Goal: Task Accomplishment & Management: Manage account settings

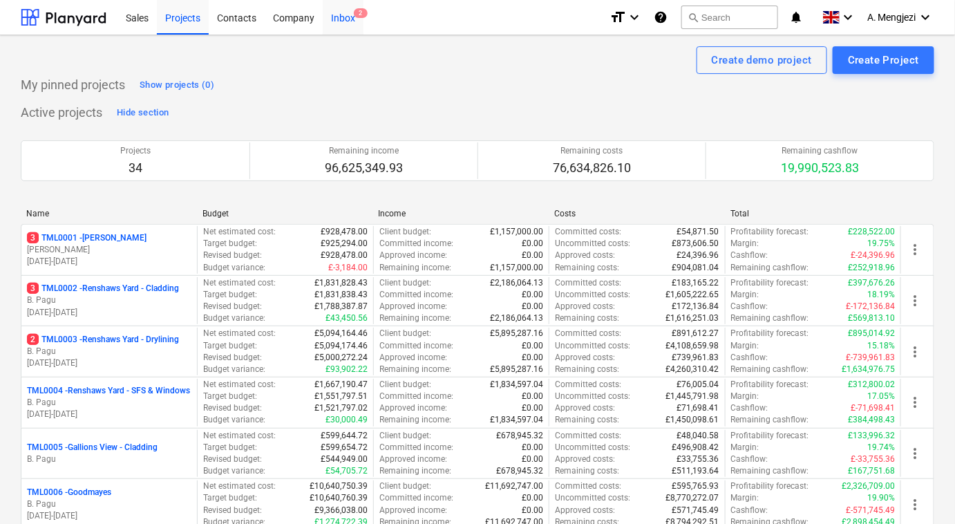
click at [338, 18] on div "Inbox 2" at bounding box center [343, 16] width 41 height 35
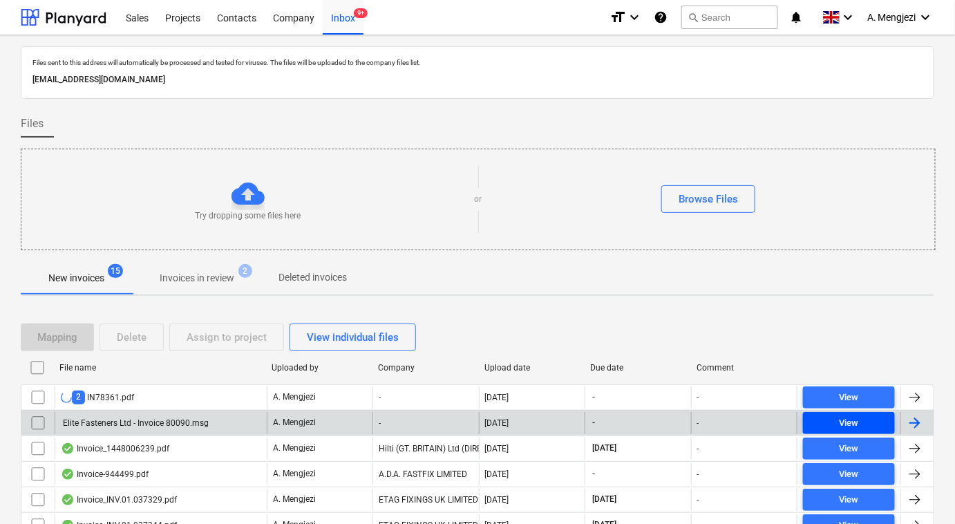
click at [834, 419] on span "View" at bounding box center [848, 423] width 81 height 16
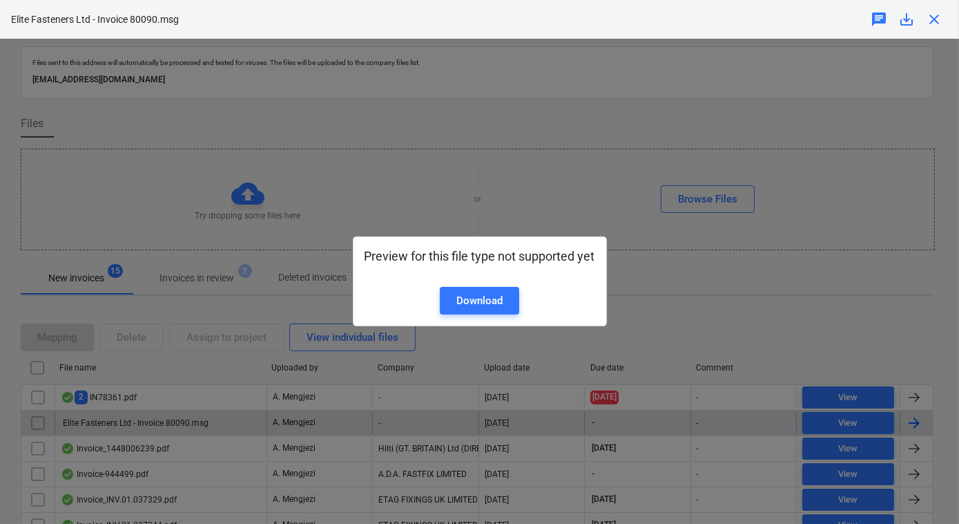
click at [771, 188] on div "Preview for this file type not supported yet Download" at bounding box center [479, 281] width 959 height 485
click at [468, 318] on div "Preview for this file type not supported yet Download" at bounding box center [480, 281] width 254 height 90
click at [467, 301] on div "Download" at bounding box center [480, 300] width 46 height 18
click at [296, 104] on div "Preview for this file type not supported yet Download" at bounding box center [479, 281] width 959 height 485
click at [633, 117] on div "Preview for this file type not supported yet Download" at bounding box center [479, 281] width 959 height 485
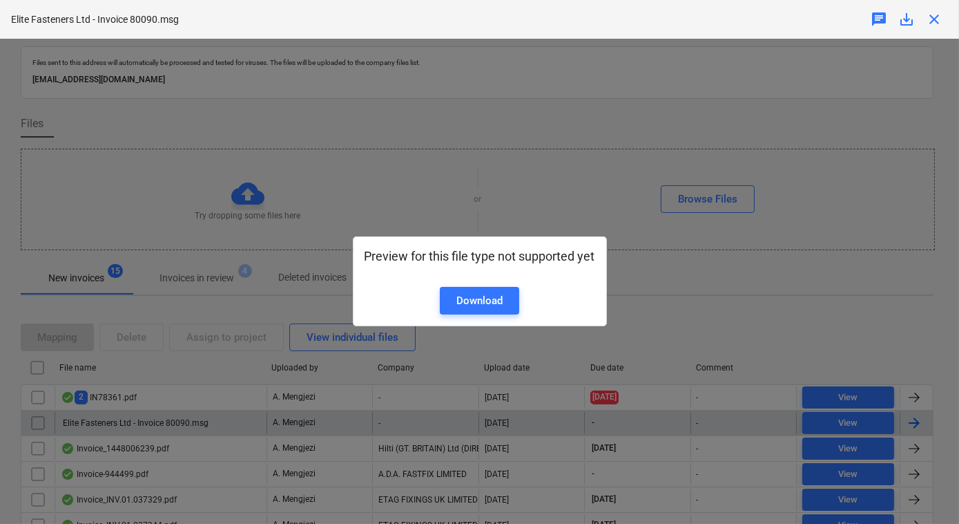
click at [471, 209] on div "Preview for this file type not supported yet Download" at bounding box center [479, 281] width 959 height 485
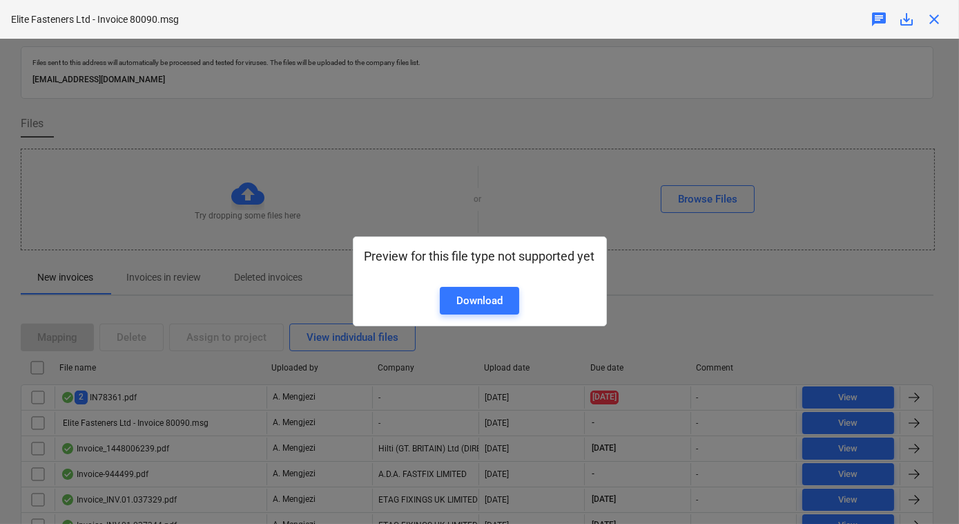
click at [423, 308] on div "Preview for this file type not supported yet Download" at bounding box center [480, 281] width 231 height 66
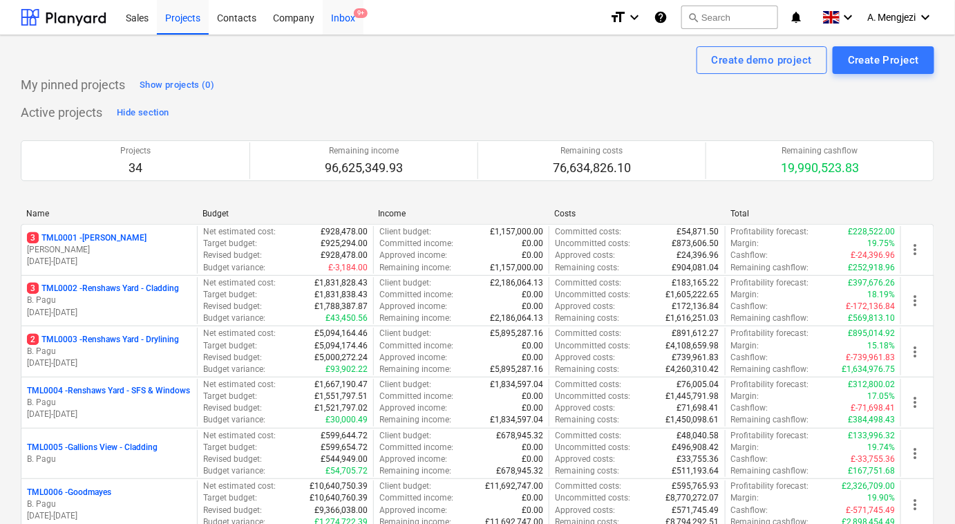
click at [346, 20] on div "Inbox 9+" at bounding box center [343, 16] width 41 height 35
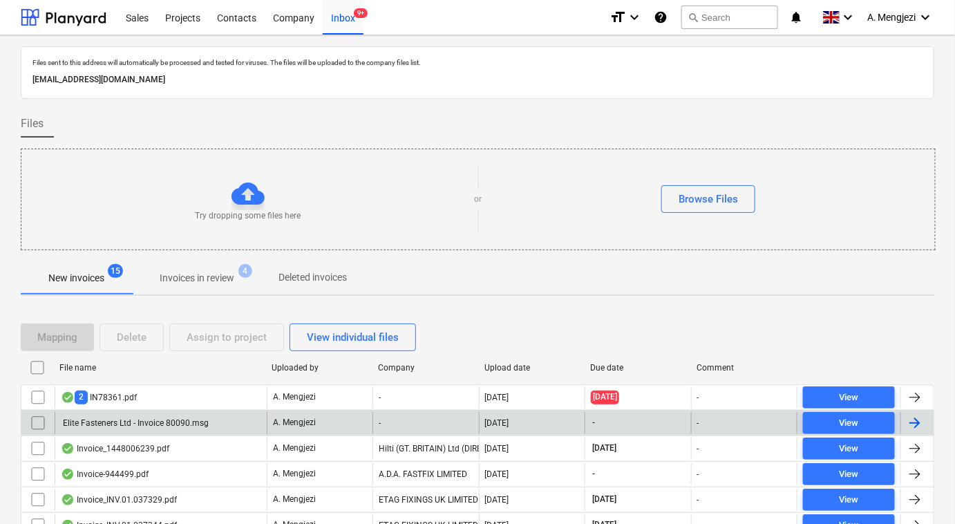
click at [36, 420] on input "checkbox" at bounding box center [38, 423] width 22 height 22
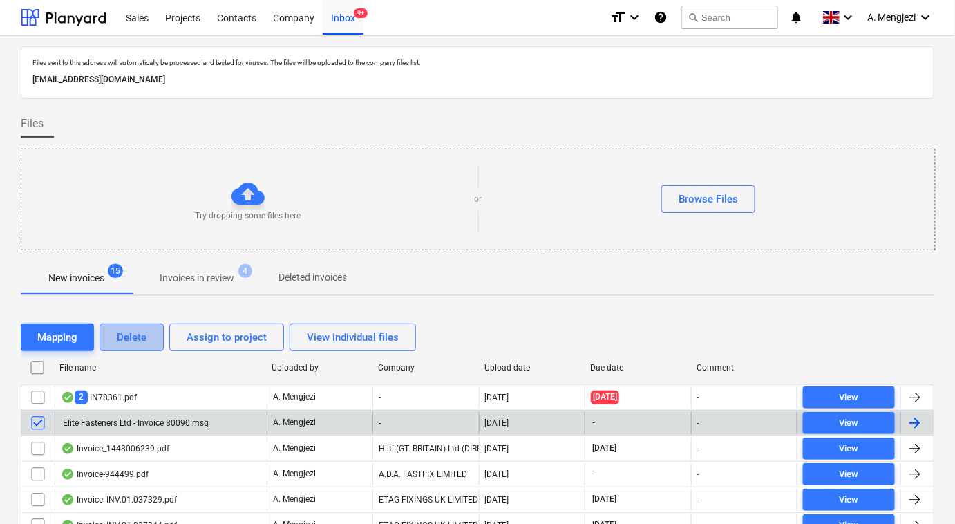
click at [130, 334] on div "Delete" at bounding box center [132, 337] width 30 height 18
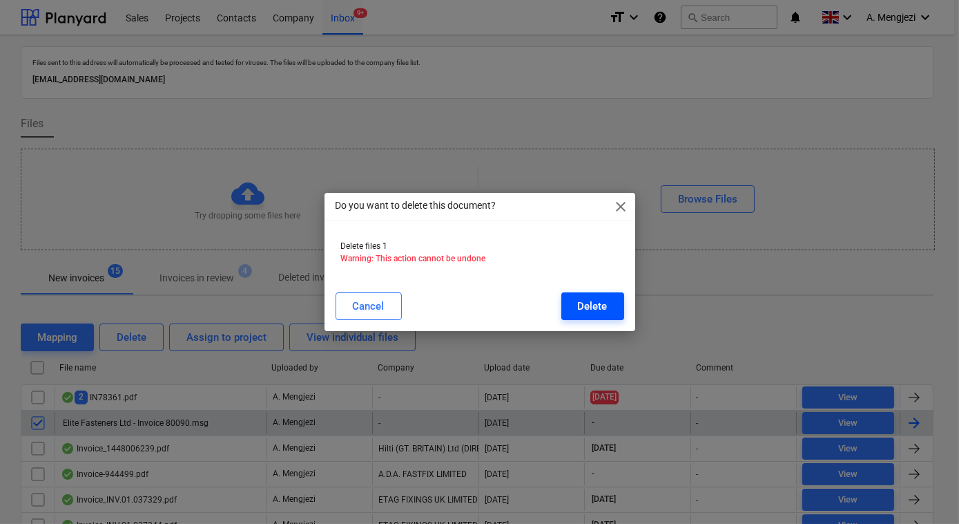
click at [585, 304] on div "Delete" at bounding box center [593, 306] width 30 height 18
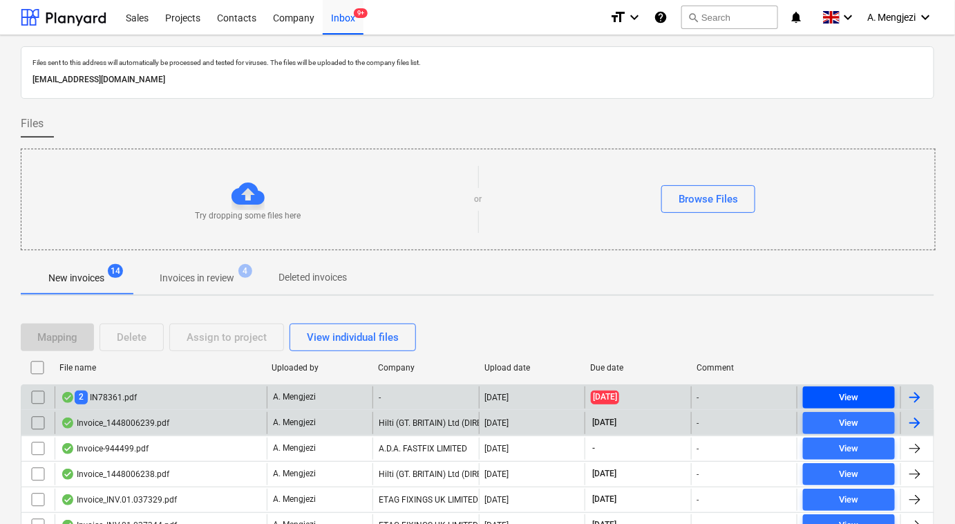
click at [836, 391] on span "View" at bounding box center [848, 398] width 81 height 16
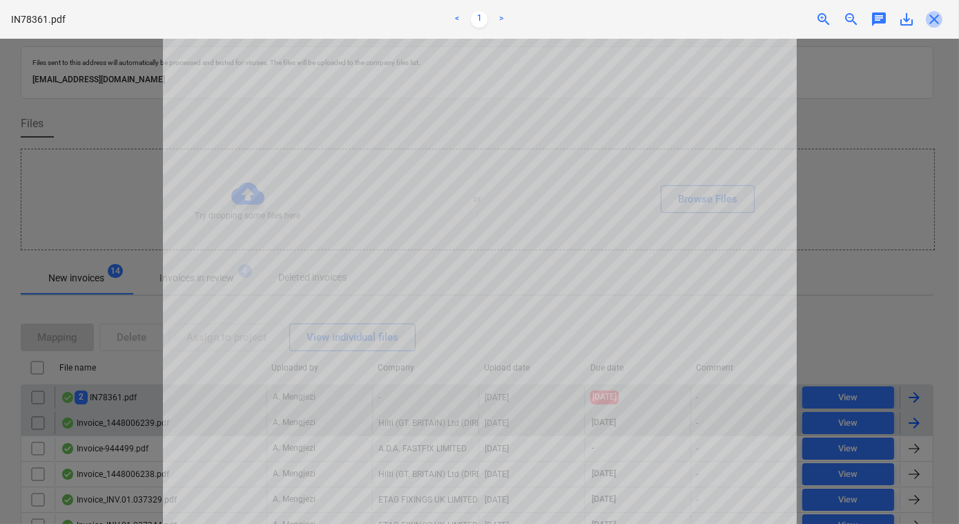
click at [934, 26] on span "close" at bounding box center [934, 19] width 17 height 17
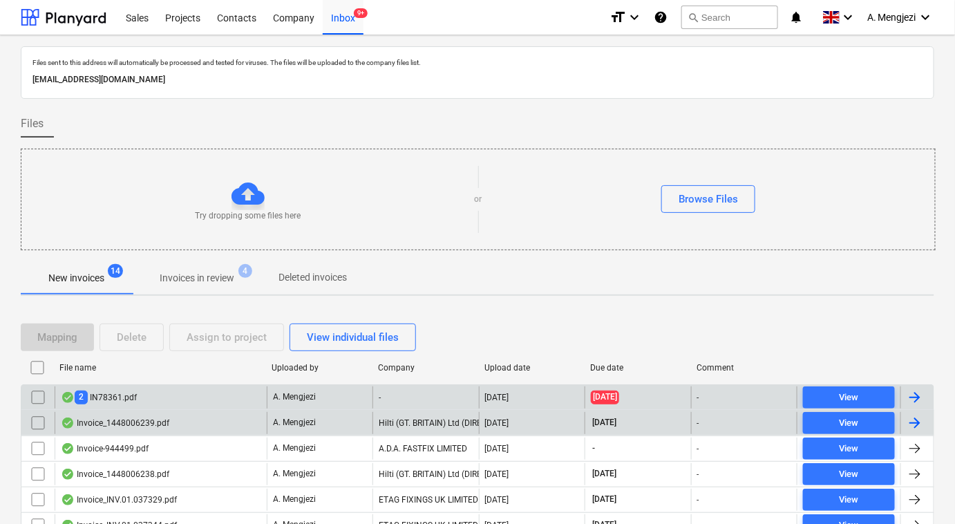
click at [240, 393] on div "2 IN78361.pdf" at bounding box center [161, 397] width 212 height 22
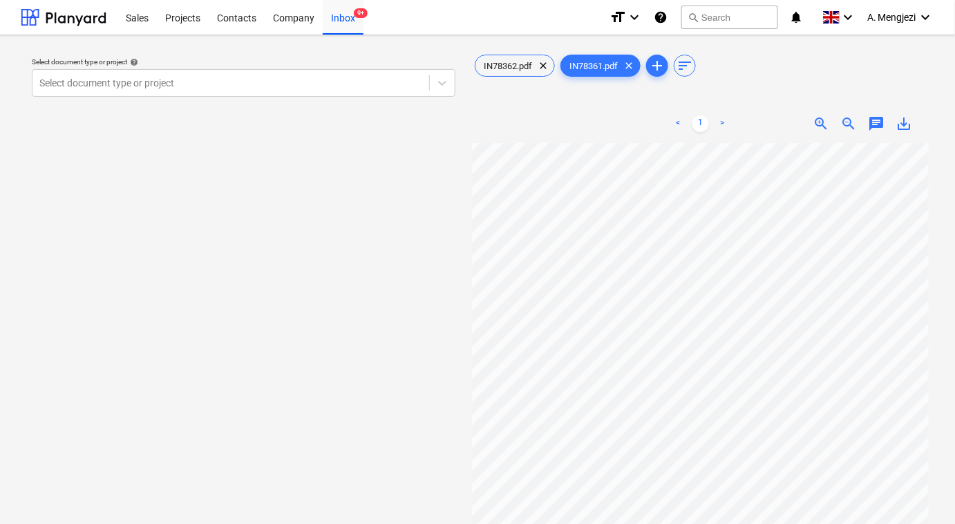
scroll to position [17, 0]
click at [274, 86] on div at bounding box center [230, 83] width 383 height 14
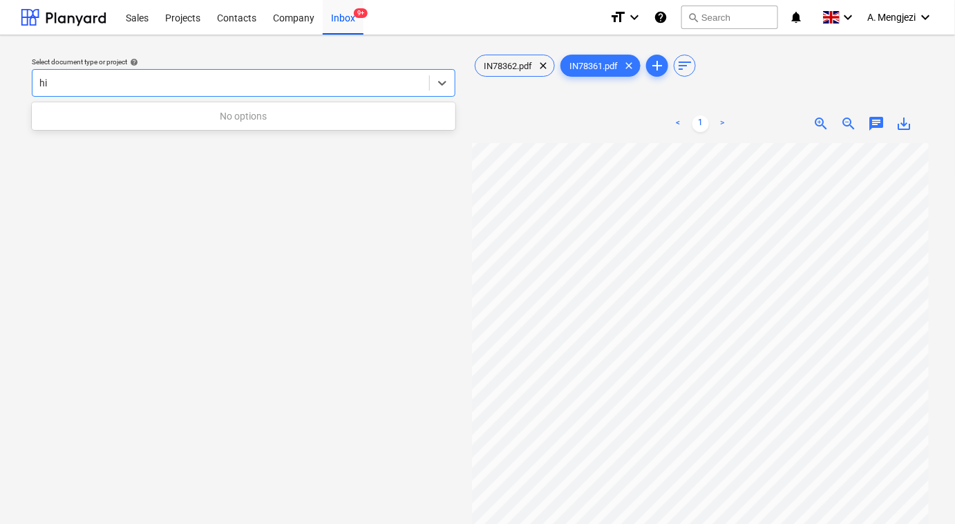
type input "h"
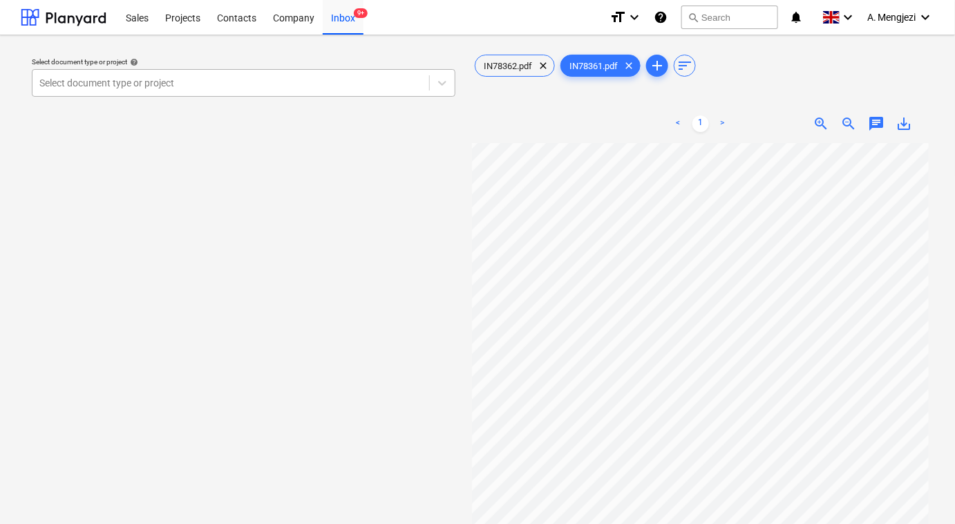
click at [218, 84] on div at bounding box center [230, 83] width 383 height 14
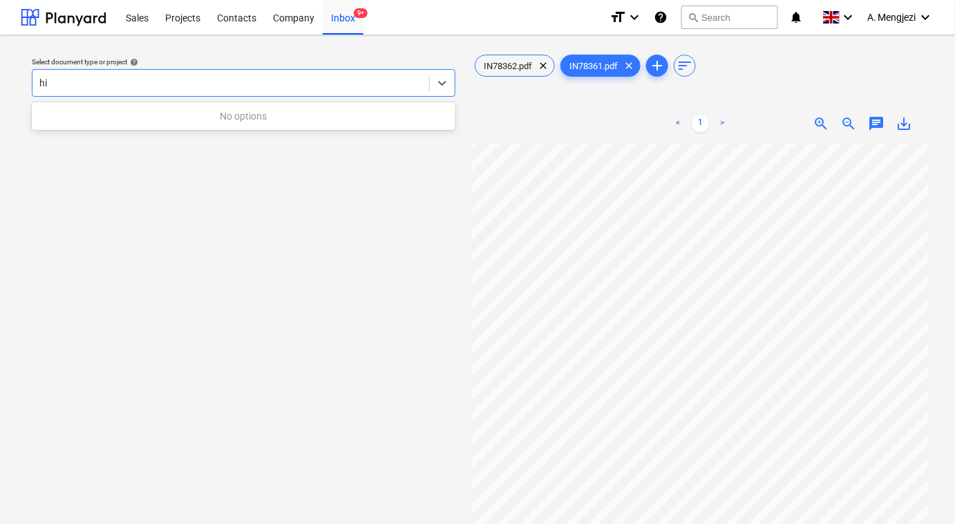
type input "h"
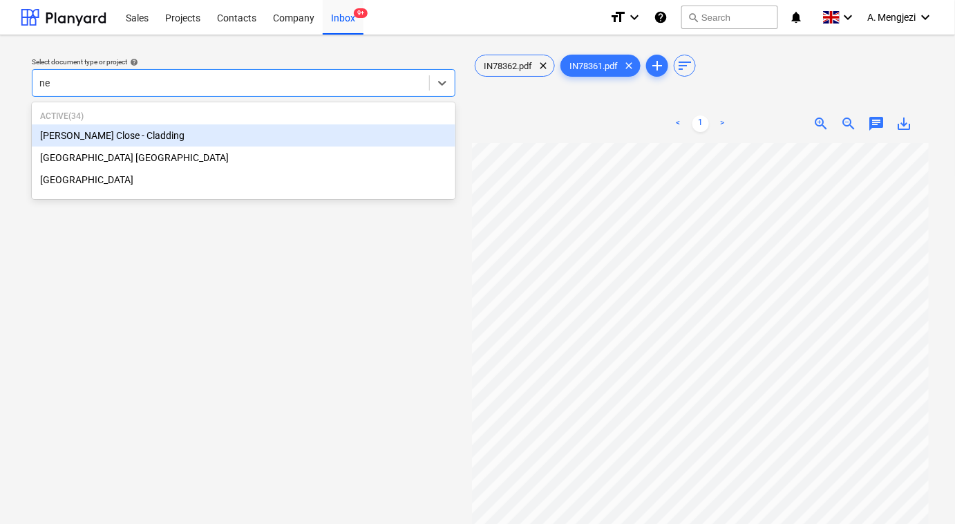
scroll to position [0, 0]
type input "new"
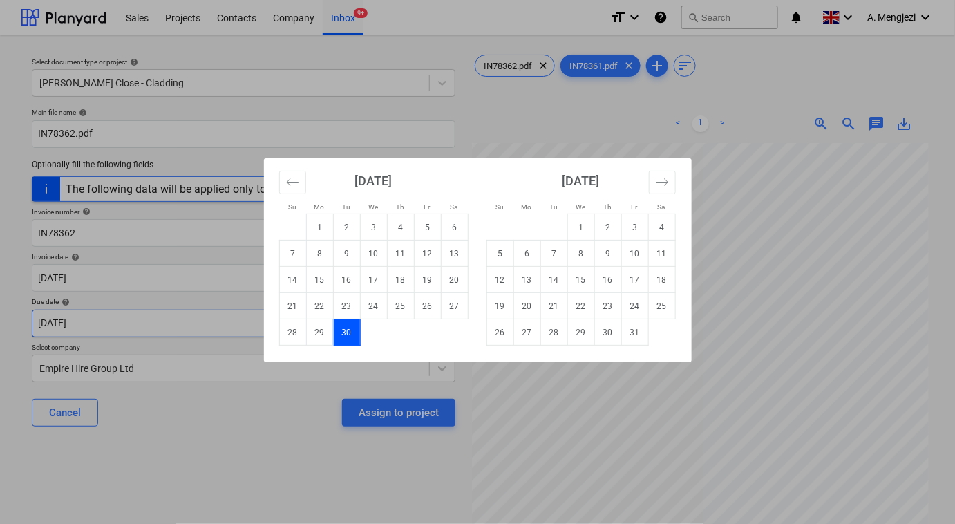
click at [267, 325] on body "Sales Projects Contacts Company Inbox 9+ format_size keyboard_arrow_down help s…" at bounding box center [477, 262] width 955 height 524
click at [628, 333] on td "31" at bounding box center [634, 332] width 27 height 26
type input "31 Oct 2025"
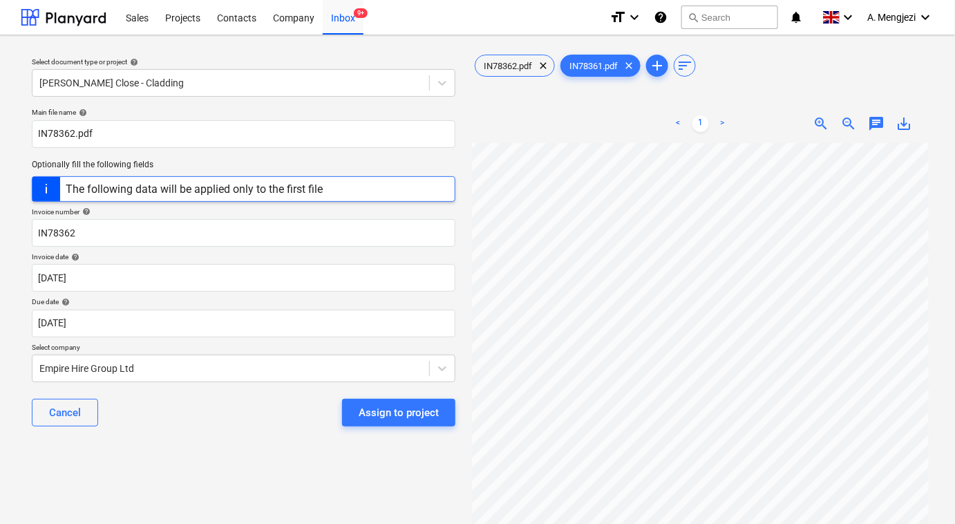
click at [510, 115] on div "< 1 > zoom_in zoom_out chat 0 save_alt" at bounding box center [700, 123] width 457 height 39
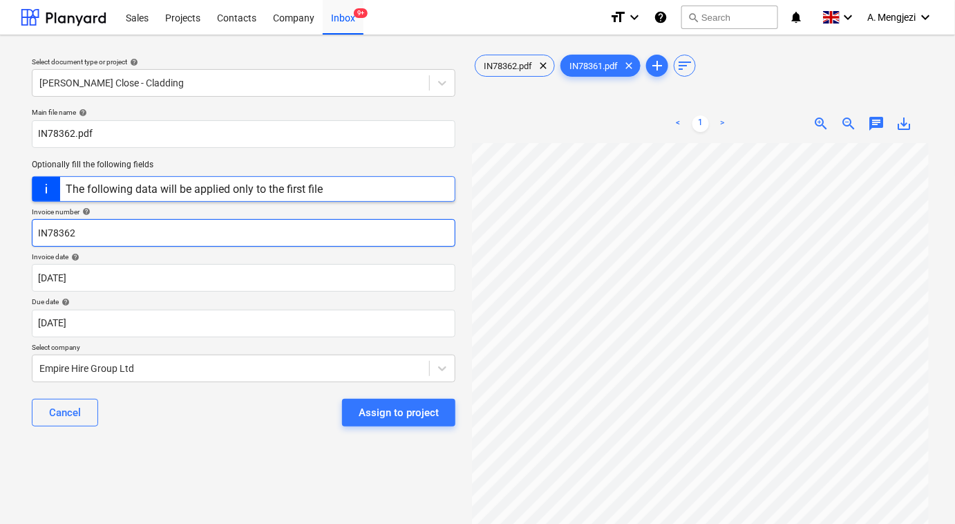
scroll to position [53, 156]
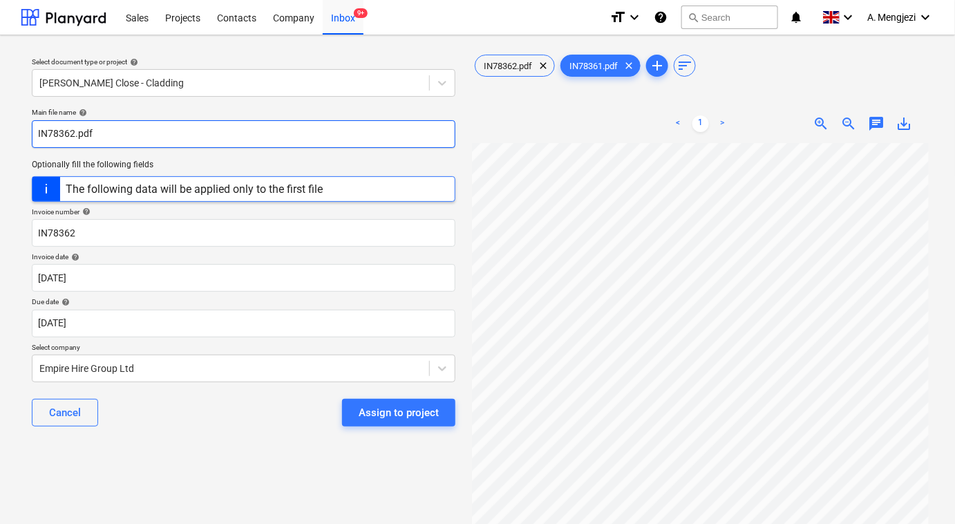
click at [72, 133] on input "IN78362.pdf" at bounding box center [243, 134] width 423 height 28
type input "IN78361.pdf"
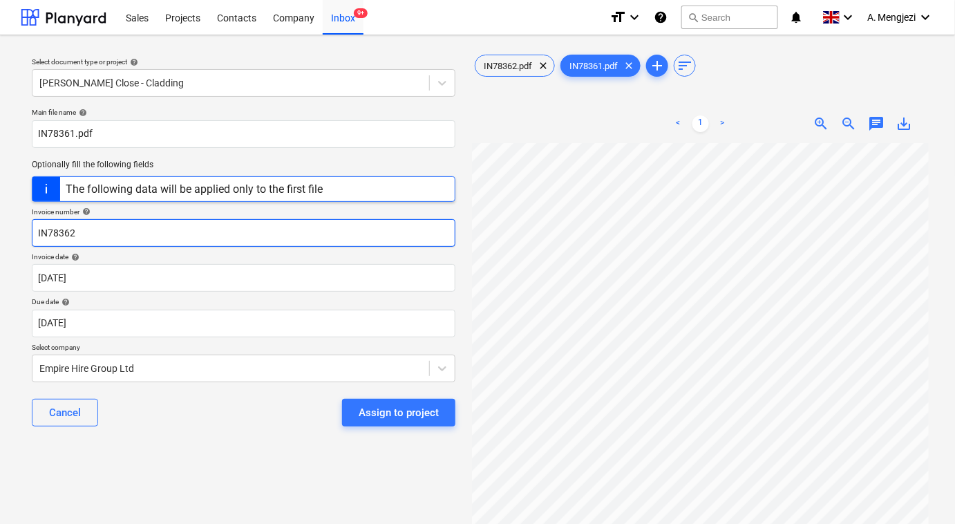
click at [365, 236] on input "IN78362" at bounding box center [243, 233] width 423 height 28
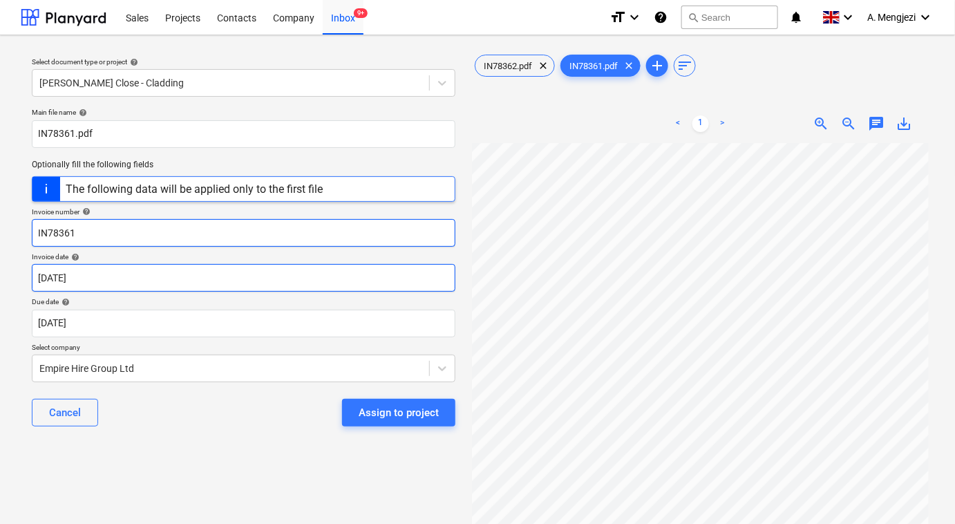
type input "IN78361"
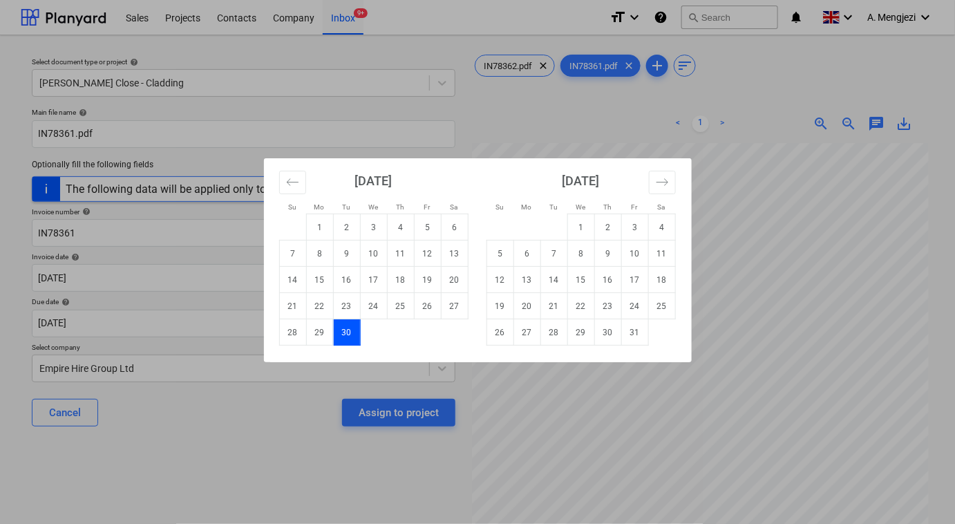
click at [342, 327] on td "30" at bounding box center [346, 332] width 27 height 26
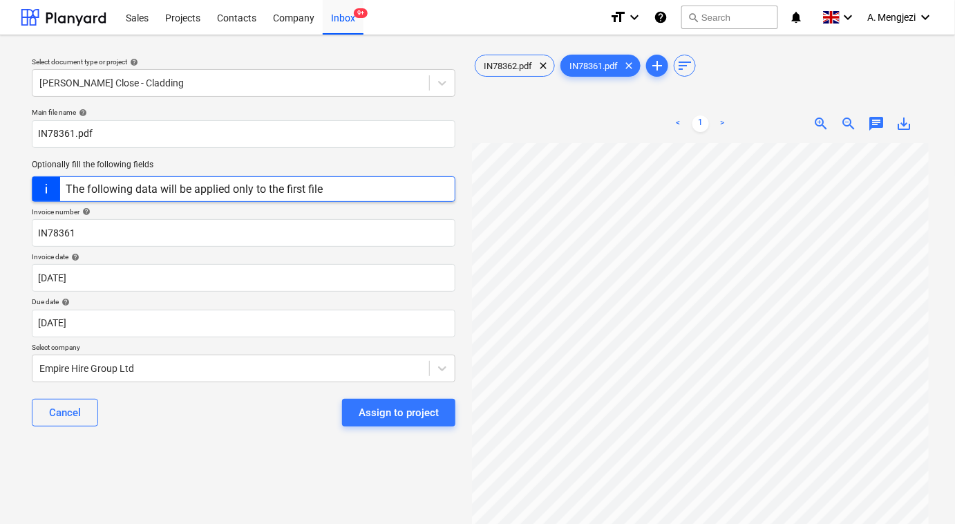
drag, startPoint x: 373, startPoint y: 412, endPoint x: 337, endPoint y: 486, distance: 82.2
click at [337, 486] on div "Select document type or project help Newton Close - Cladding Main file name hel…" at bounding box center [243, 339] width 445 height 587
click at [545, 67] on span "clear" at bounding box center [543, 65] width 17 height 17
type input "01 Sep 2025"
type input "30 Sep 2025"
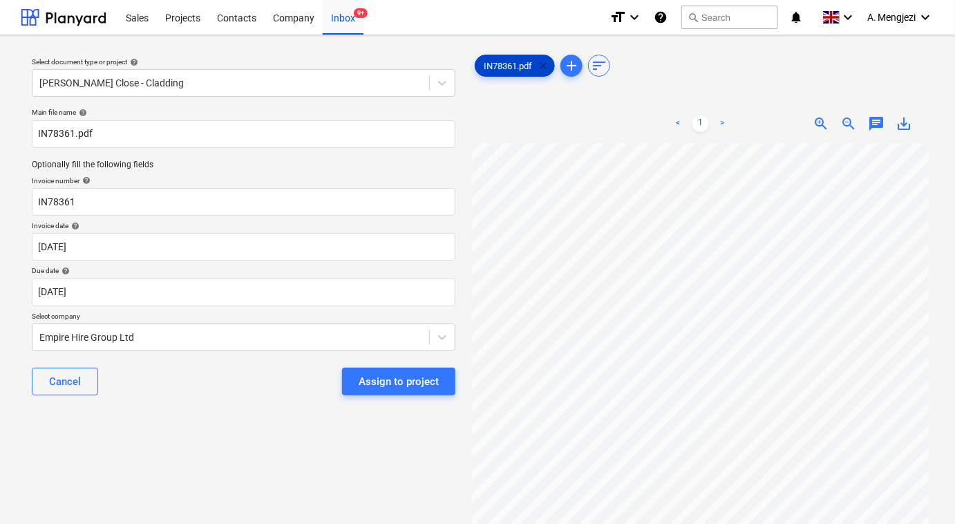
click at [545, 66] on span "clear" at bounding box center [543, 65] width 17 height 17
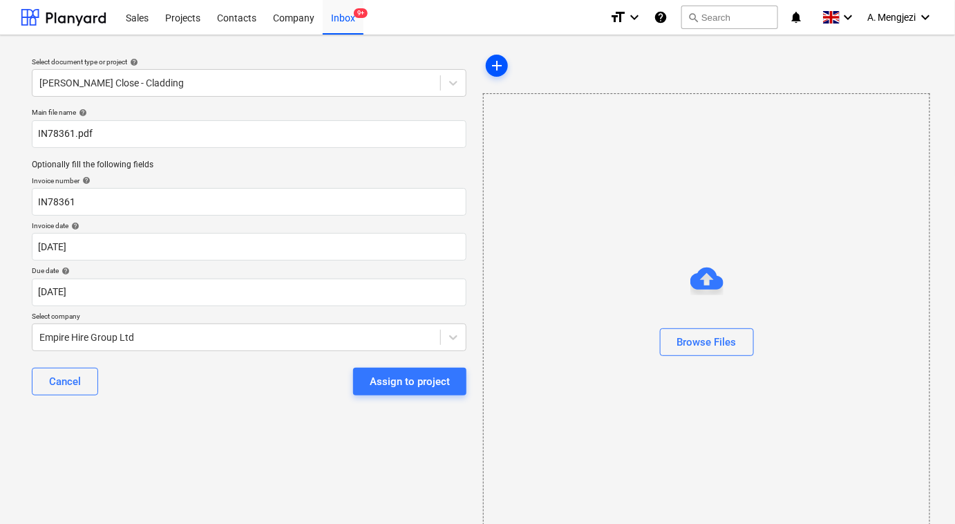
click at [499, 64] on span "add" at bounding box center [496, 65] width 17 height 17
click at [704, 323] on div at bounding box center [705, 317] width 445 height 22
click at [701, 336] on div "Browse Files" at bounding box center [706, 342] width 59 height 18
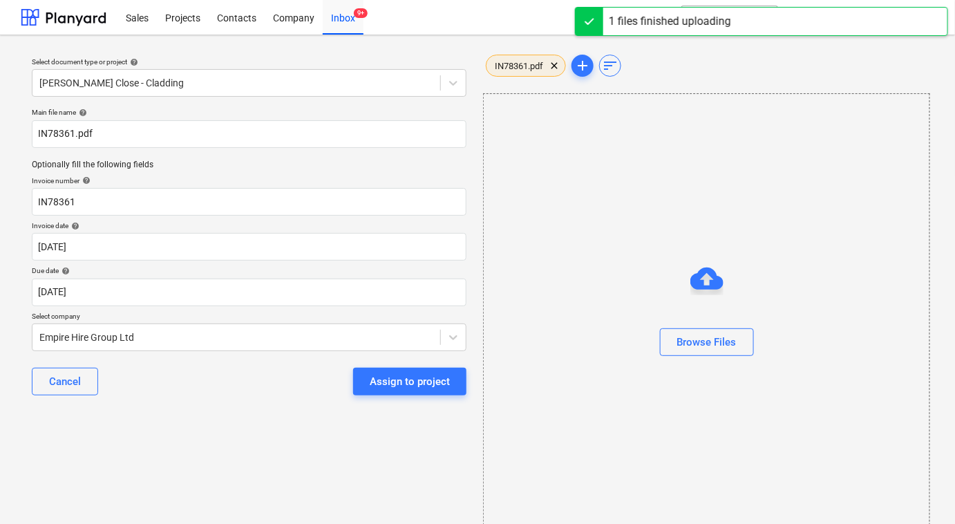
click at [512, 64] on span "IN78361.pdf" at bounding box center [518, 66] width 65 height 10
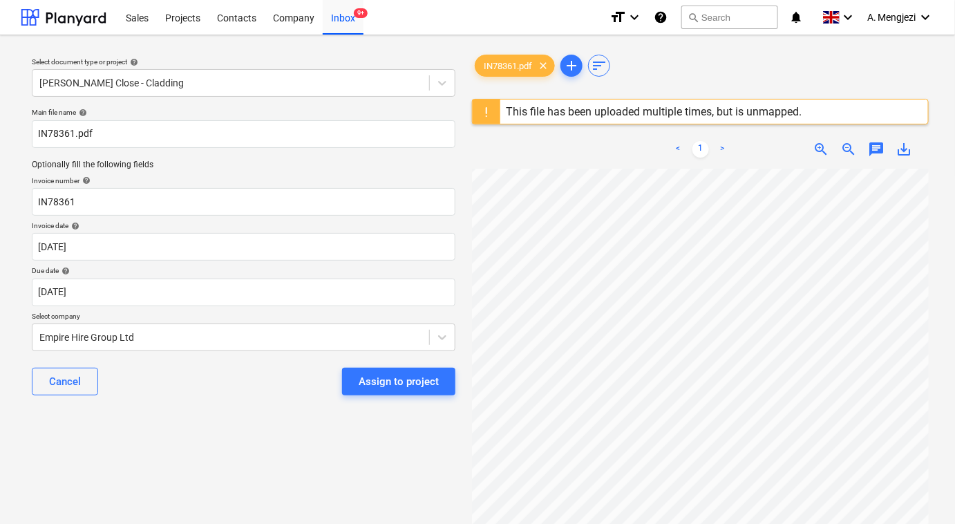
scroll to position [88, 151]
click at [402, 381] on div "Assign to project" at bounding box center [398, 381] width 80 height 18
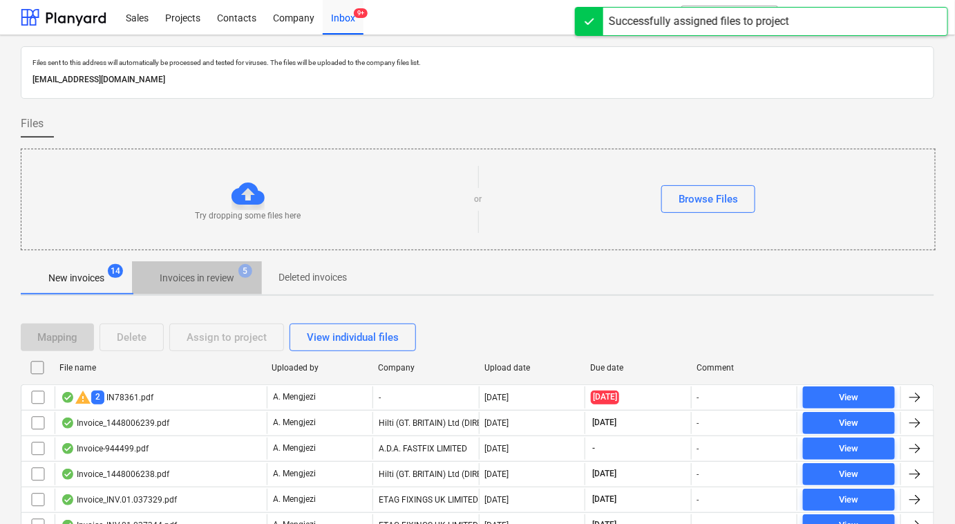
click at [216, 275] on p "Invoices in review" at bounding box center [197, 278] width 75 height 15
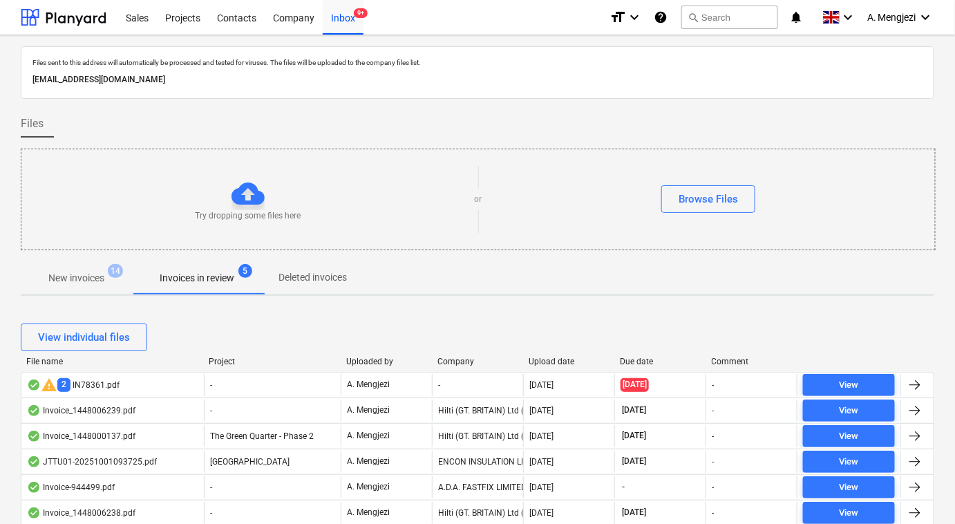
click at [488, 357] on div "Company" at bounding box center [477, 361] width 80 height 10
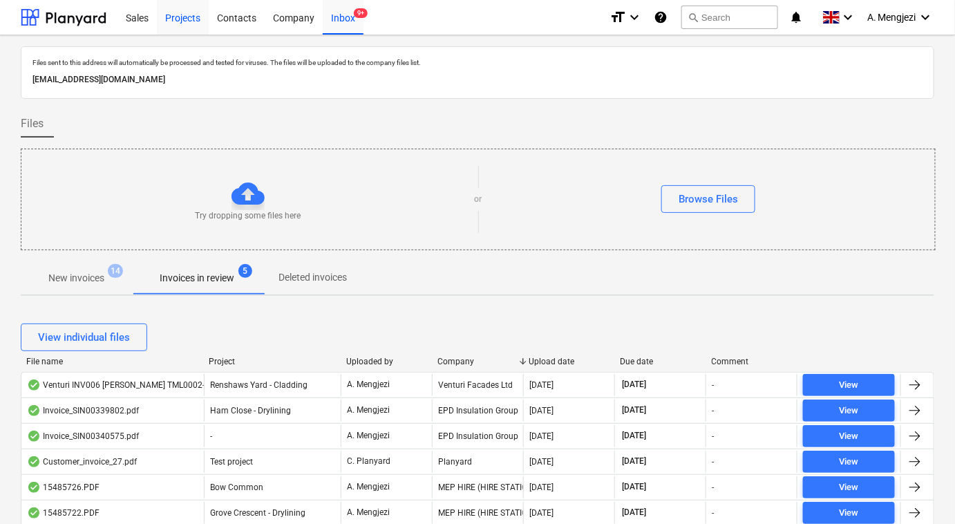
click at [174, 18] on div "Projects" at bounding box center [183, 16] width 52 height 35
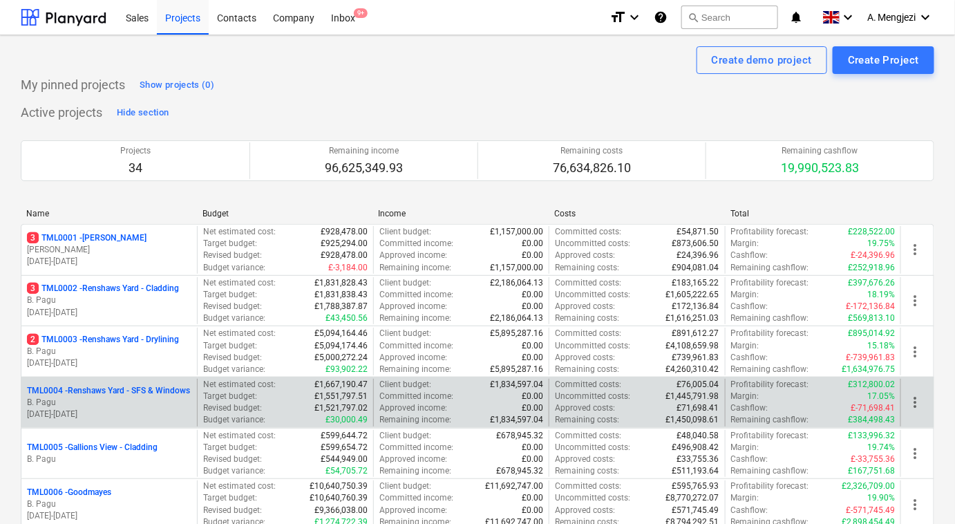
scroll to position [314, 0]
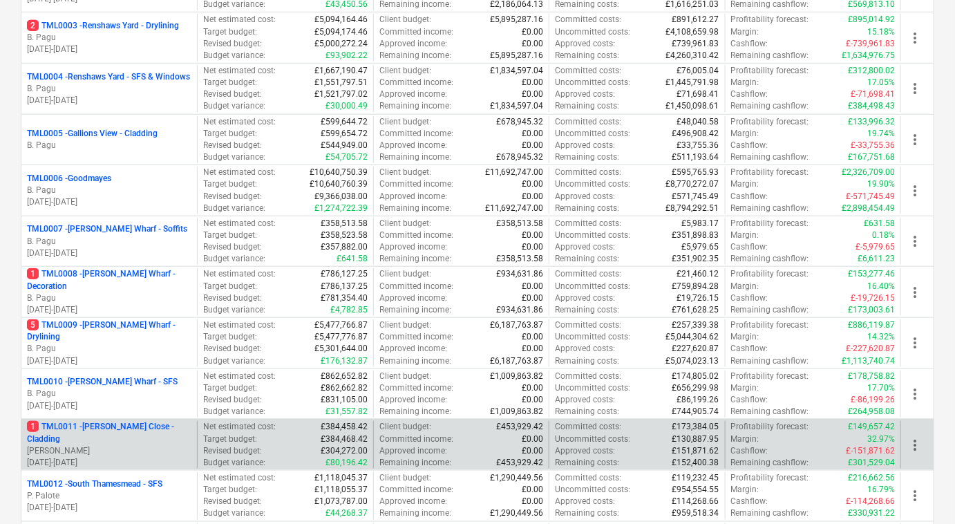
click at [135, 425] on p "1 TML0011 - Newton Close - Cladding" at bounding box center [109, 432] width 164 height 23
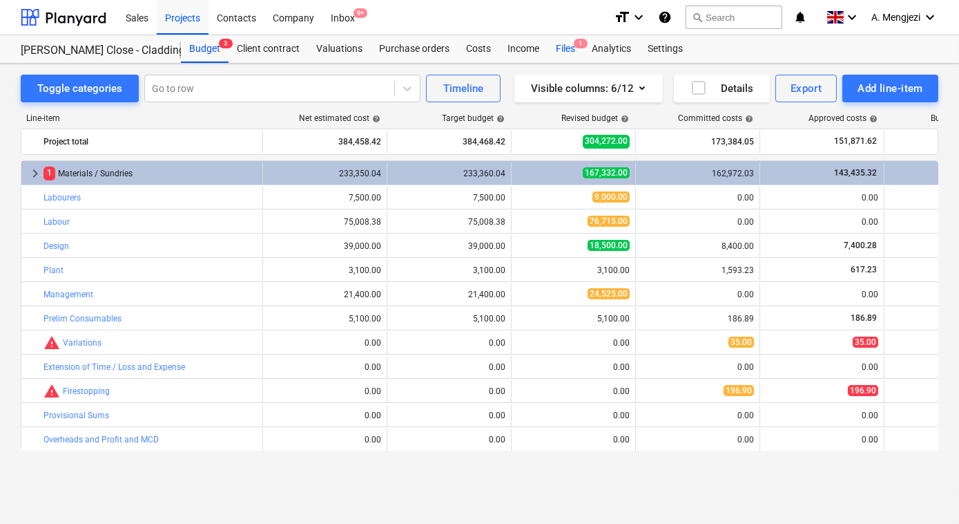
click at [558, 48] on div "Files 1" at bounding box center [566, 49] width 36 height 28
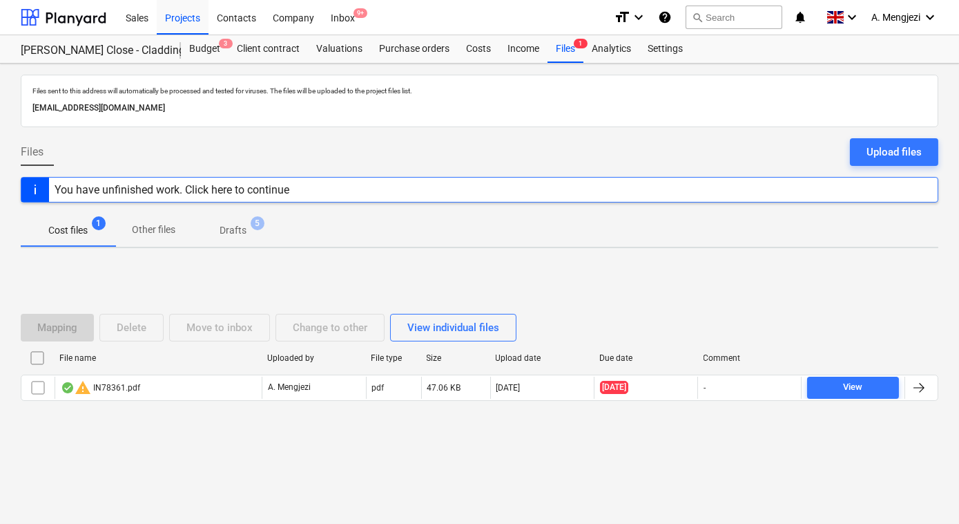
click at [225, 225] on p "Drafts" at bounding box center [233, 230] width 27 height 15
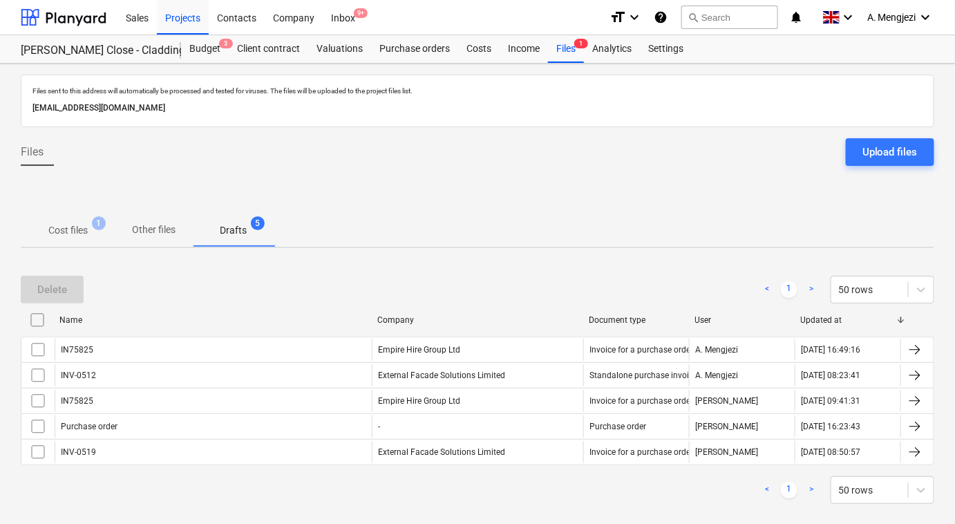
click at [81, 225] on p "Cost files" at bounding box center [67, 230] width 39 height 15
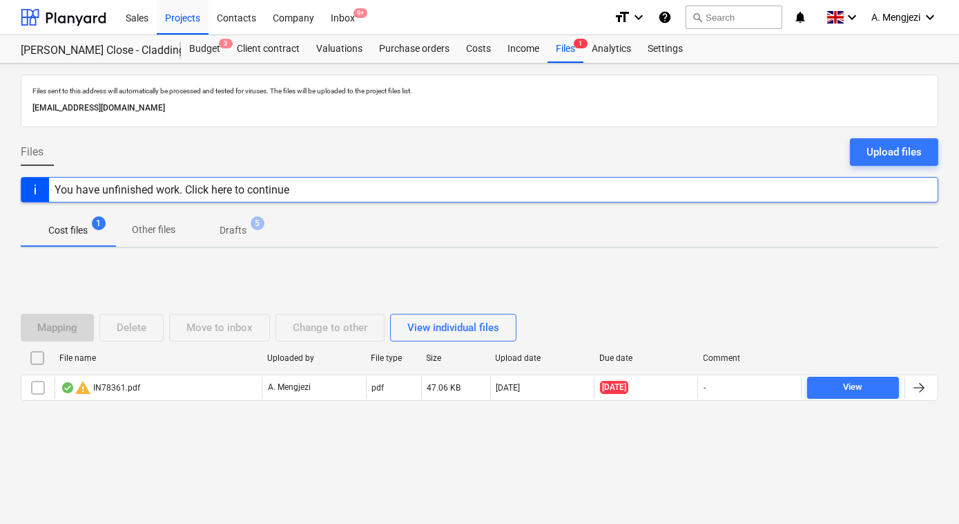
click at [135, 189] on div "You have unfinished work. Click here to continue" at bounding box center [172, 189] width 235 height 13
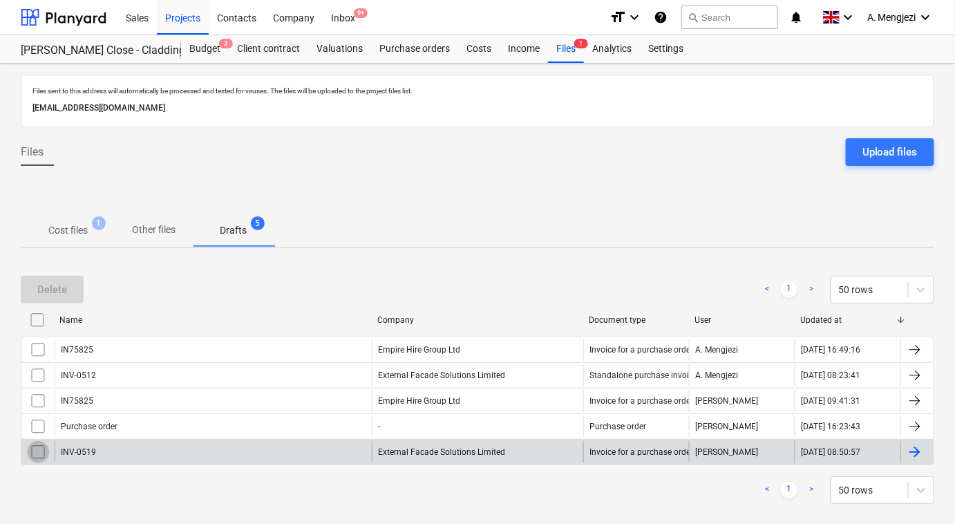
click at [36, 448] on input "checkbox" at bounding box center [38, 452] width 22 height 22
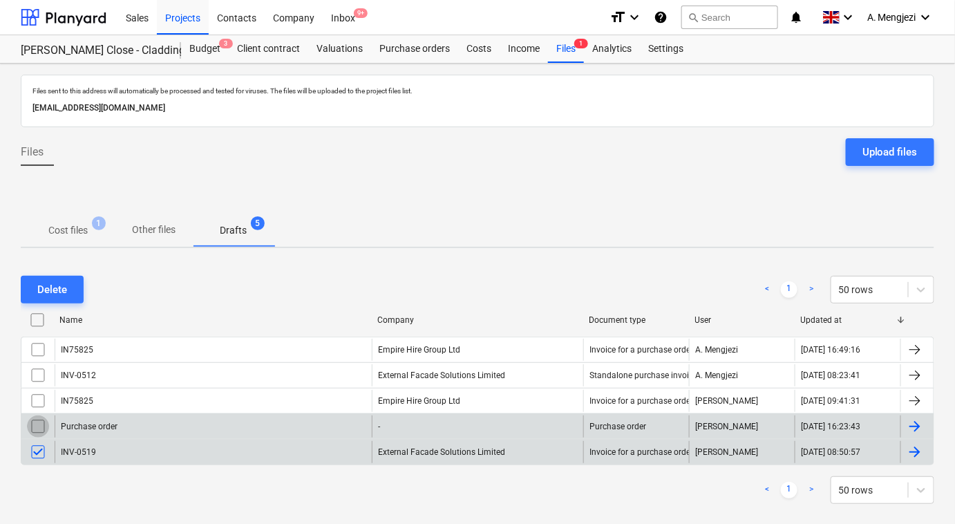
click at [35, 421] on input "checkbox" at bounding box center [38, 426] width 22 height 22
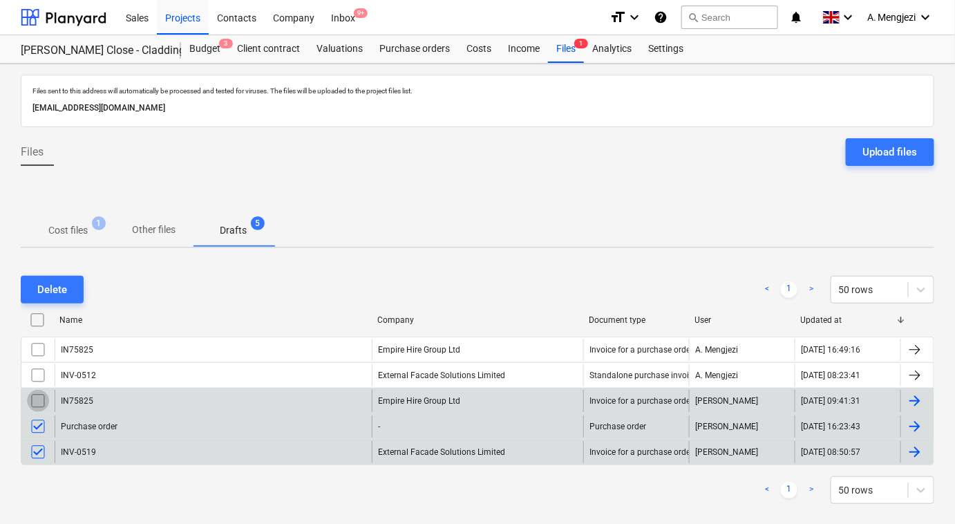
click at [35, 393] on input "checkbox" at bounding box center [38, 401] width 22 height 22
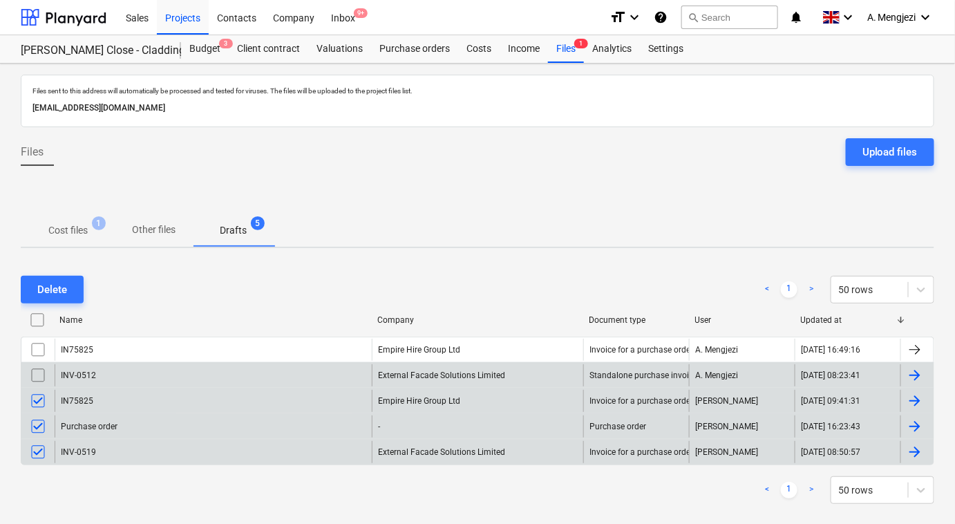
click at [35, 370] on input "checkbox" at bounding box center [38, 375] width 22 height 22
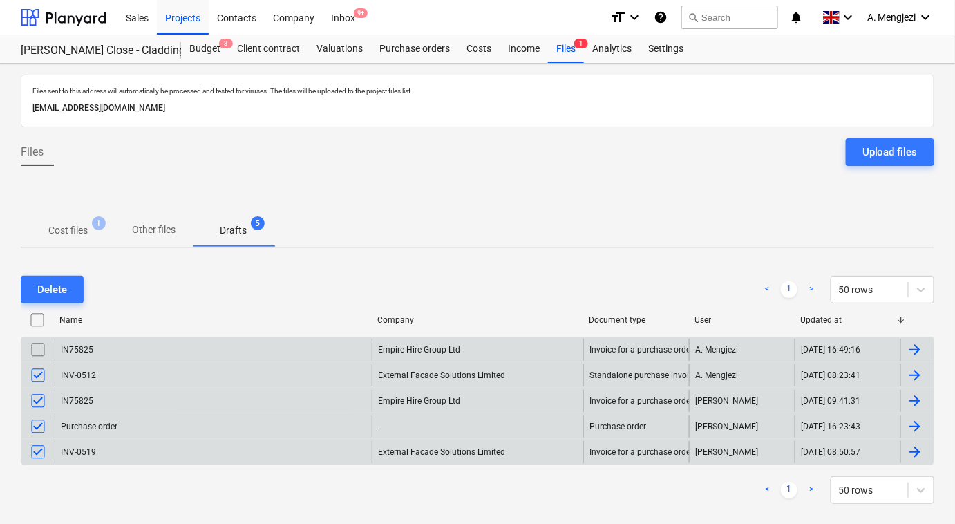
click at [35, 342] on input "checkbox" at bounding box center [38, 349] width 22 height 22
click at [41, 284] on div "Delete" at bounding box center [52, 289] width 30 height 18
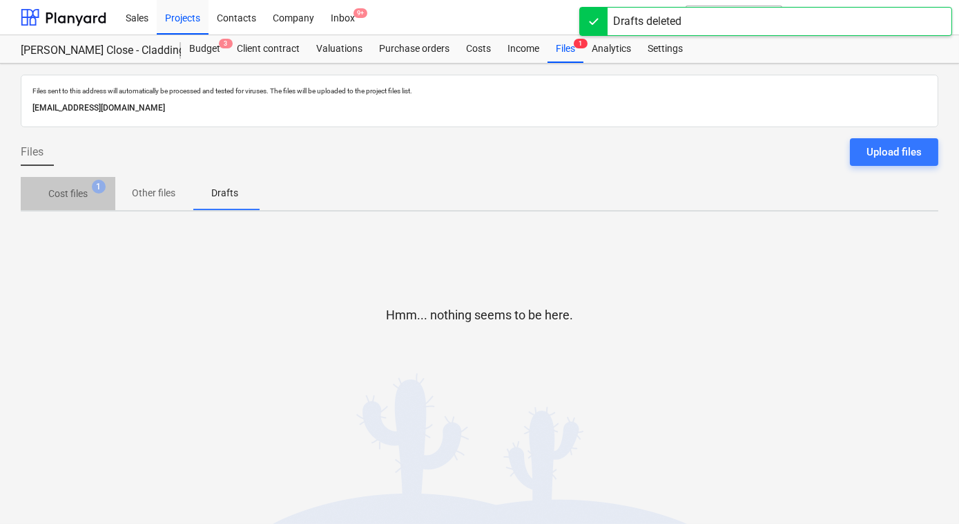
click at [53, 192] on p "Cost files" at bounding box center [67, 193] width 39 height 15
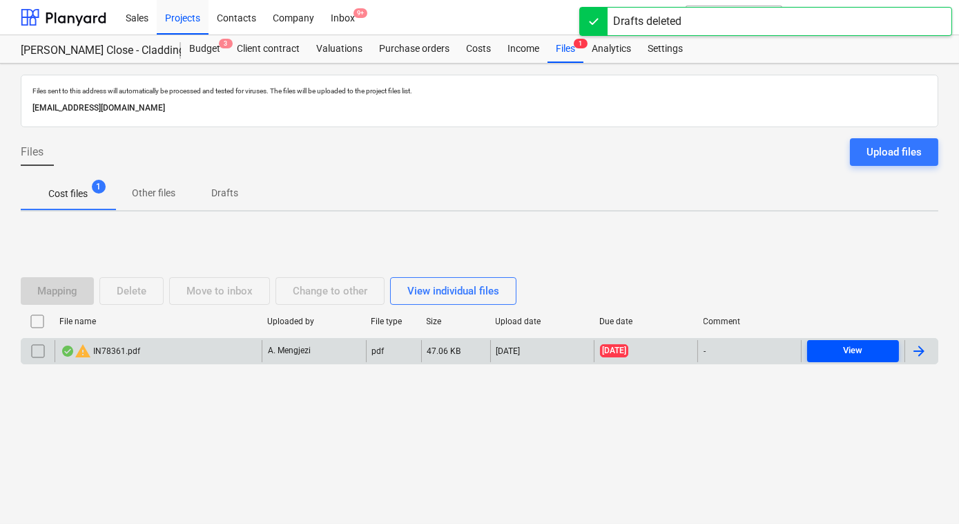
click at [858, 344] on div "View" at bounding box center [853, 351] width 19 height 16
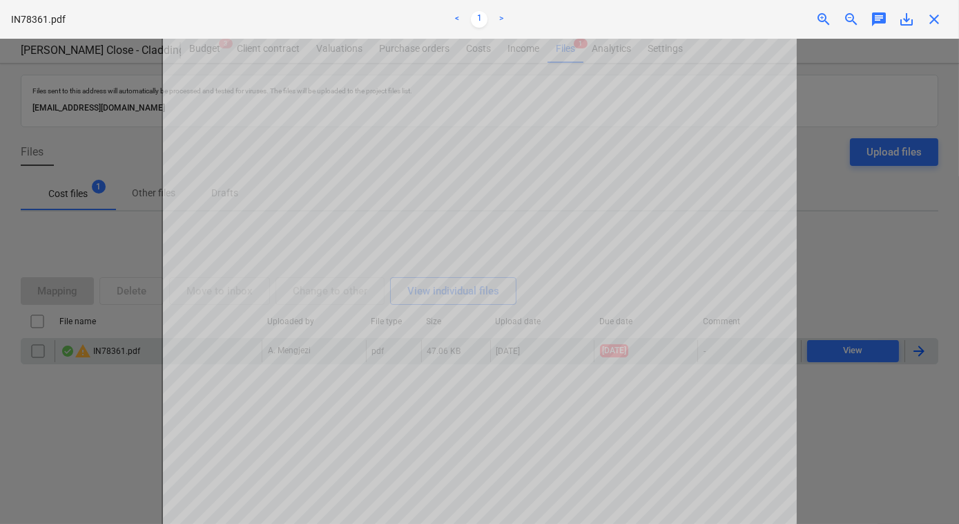
click at [934, 22] on span "close" at bounding box center [934, 19] width 17 height 17
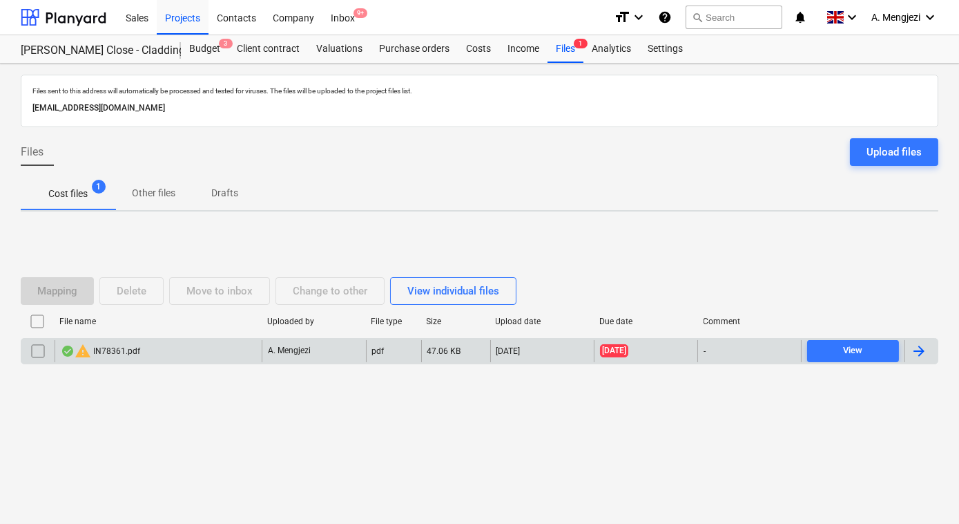
click at [40, 345] on input "checkbox" at bounding box center [38, 351] width 22 height 22
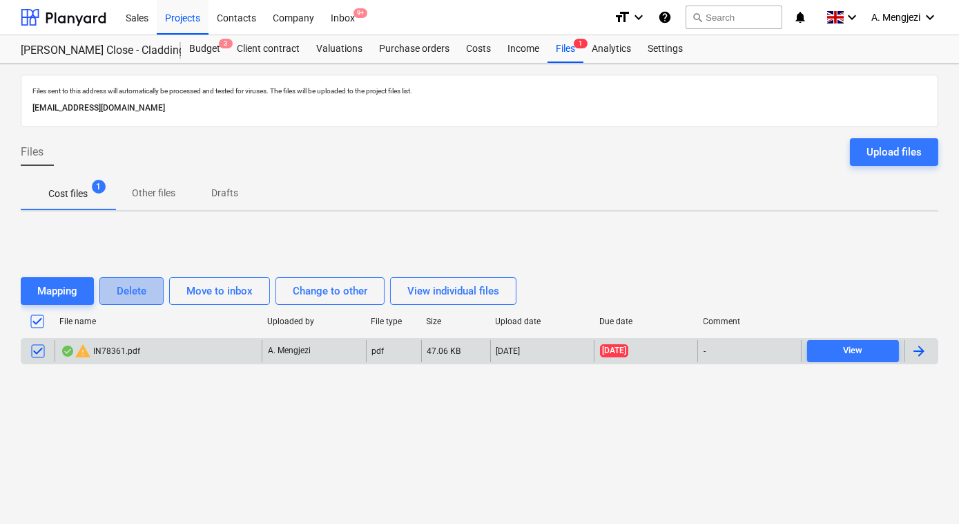
click at [145, 287] on div "Delete" at bounding box center [132, 291] width 30 height 18
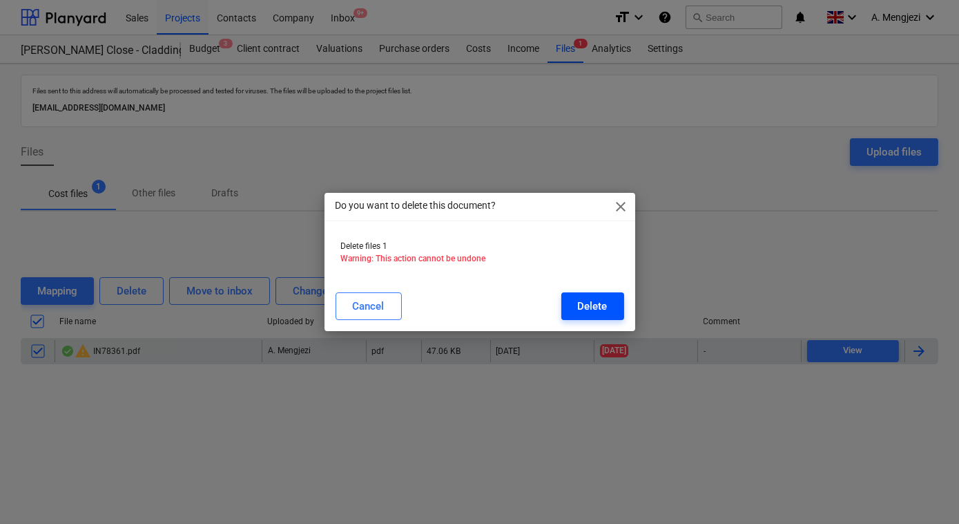
click at [604, 300] on div "Delete" at bounding box center [593, 306] width 30 height 18
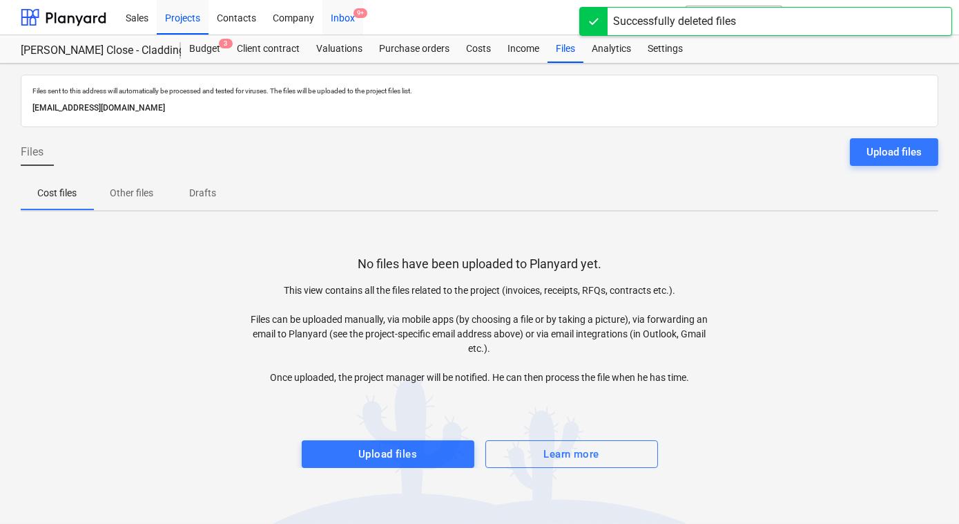
click at [340, 21] on div "Inbox 9+" at bounding box center [343, 16] width 41 height 35
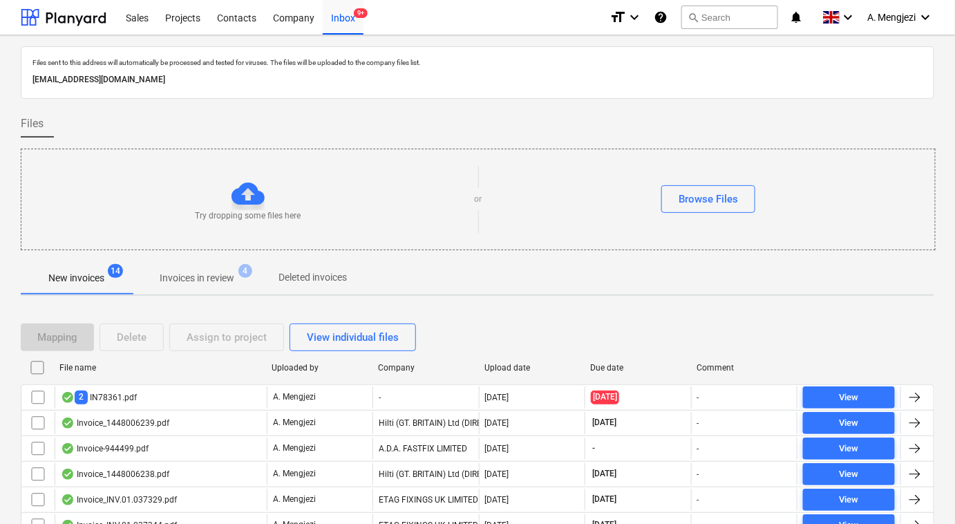
click at [213, 274] on p "Invoices in review" at bounding box center [197, 278] width 75 height 15
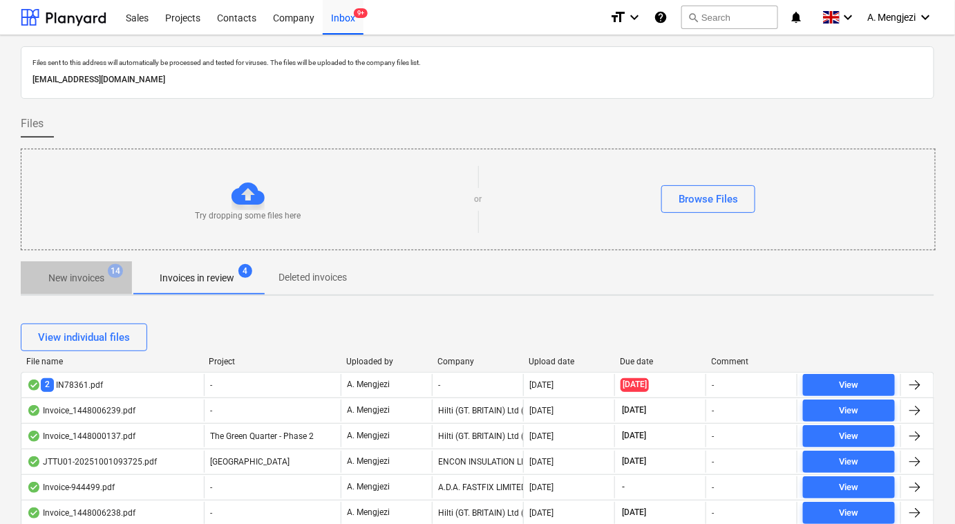
click at [86, 278] on p "New invoices" at bounding box center [76, 278] width 56 height 15
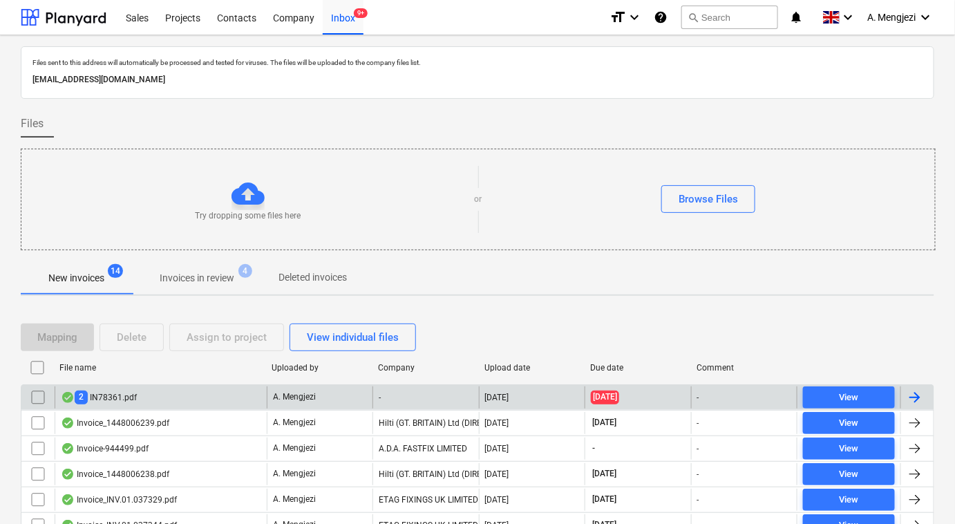
click at [32, 393] on input "checkbox" at bounding box center [38, 397] width 22 height 22
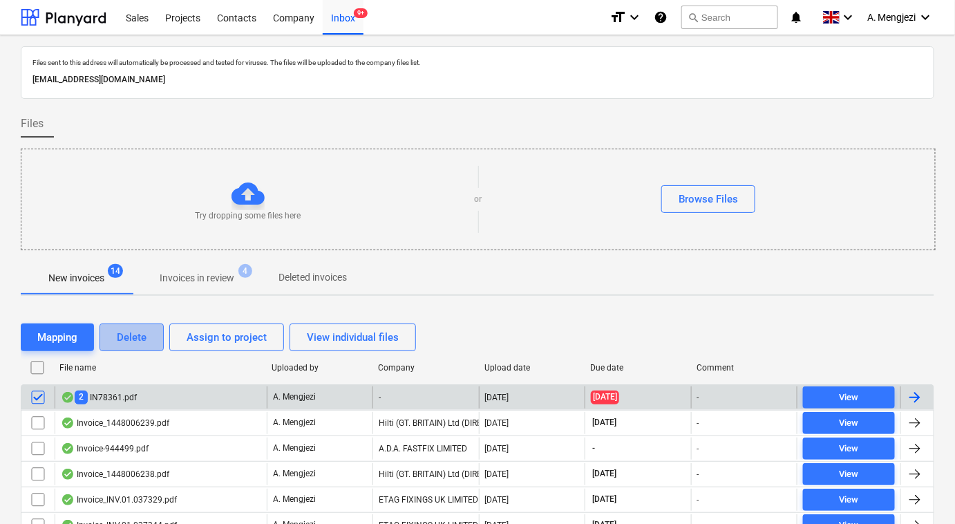
click at [131, 329] on div "Delete" at bounding box center [132, 337] width 30 height 18
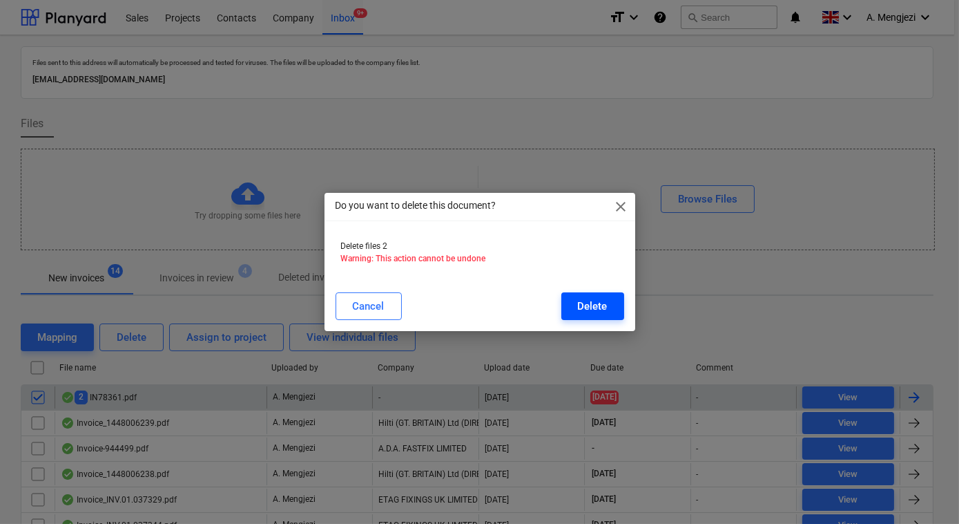
click at [605, 309] on div "Delete" at bounding box center [593, 306] width 30 height 18
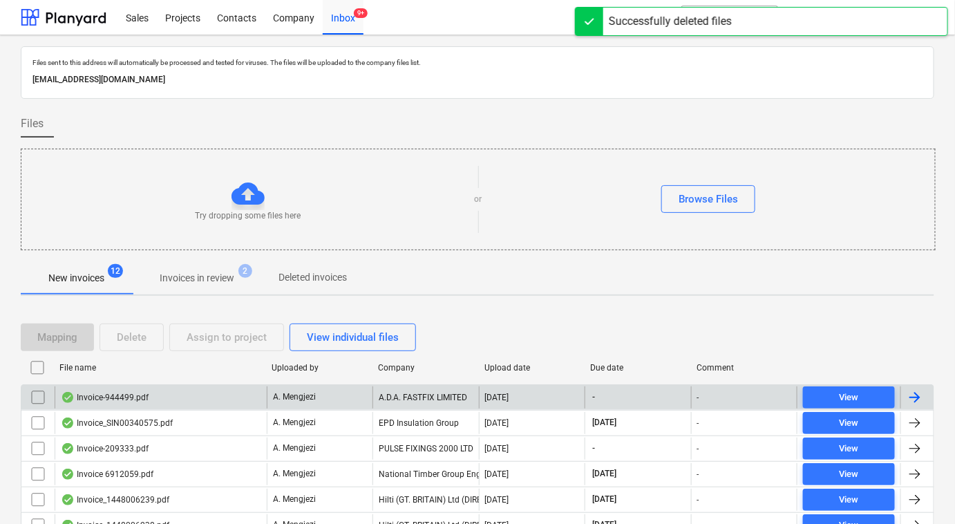
click at [228, 277] on p "Invoices in review" at bounding box center [197, 278] width 75 height 15
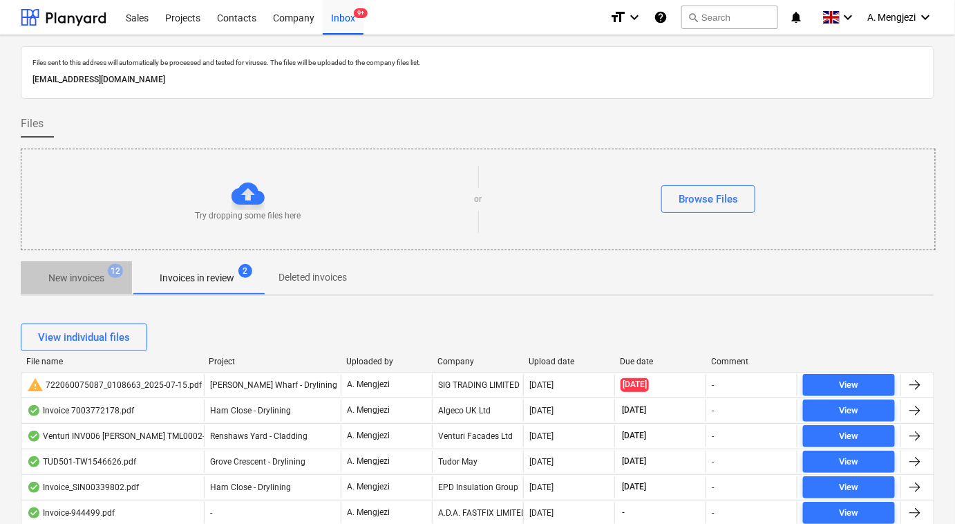
click at [74, 272] on p "New invoices" at bounding box center [76, 278] width 56 height 15
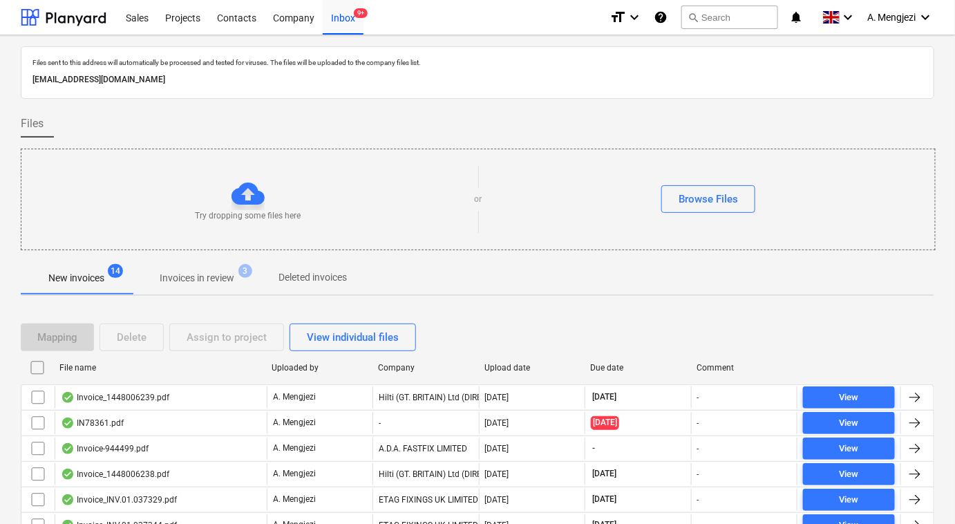
click at [394, 365] on div "Company" at bounding box center [425, 368] width 95 height 10
checkbox input "false"
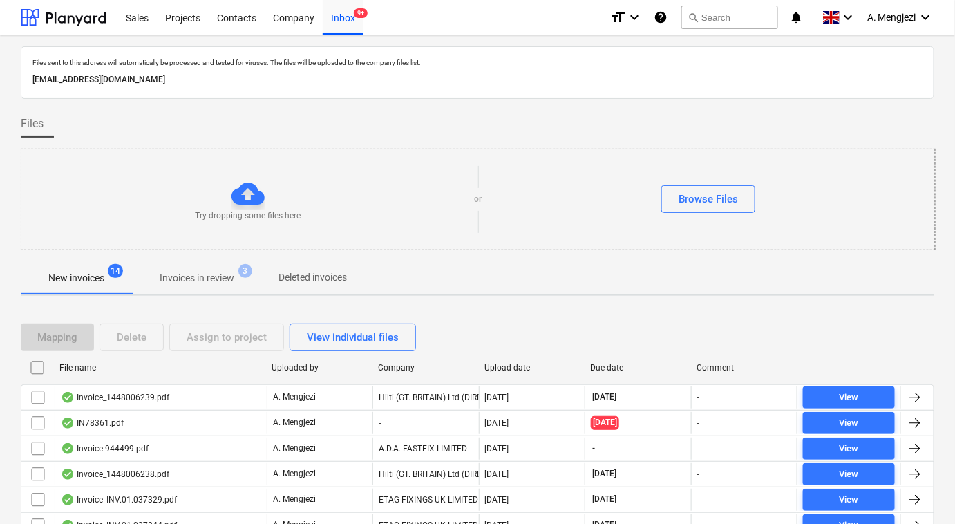
checkbox input "false"
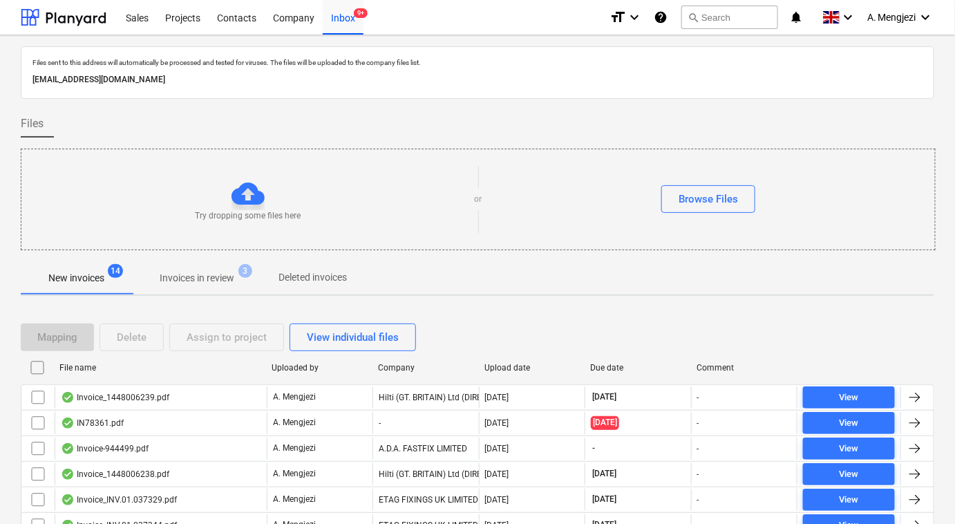
checkbox input "false"
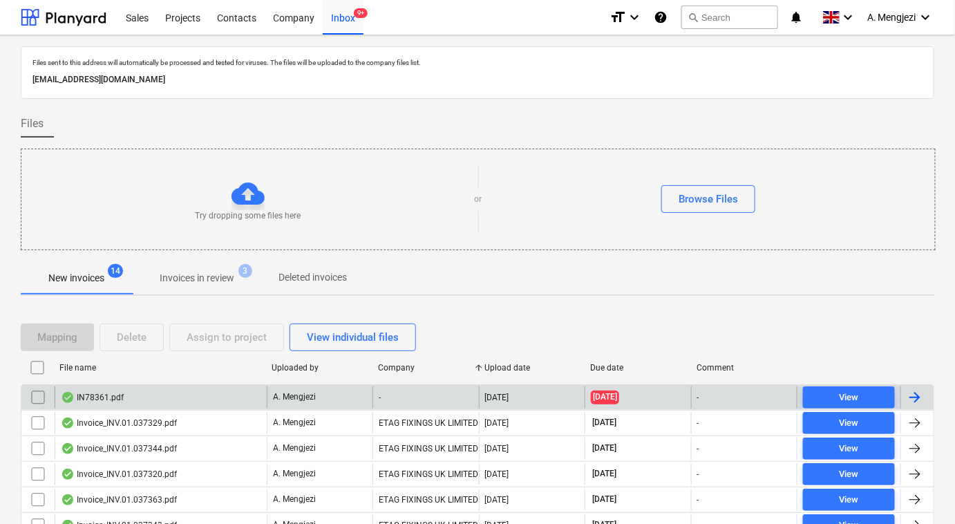
click at [408, 391] on div "-" at bounding box center [425, 397] width 106 height 22
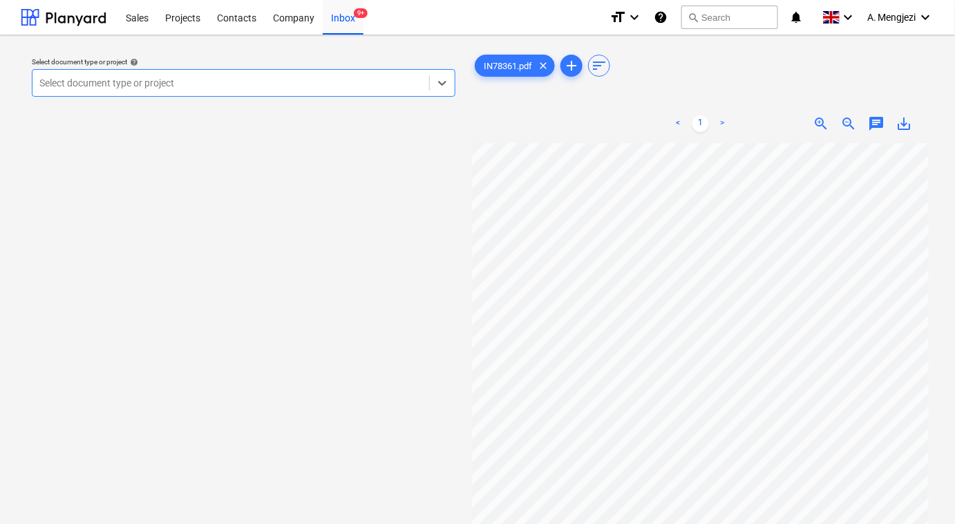
click at [289, 84] on div at bounding box center [230, 83] width 383 height 14
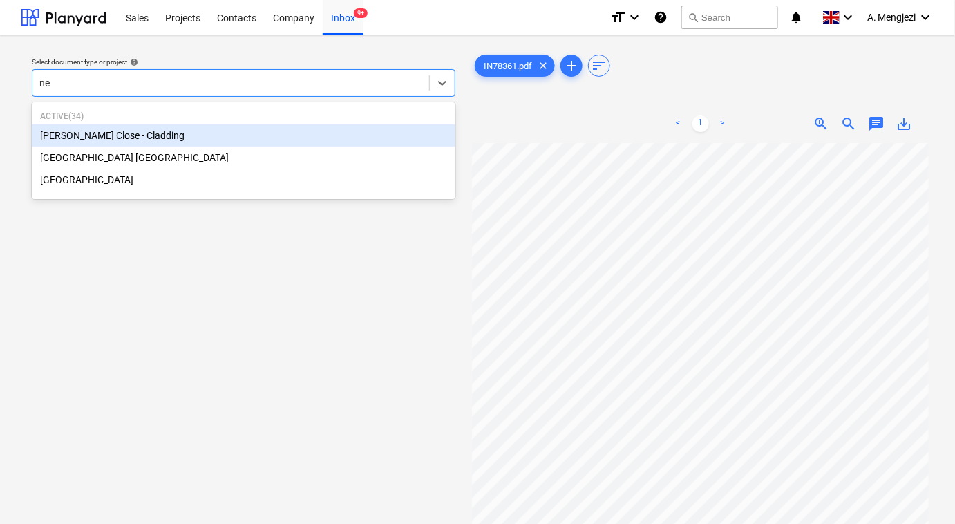
type input "new"
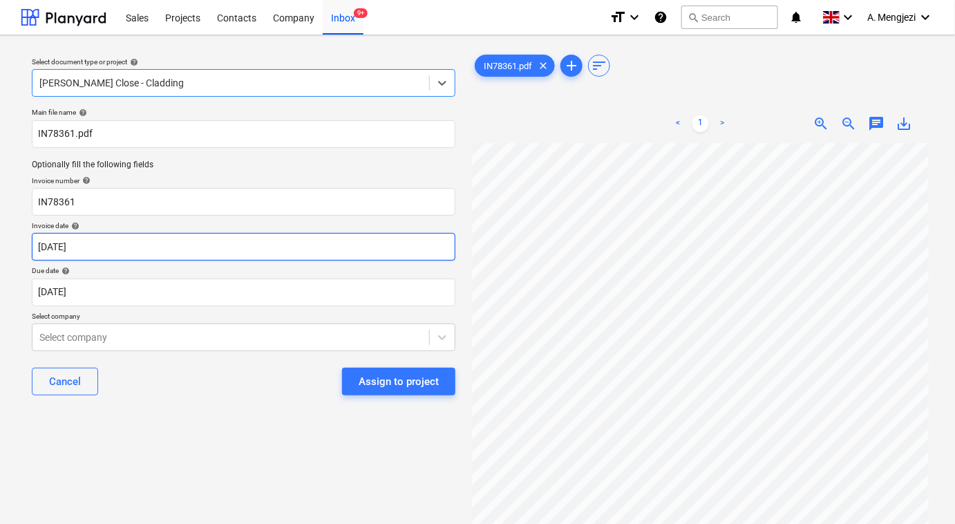
click at [270, 243] on body "Sales Projects Contacts Company Inbox 9+ format_size keyboard_arrow_down help s…" at bounding box center [477, 262] width 955 height 524
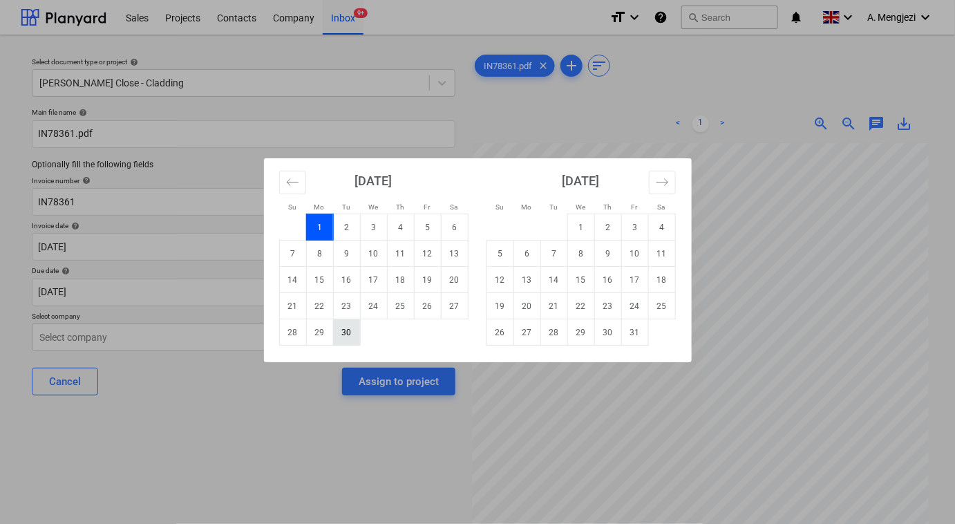
click at [347, 326] on td "30" at bounding box center [346, 332] width 27 height 26
type input "30 Sep 2025"
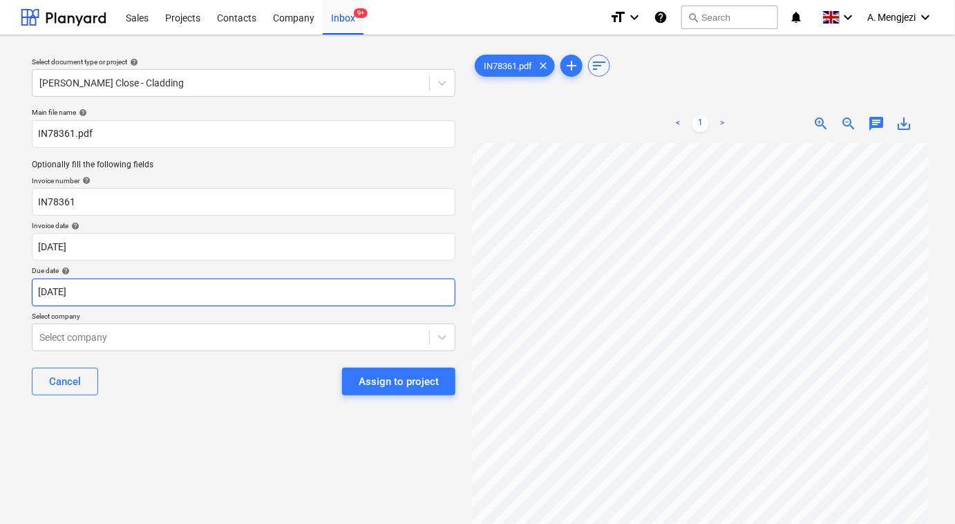
click at [336, 289] on body "Sales Projects Contacts Company Inbox 9+ format_size keyboard_arrow_down help s…" at bounding box center [477, 262] width 955 height 524
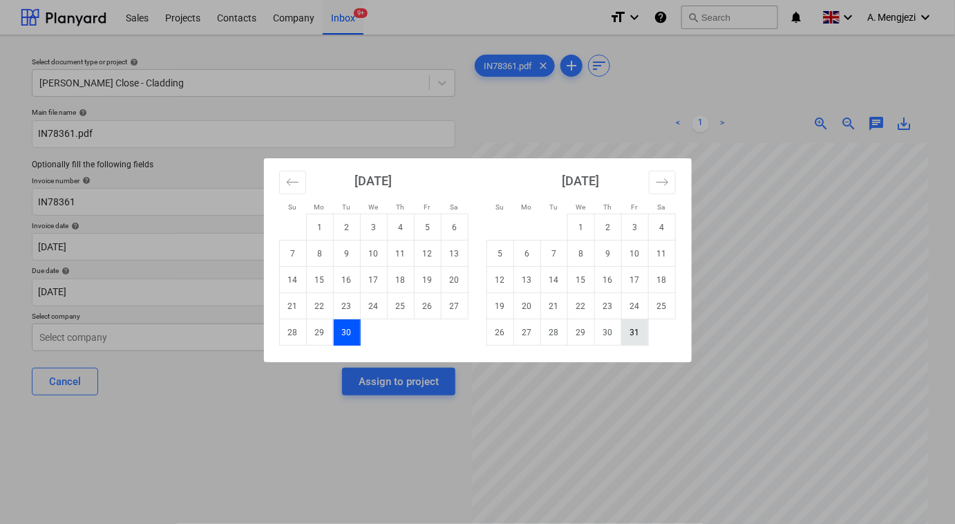
click at [642, 335] on td "31" at bounding box center [634, 332] width 27 height 26
type input "31 Oct 2025"
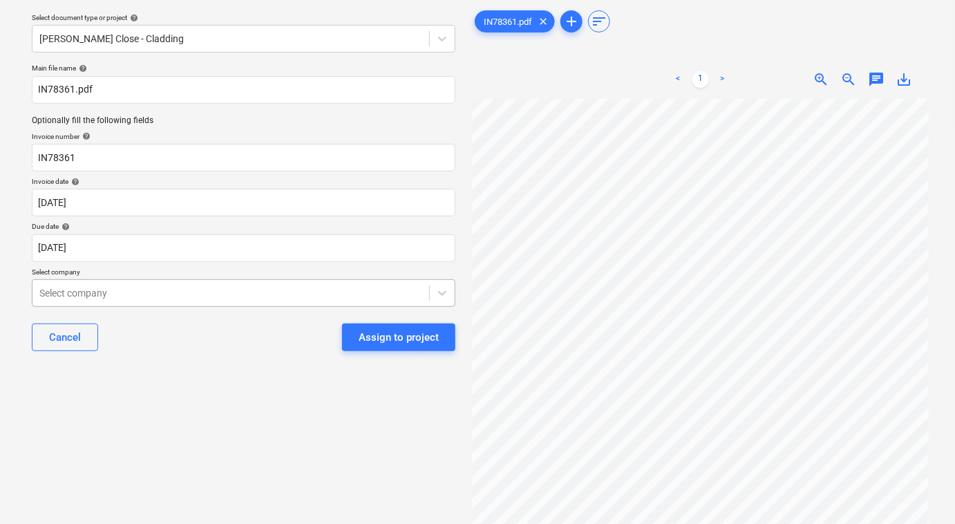
click at [237, 336] on body "Sales Projects Contacts Company Inbox 9+ format_size keyboard_arrow_down help s…" at bounding box center [477, 218] width 955 height 524
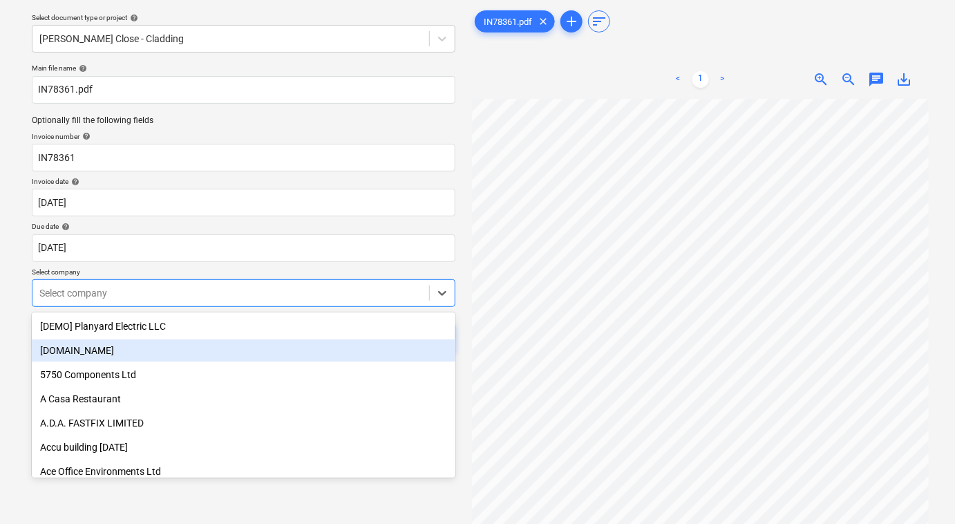
scroll to position [48, 0]
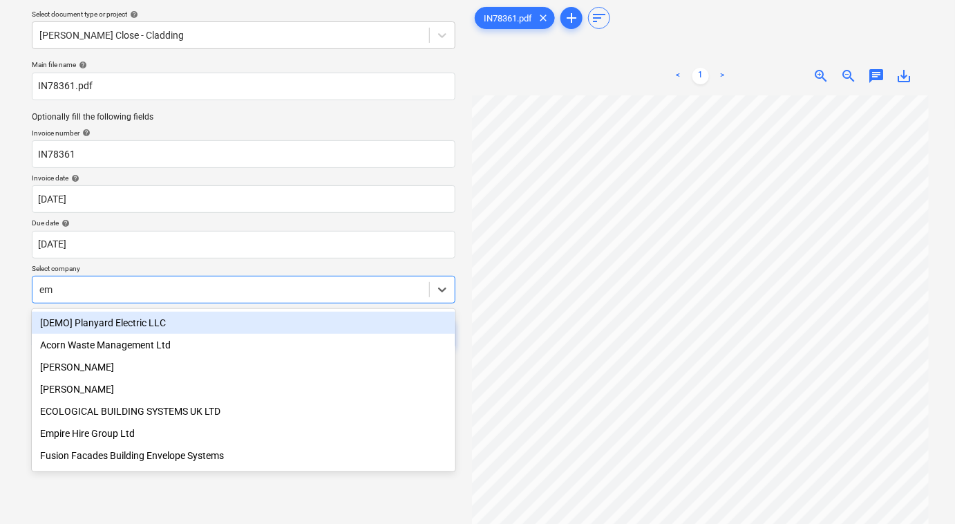
type input "emp"
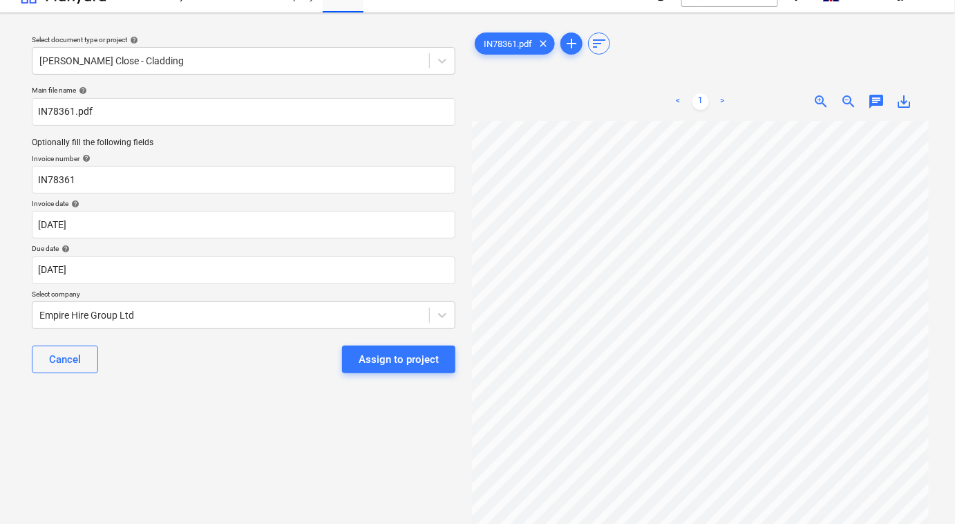
scroll to position [0, 0]
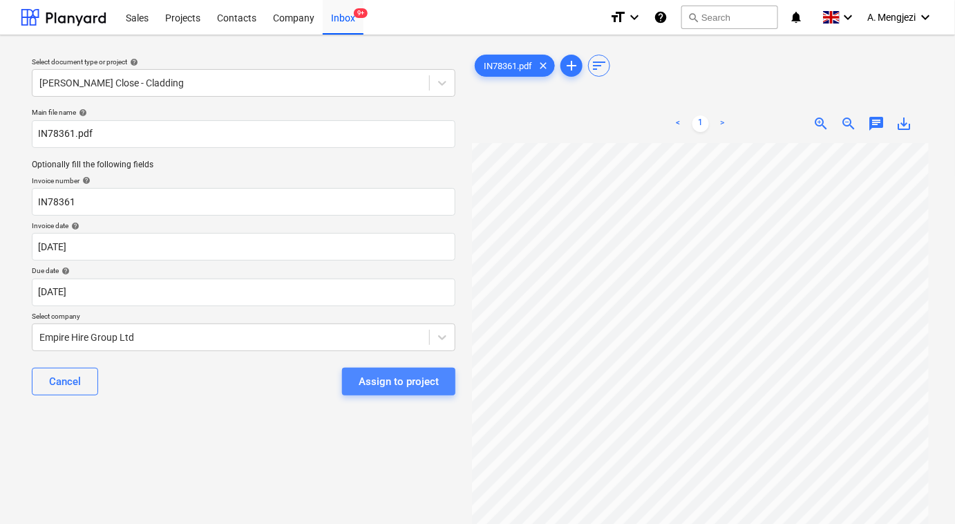
click at [409, 380] on div "Assign to project" at bounding box center [398, 381] width 80 height 18
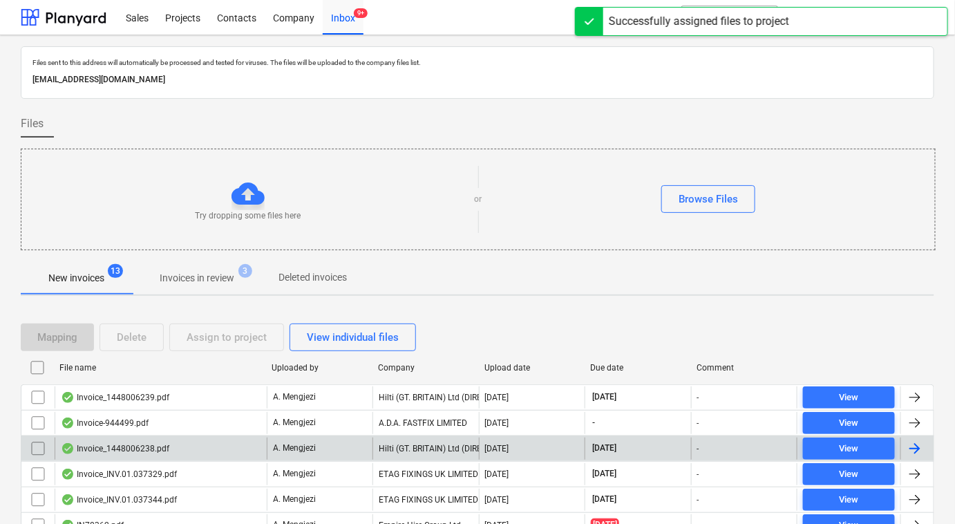
scroll to position [238, 0]
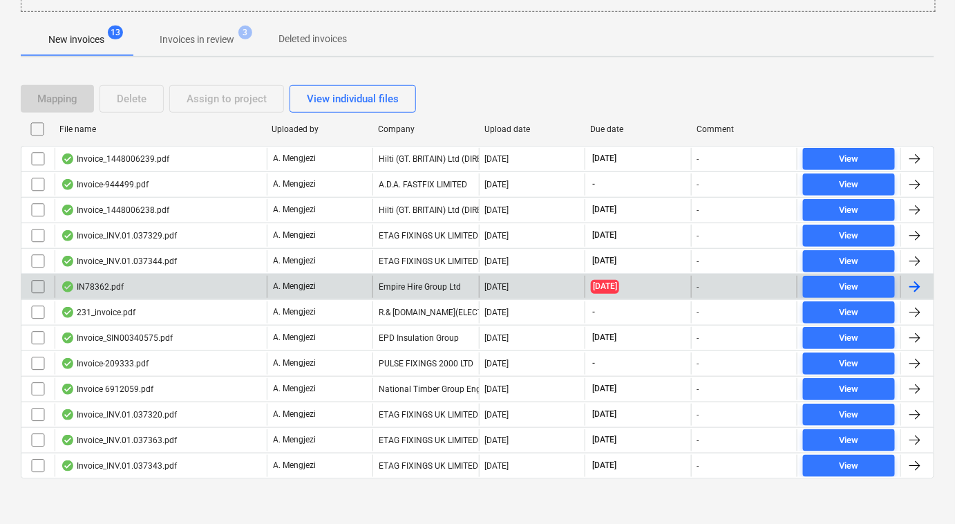
click at [425, 285] on div "Empire Hire Group Ltd" at bounding box center [425, 287] width 106 height 22
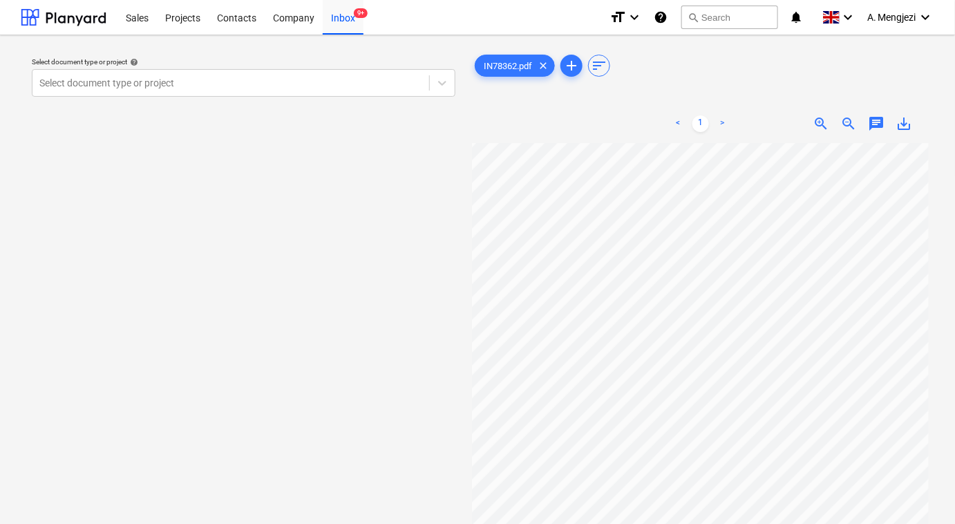
scroll to position [55, 128]
click at [338, 86] on div at bounding box center [230, 83] width 383 height 14
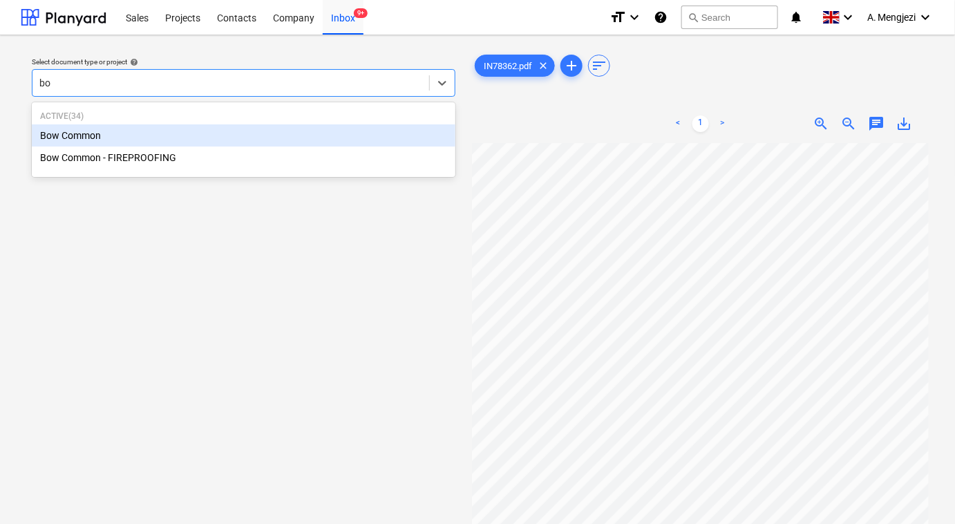
type input "bow"
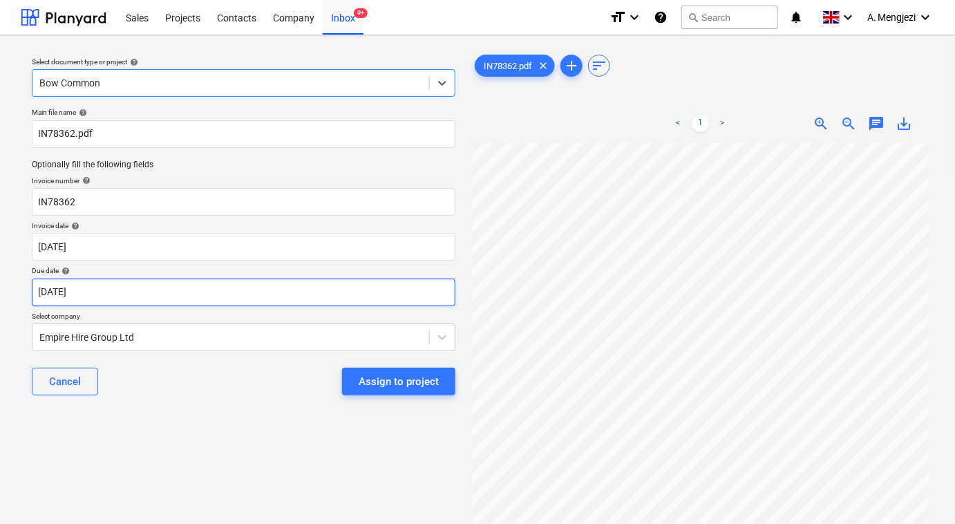
click at [347, 288] on body "Sales Projects Contacts Company Inbox 9+ format_size keyboard_arrow_down help s…" at bounding box center [477, 262] width 955 height 524
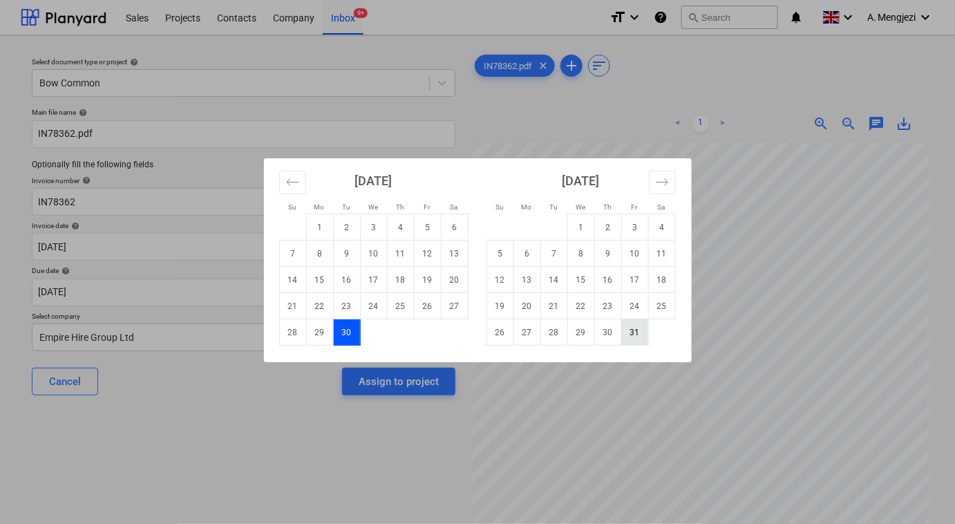
click at [629, 327] on td "31" at bounding box center [634, 332] width 27 height 26
type input "31 Oct 2025"
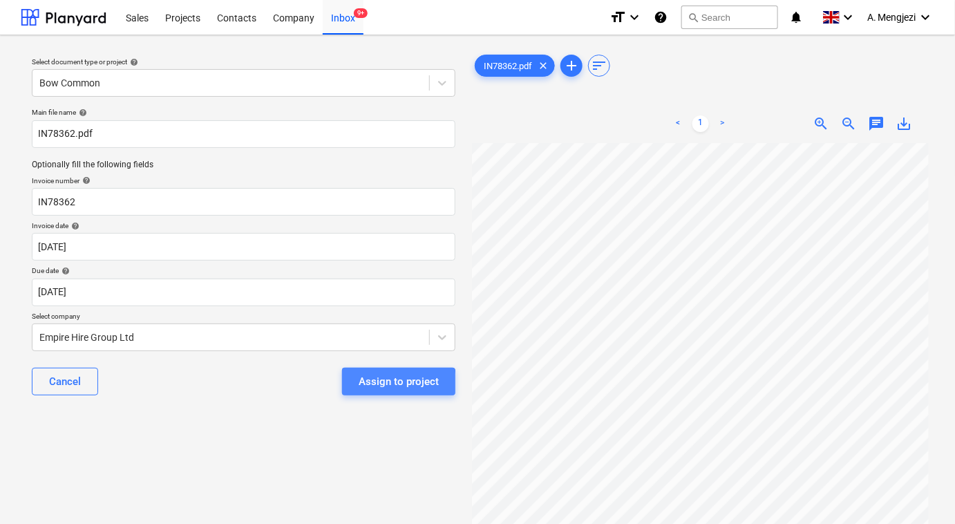
click at [367, 383] on div "Assign to project" at bounding box center [398, 381] width 80 height 18
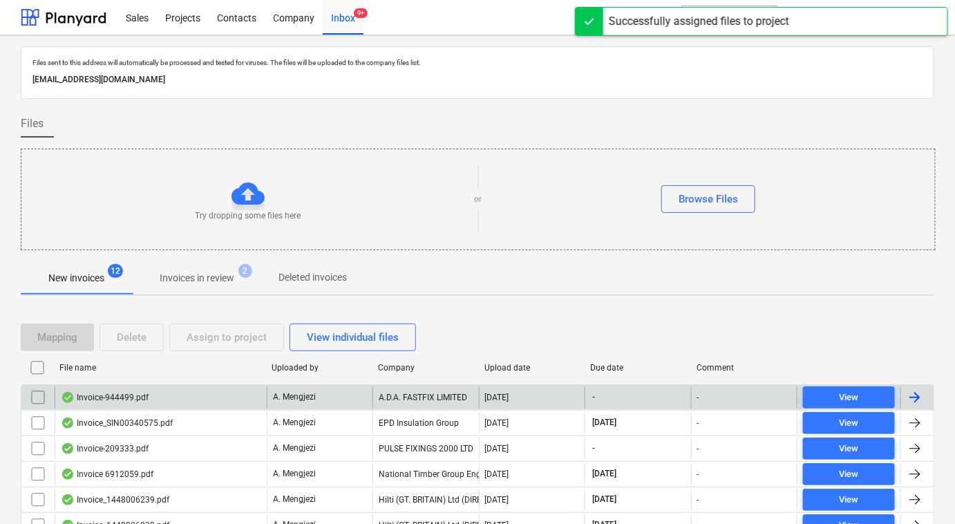
click at [217, 390] on div "Invoice-944499.pdf" at bounding box center [161, 397] width 212 height 22
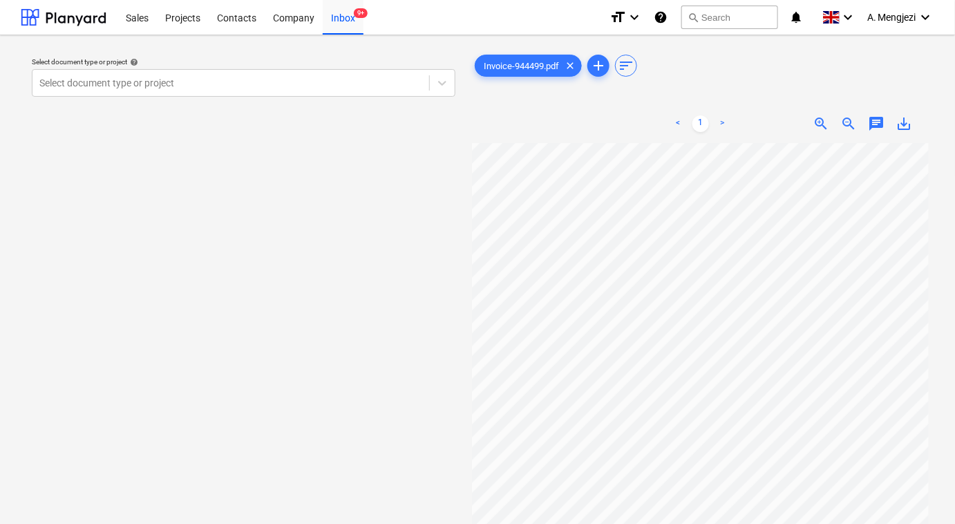
scroll to position [9, 32]
click at [280, 85] on div at bounding box center [230, 83] width 383 height 14
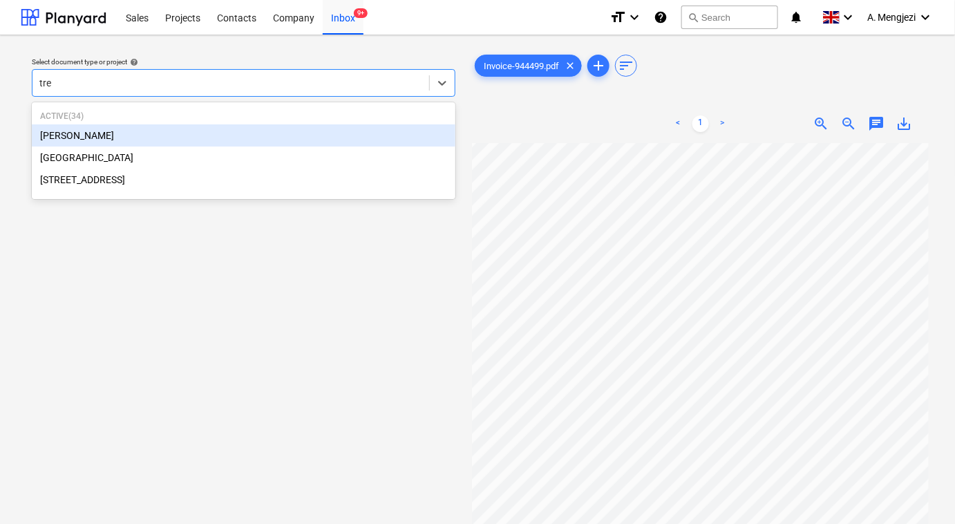
type input "tren"
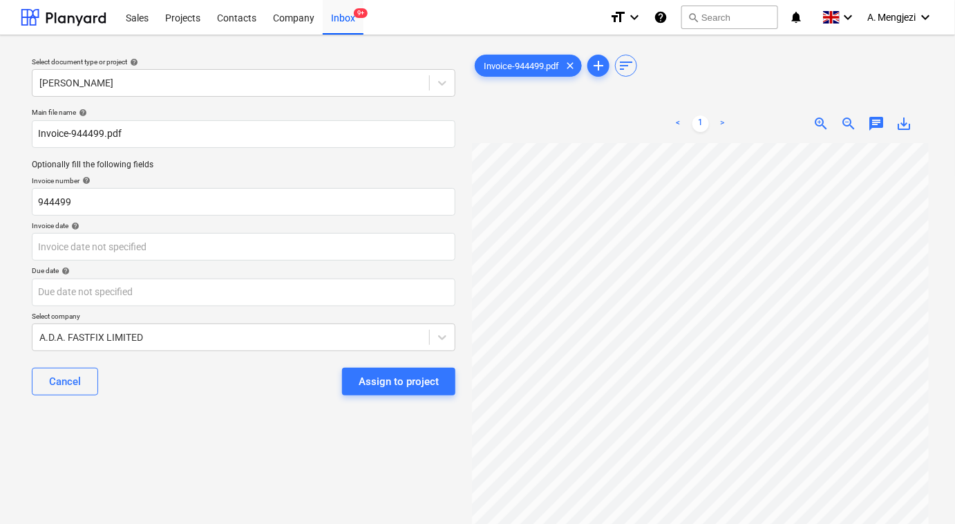
scroll to position [51, 167]
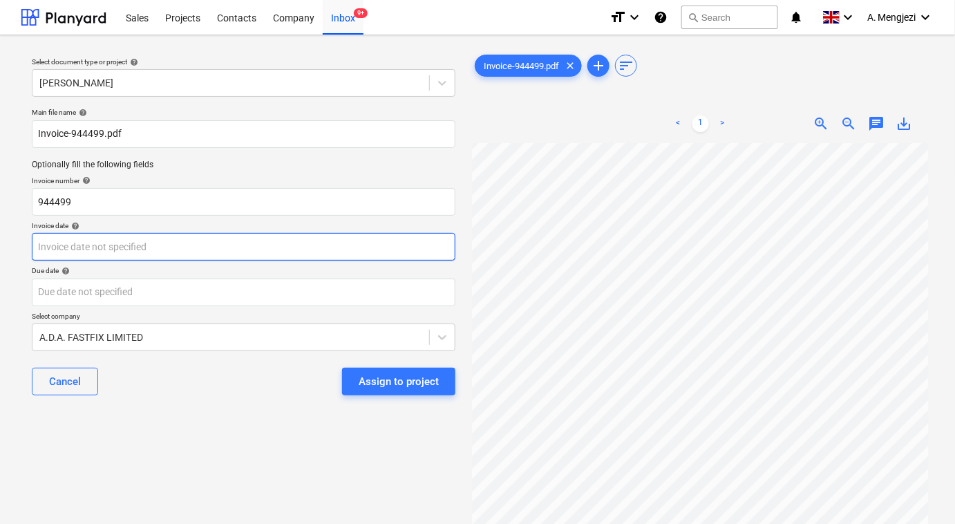
click at [213, 251] on body "Sales Projects Contacts Company Inbox 9+ format_size keyboard_arrow_down help s…" at bounding box center [477, 262] width 955 height 524
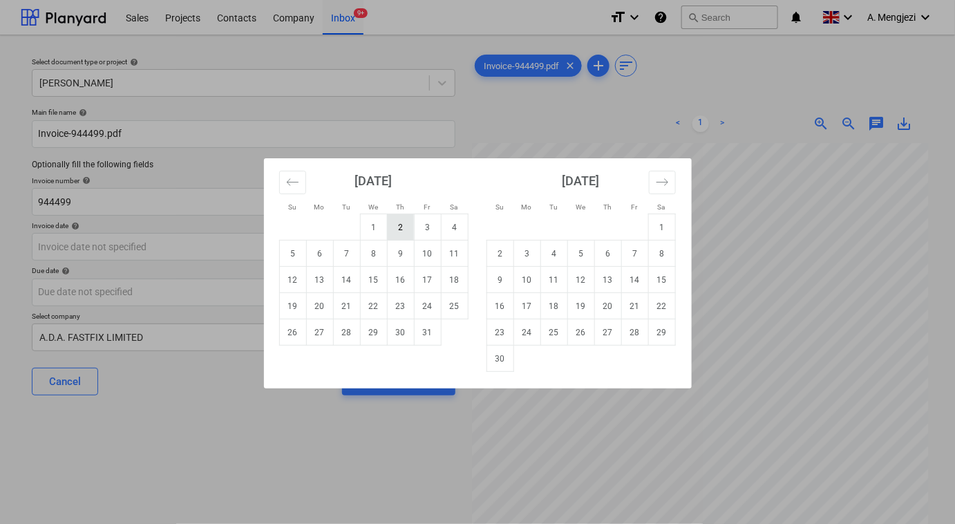
click at [399, 226] on td "2" at bounding box center [400, 227] width 27 height 26
type input "02 Oct 2025"
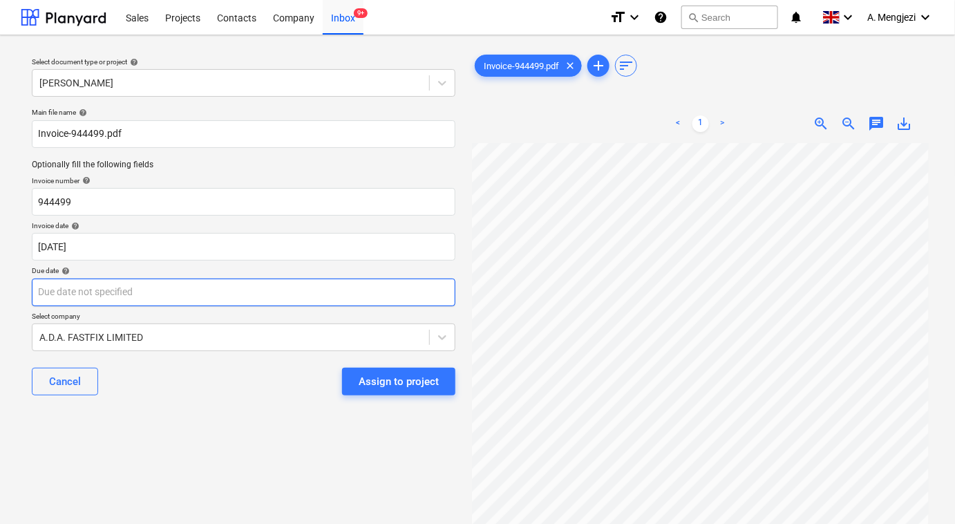
click at [271, 287] on body "Sales Projects Contacts Company Inbox 9+ format_size keyboard_arrow_down help s…" at bounding box center [477, 262] width 955 height 524
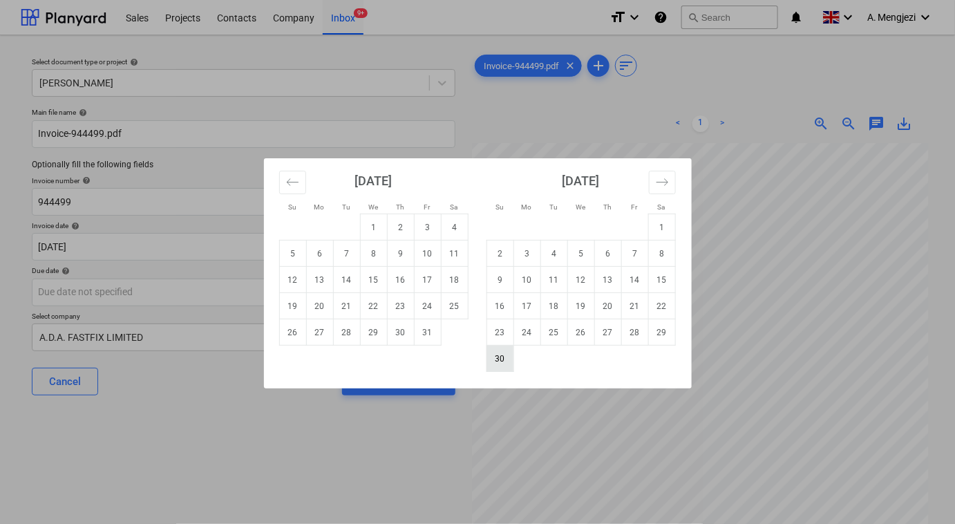
click at [504, 358] on td "30" at bounding box center [499, 358] width 27 height 26
type input "30 Nov 2025"
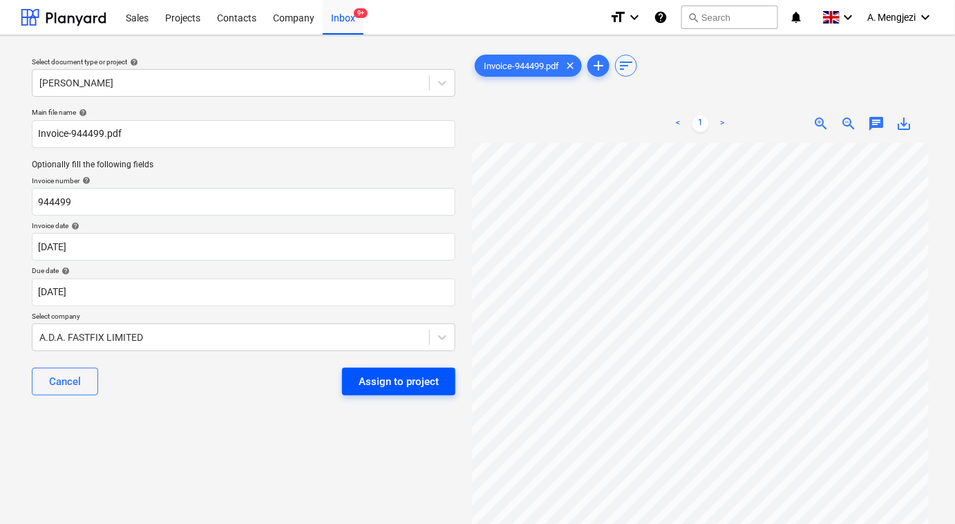
scroll to position [0, 91]
click at [381, 385] on div "Assign to project" at bounding box center [398, 381] width 80 height 18
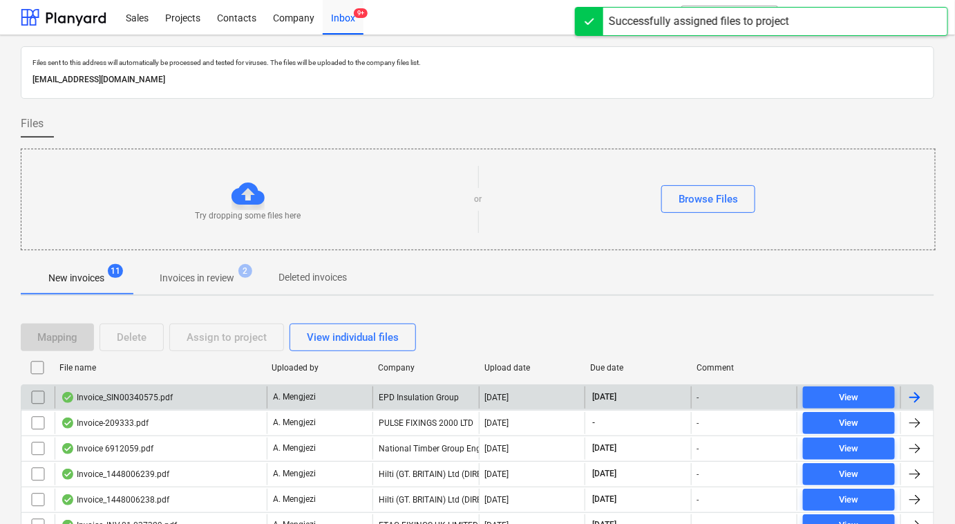
click at [208, 399] on div "Invoice_SIN00340575.pdf" at bounding box center [161, 397] width 212 height 22
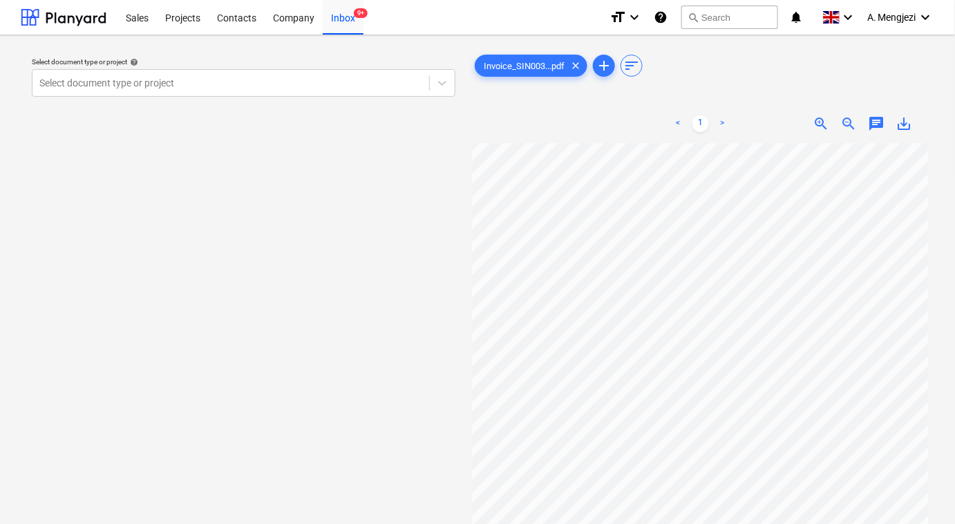
scroll to position [25, 167]
click at [277, 87] on div at bounding box center [230, 83] width 383 height 14
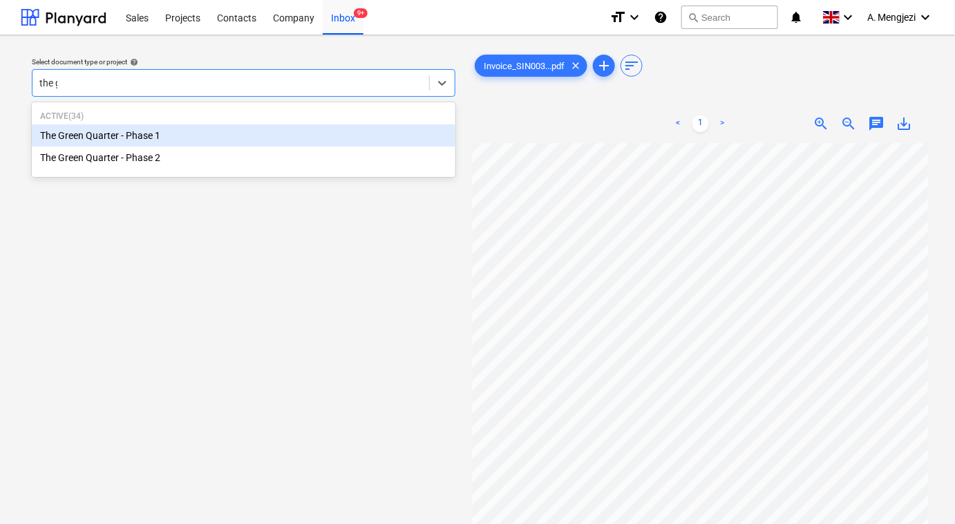
type input "the gr"
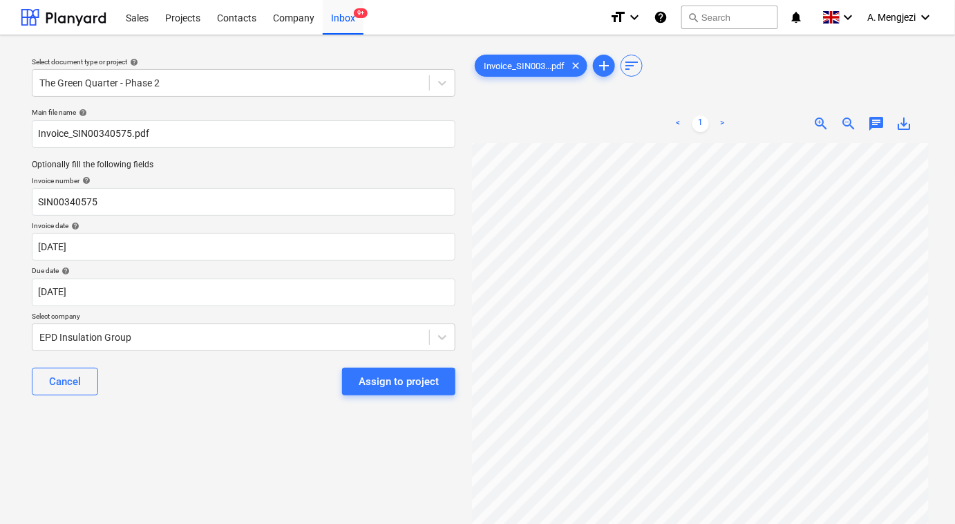
scroll to position [0, 164]
click at [369, 384] on div "Assign to project" at bounding box center [398, 381] width 80 height 18
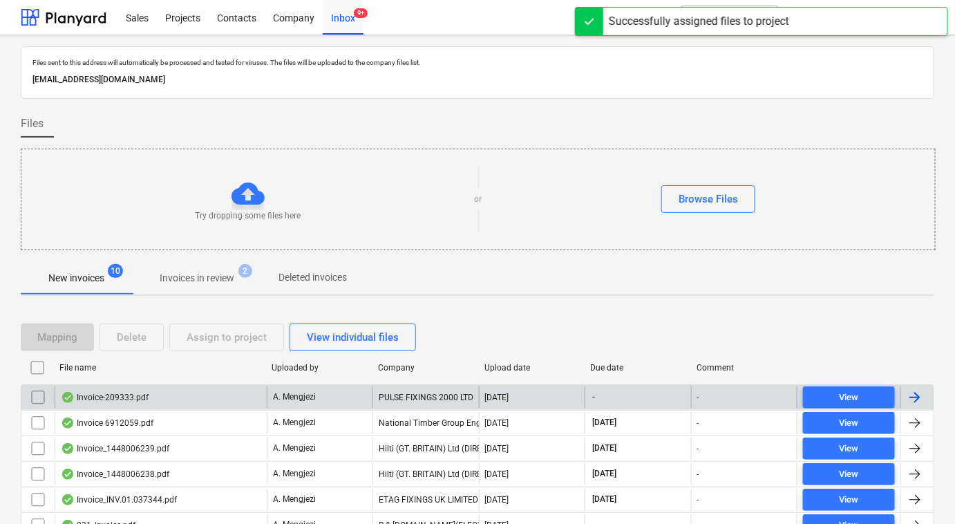
click at [213, 395] on div "Invoice-209333.pdf" at bounding box center [161, 397] width 212 height 22
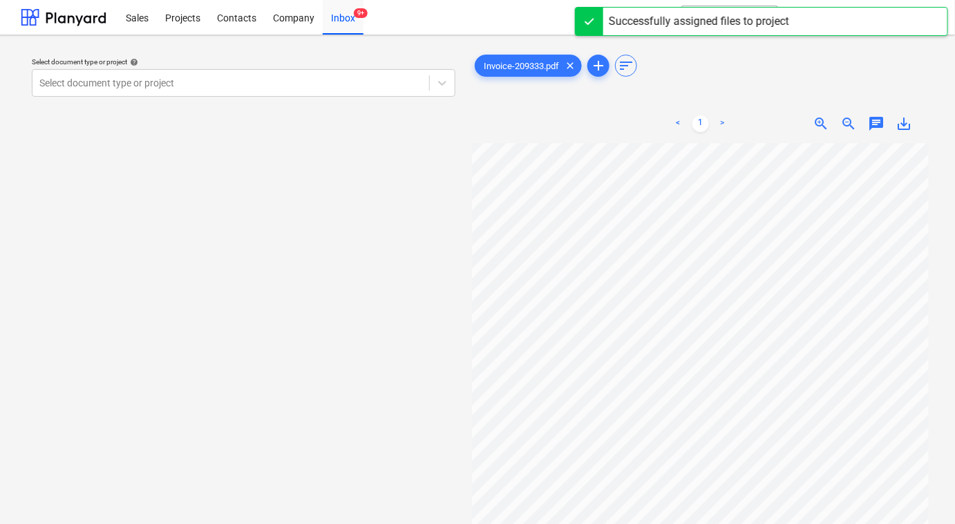
scroll to position [51, 20]
click at [318, 87] on div at bounding box center [230, 83] width 383 height 14
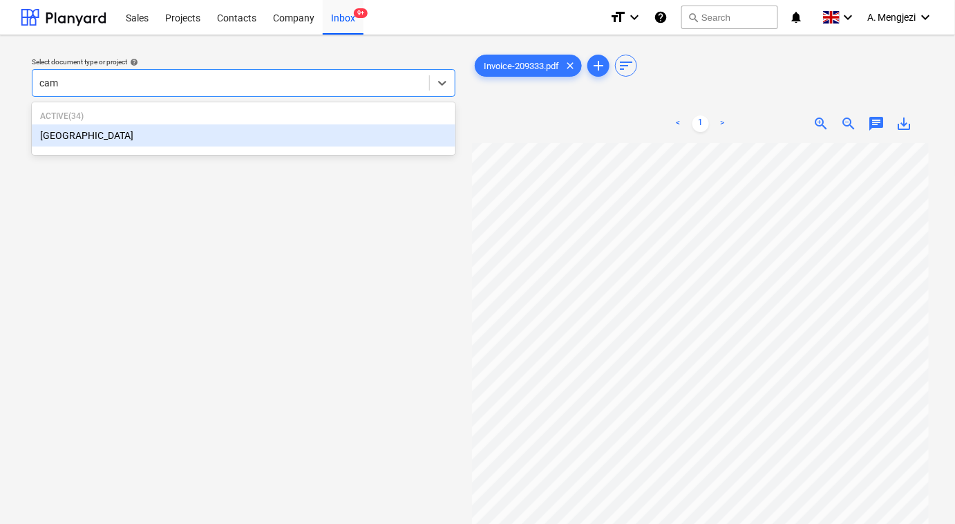
type input "camd"
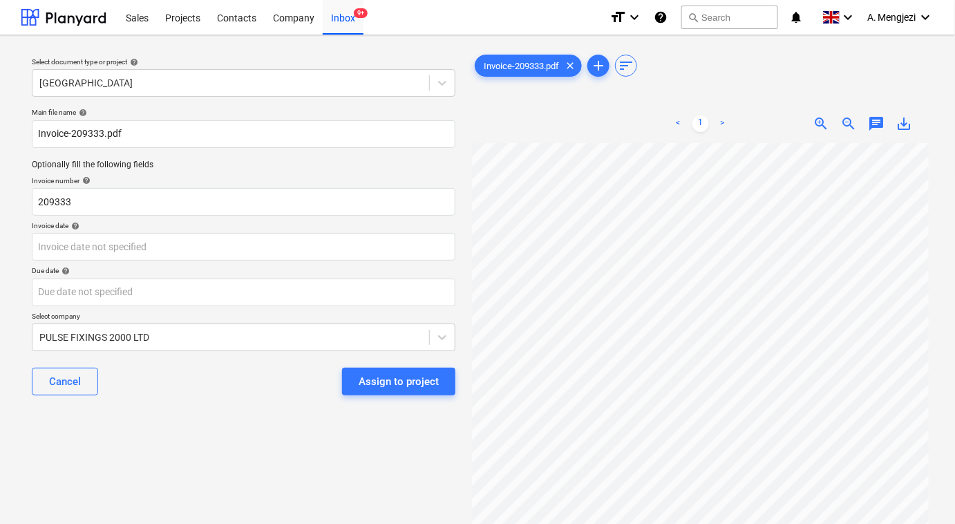
scroll to position [124, 160]
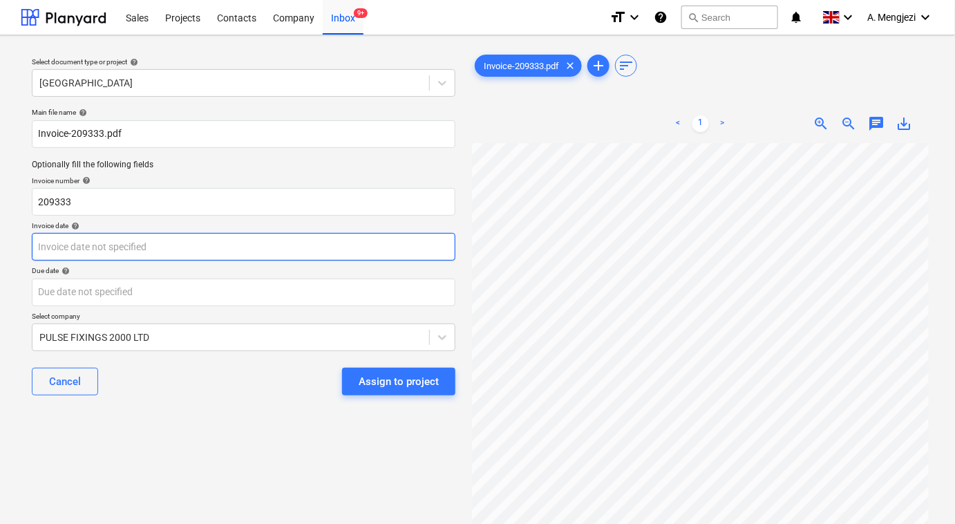
click at [113, 253] on body "Sales Projects Contacts Company Inbox 9+ format_size keyboard_arrow_down help s…" at bounding box center [477, 262] width 955 height 524
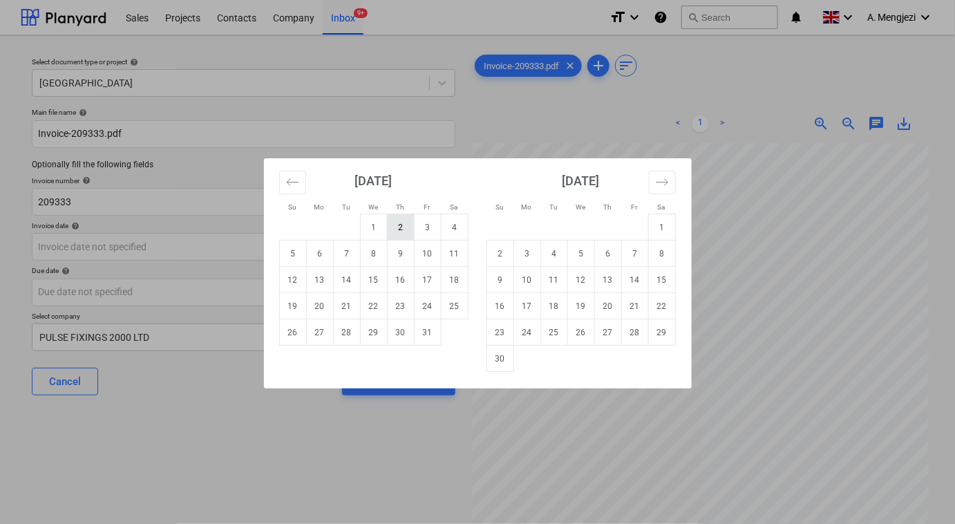
click at [398, 230] on td "2" at bounding box center [400, 227] width 27 height 26
type input "02 Oct 2025"
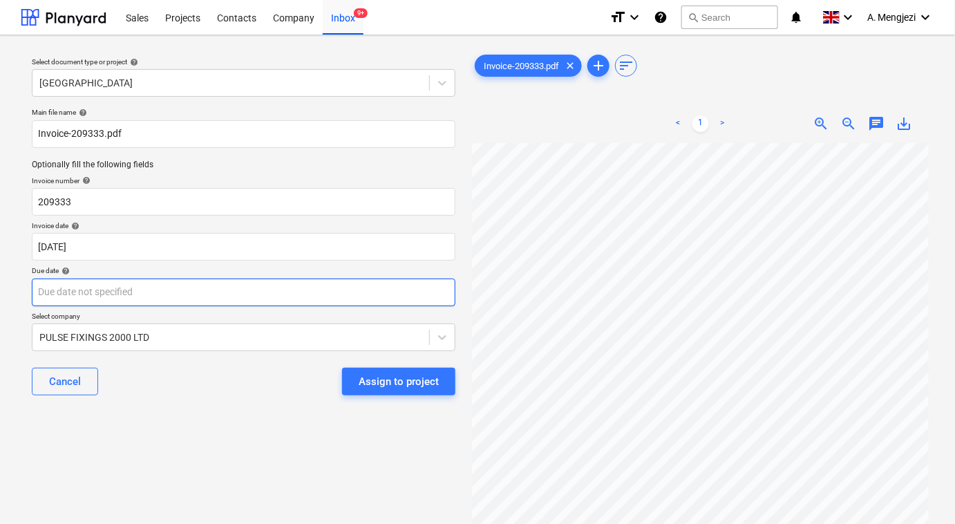
click at [318, 282] on body "Sales Projects Contacts Company Inbox 9+ format_size keyboard_arrow_down help s…" at bounding box center [477, 262] width 955 height 524
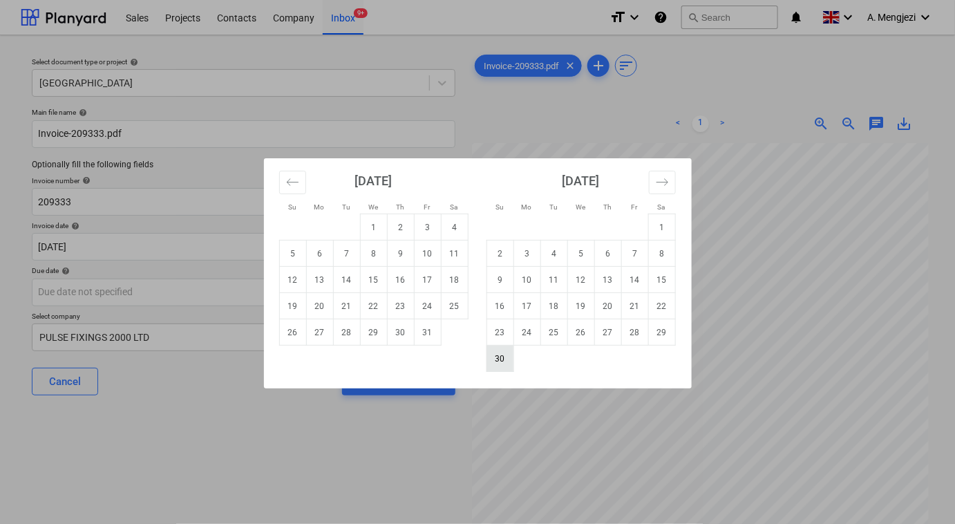
click at [510, 363] on td "30" at bounding box center [499, 358] width 27 height 26
type input "30 Nov 2025"
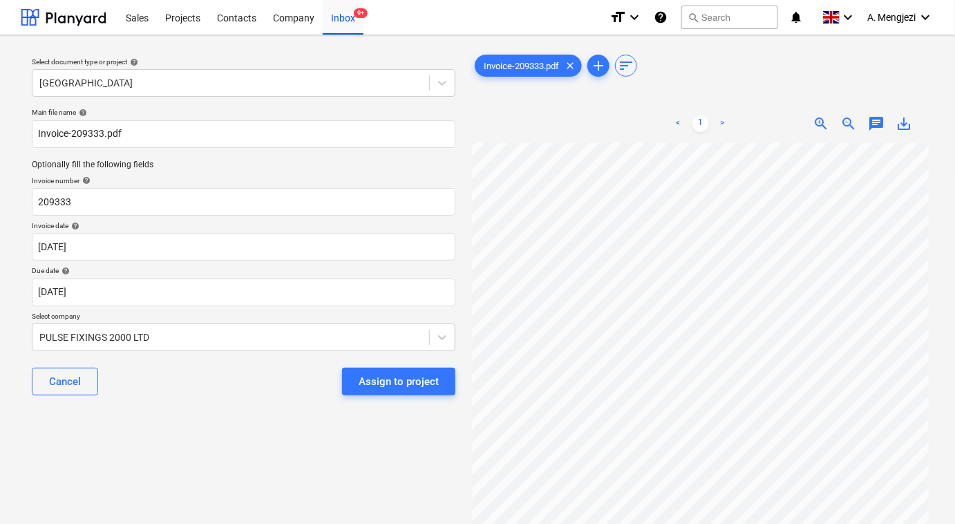
scroll to position [191, 157]
click at [413, 378] on div "Assign to project" at bounding box center [398, 381] width 80 height 18
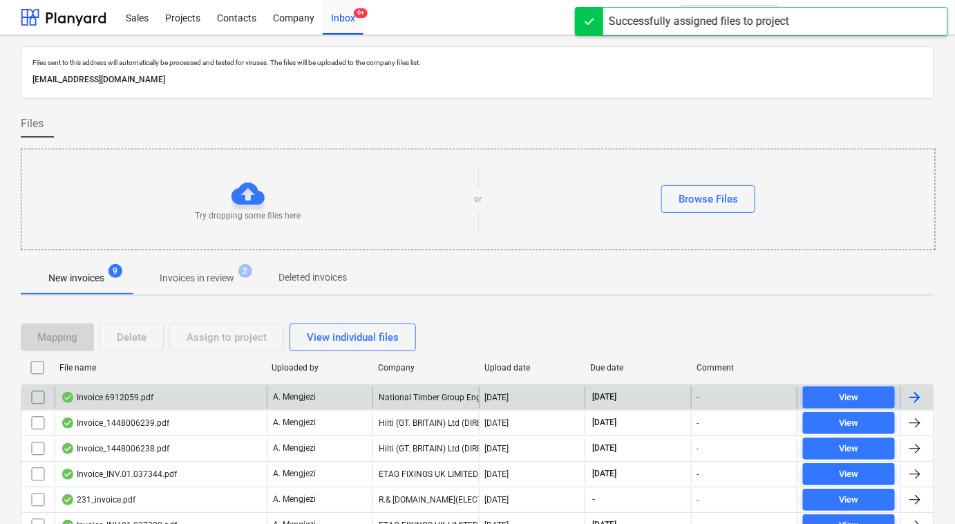
click at [248, 393] on div "Invoice 6912059.pdf" at bounding box center [161, 397] width 212 height 22
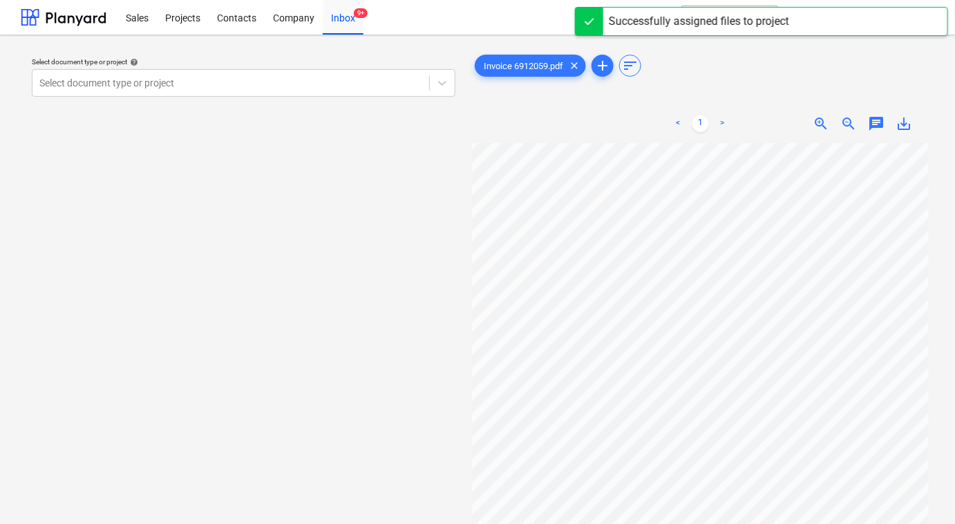
scroll to position [18, 167]
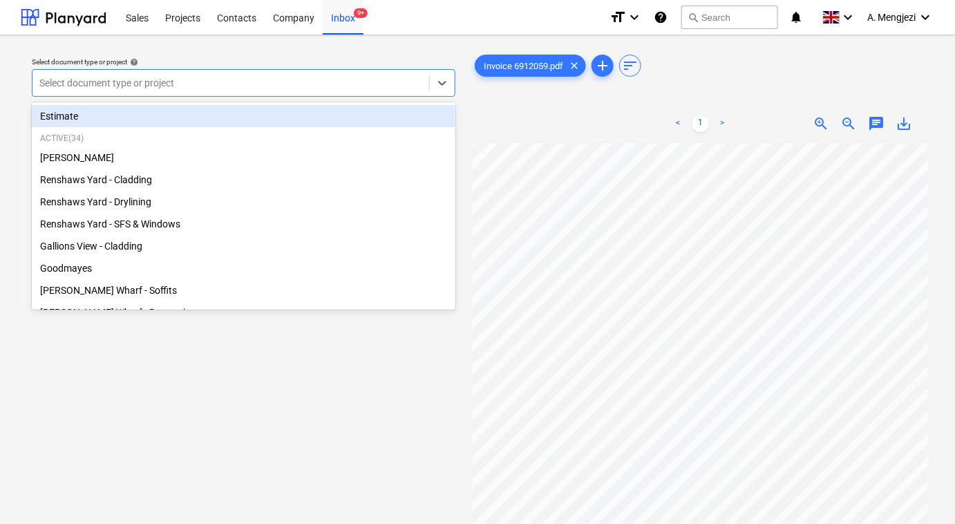
click at [254, 78] on div at bounding box center [230, 83] width 383 height 14
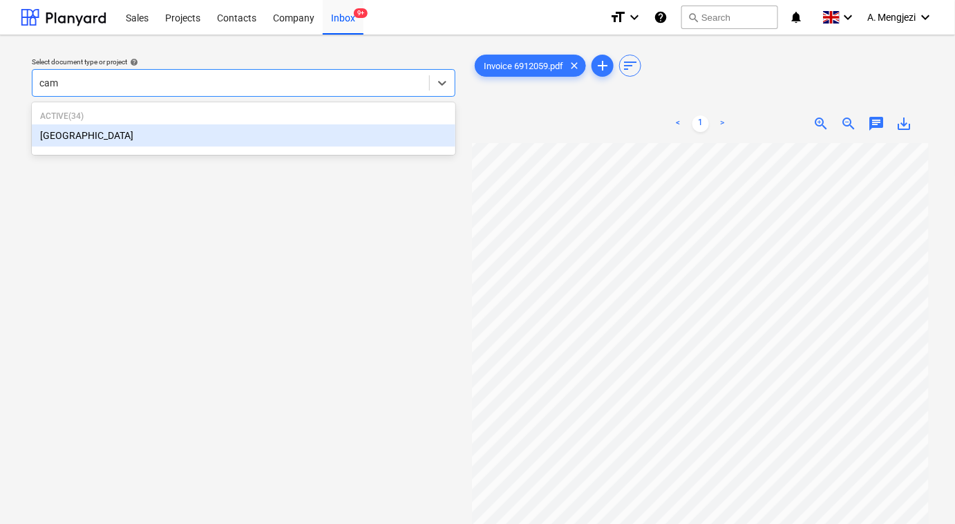
type input "camd"
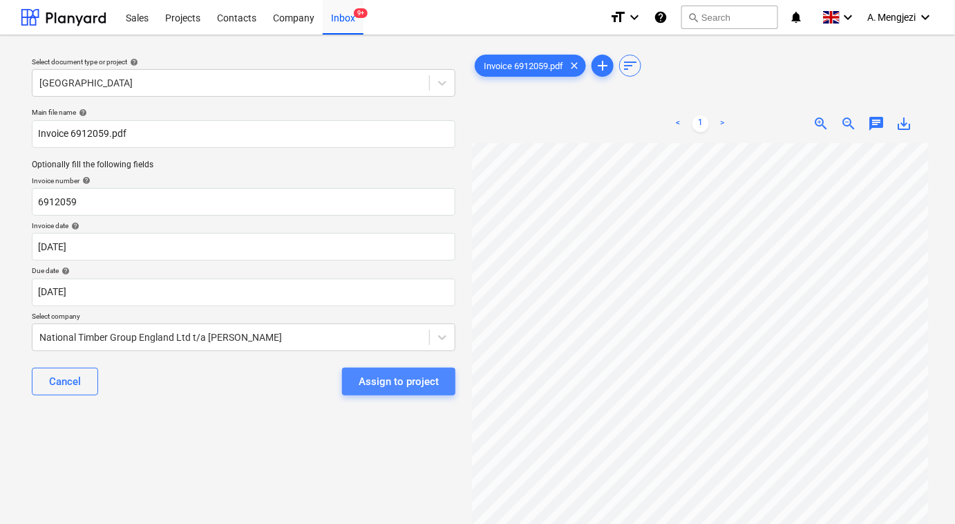
click at [396, 381] on div "Assign to project" at bounding box center [398, 381] width 80 height 18
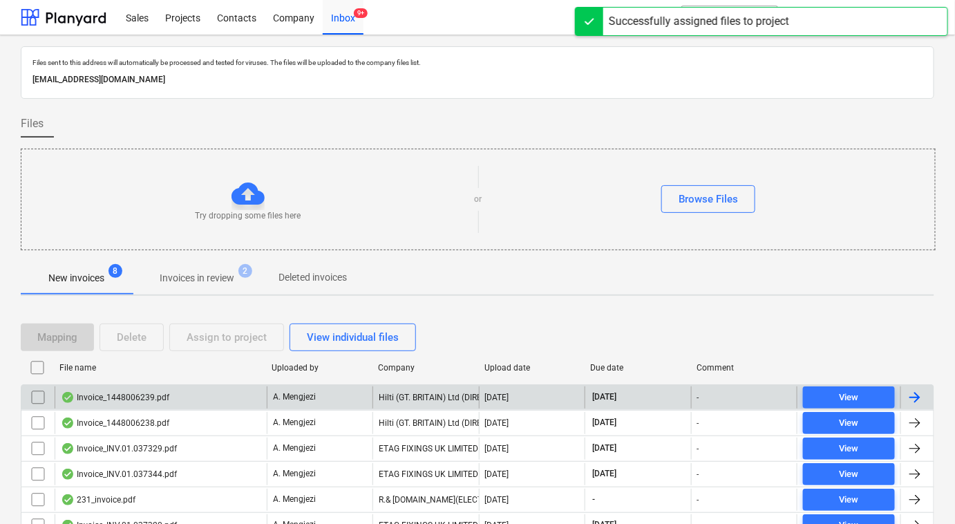
click at [158, 396] on div "Invoice_1448006239.pdf" at bounding box center [115, 397] width 108 height 11
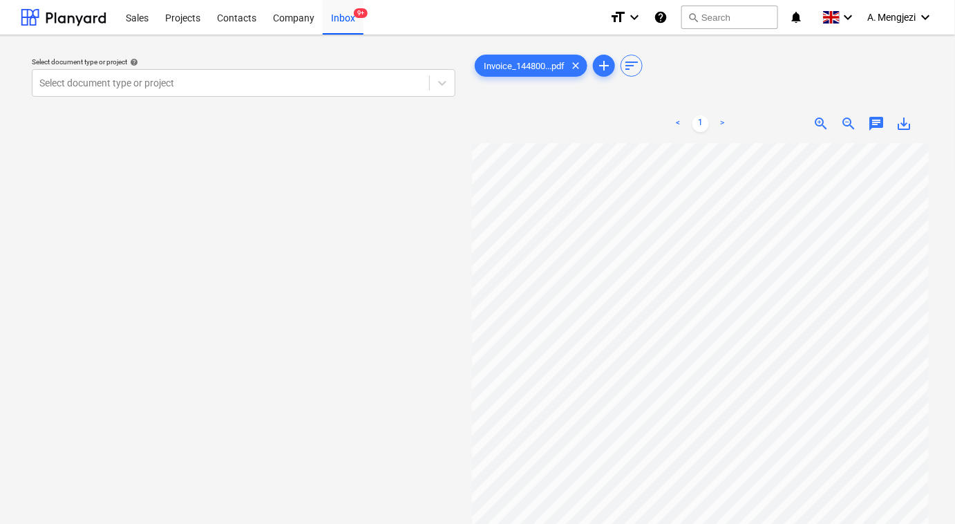
scroll to position [66, 37]
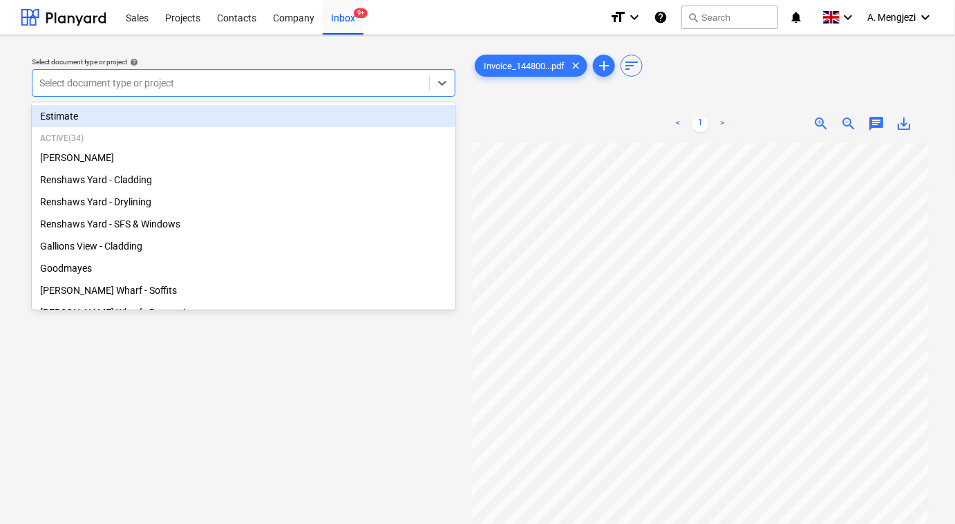
click at [274, 84] on div at bounding box center [230, 83] width 383 height 14
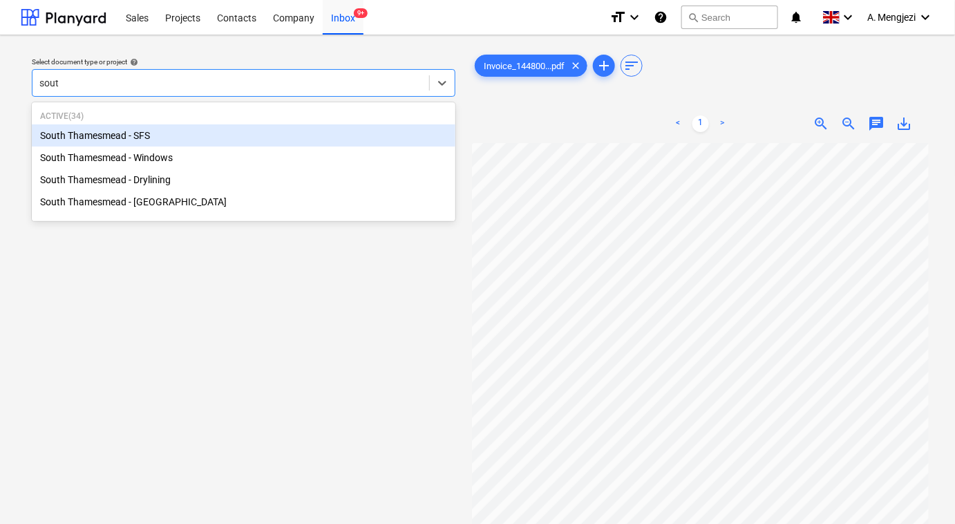
type input "south"
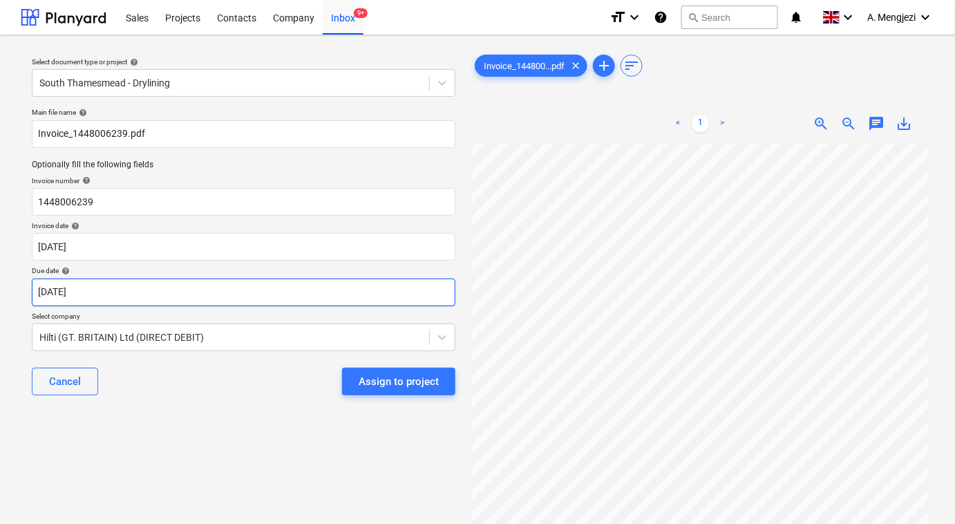
scroll to position [1, 8]
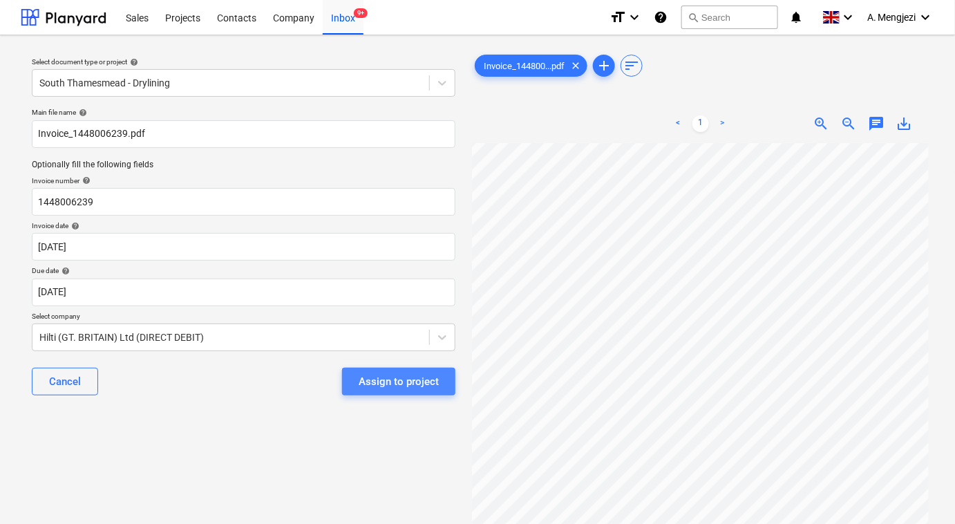
click at [411, 384] on div "Assign to project" at bounding box center [398, 381] width 80 height 18
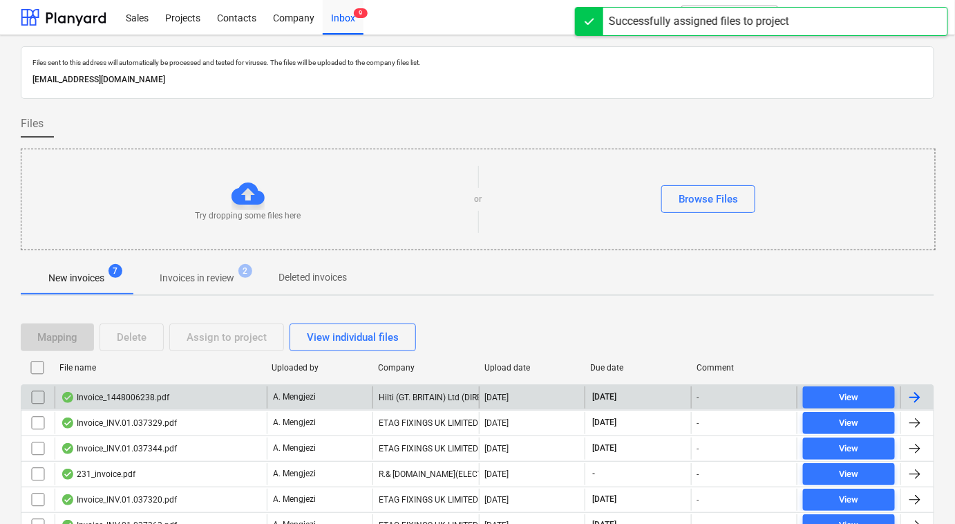
click at [412, 395] on div "Hilti (GT. BRITAIN) Ltd (DIRECT DEBIT)" at bounding box center [425, 397] width 106 height 22
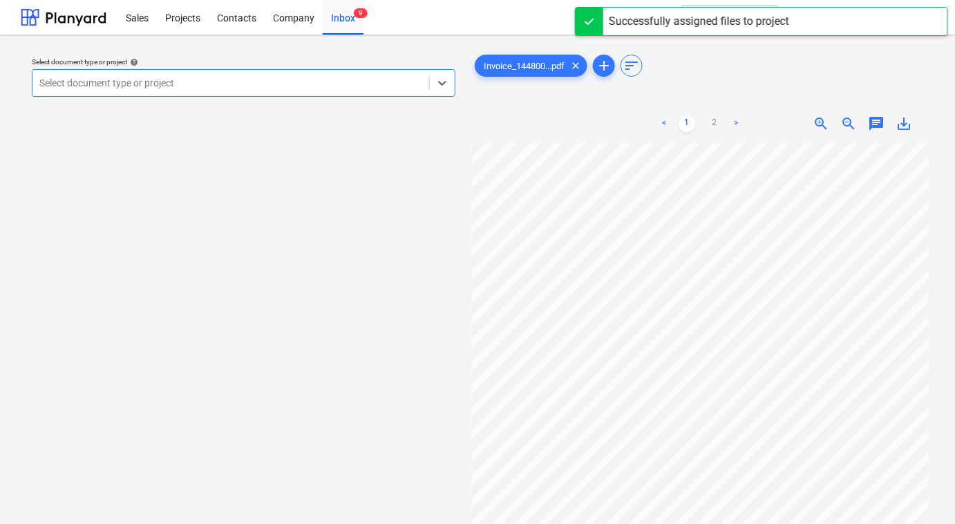
click at [305, 86] on div at bounding box center [230, 83] width 383 height 14
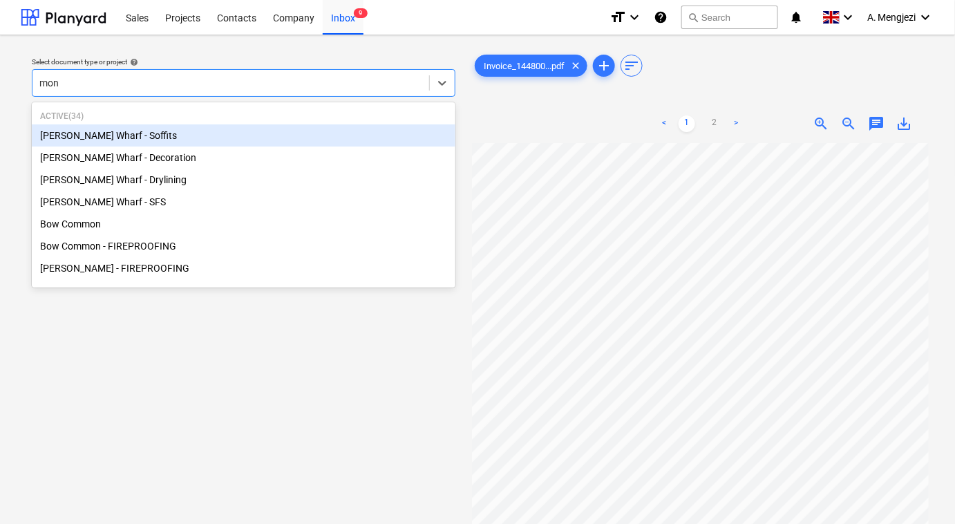
type input "mont"
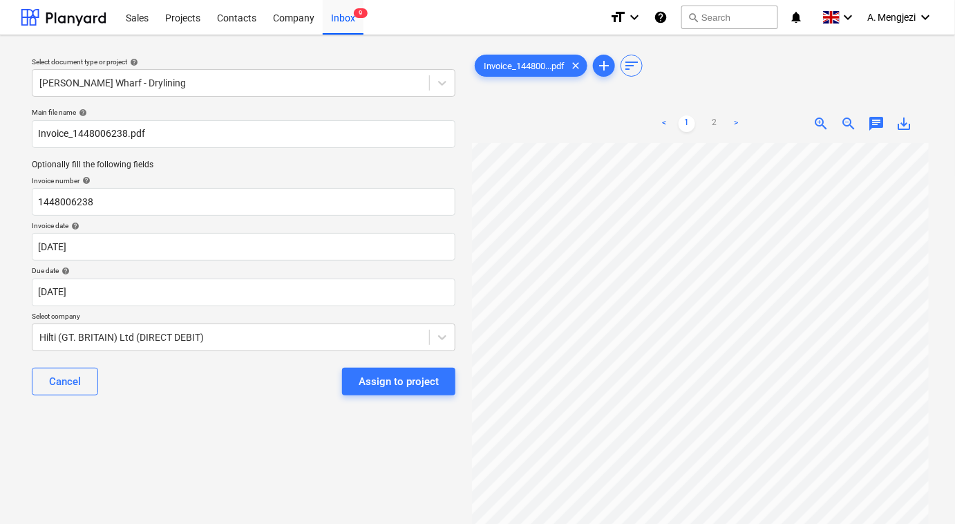
scroll to position [33, 31]
click at [370, 390] on div "Assign to project" at bounding box center [398, 381] width 80 height 18
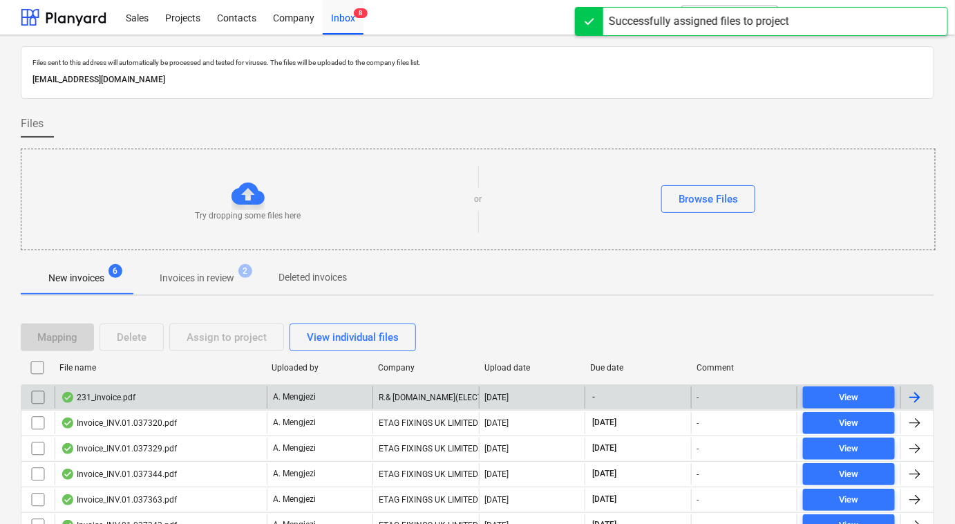
click at [206, 400] on div "231_invoice.pdf" at bounding box center [161, 397] width 212 height 22
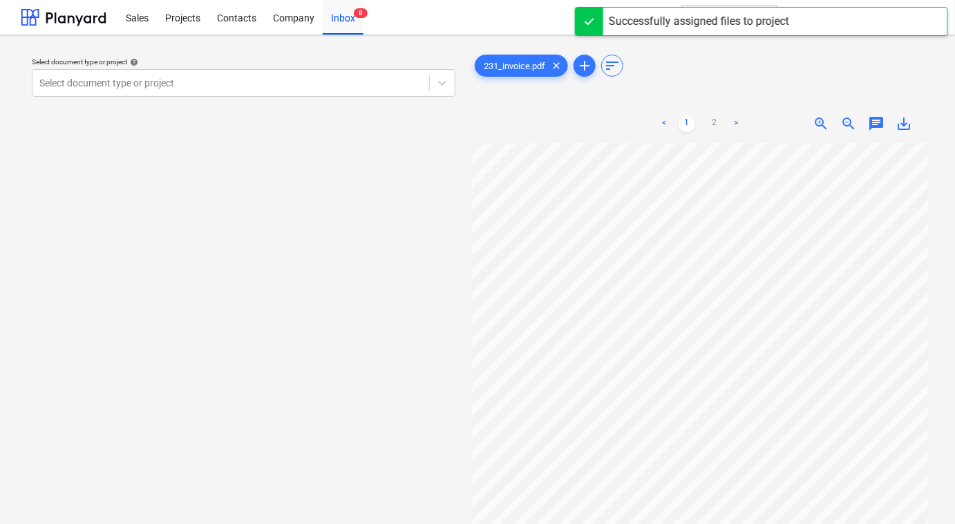
scroll to position [0, 167]
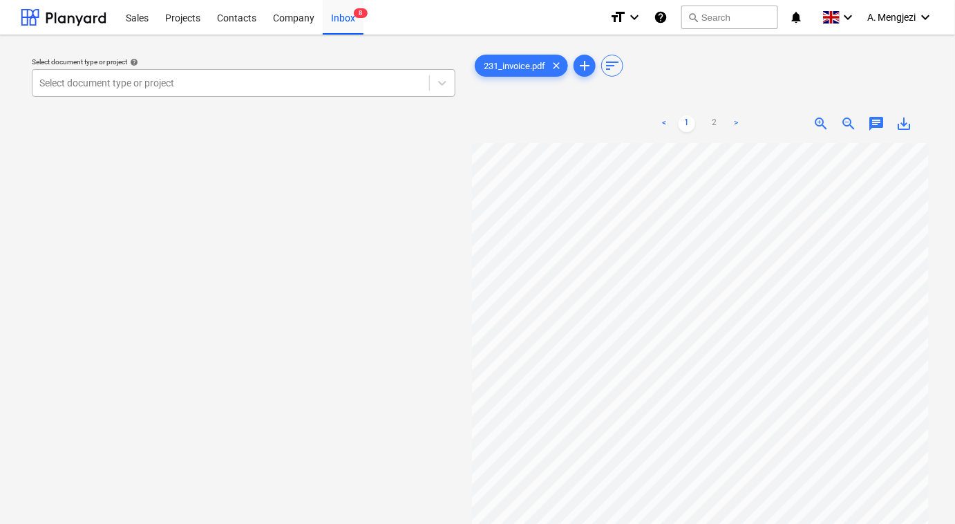
click at [202, 86] on div at bounding box center [230, 83] width 383 height 14
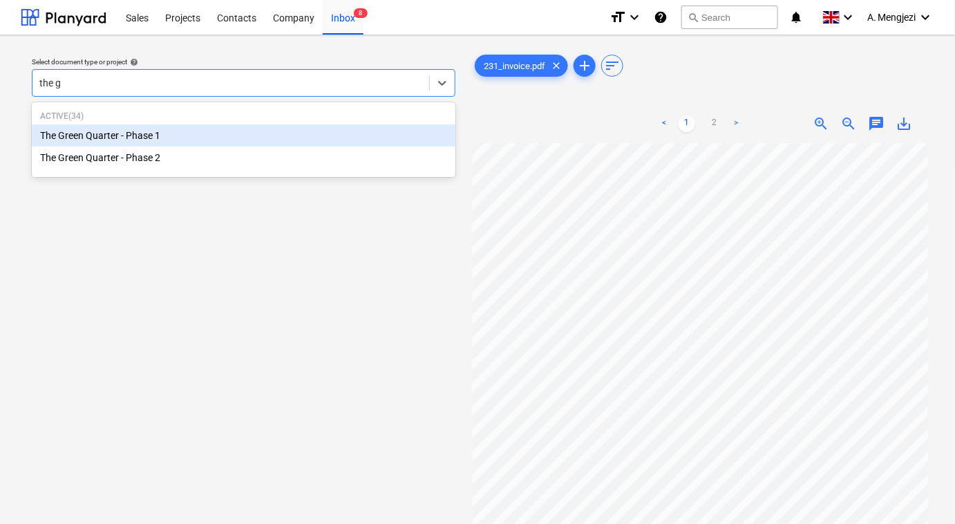
type input "the gr"
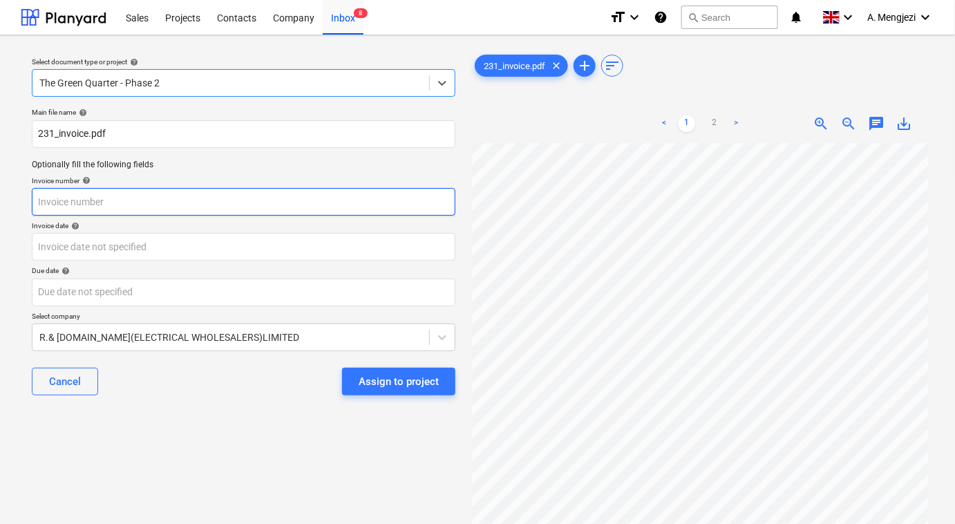
click at [72, 202] on input "text" at bounding box center [243, 202] width 423 height 28
type input "01047823"
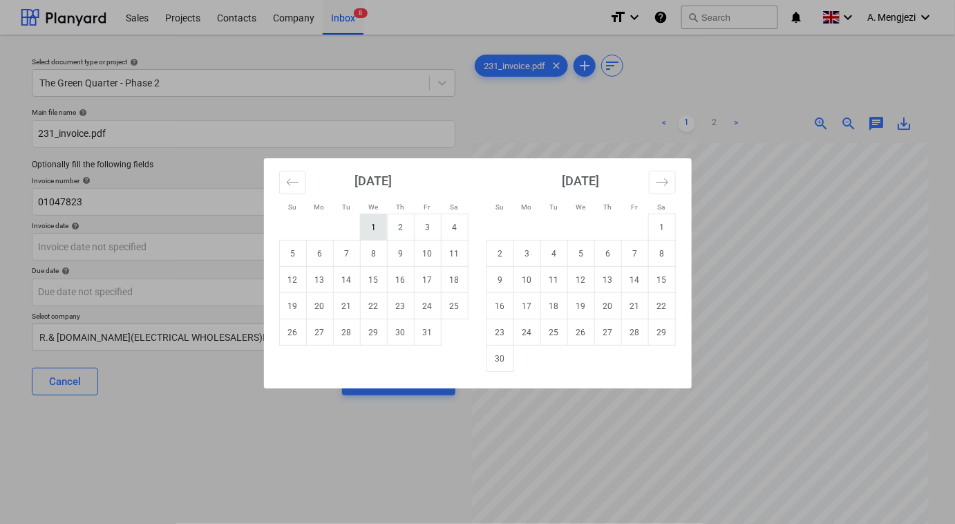
click at [383, 227] on td "1" at bounding box center [373, 227] width 27 height 26
type input "01 Oct 2025"
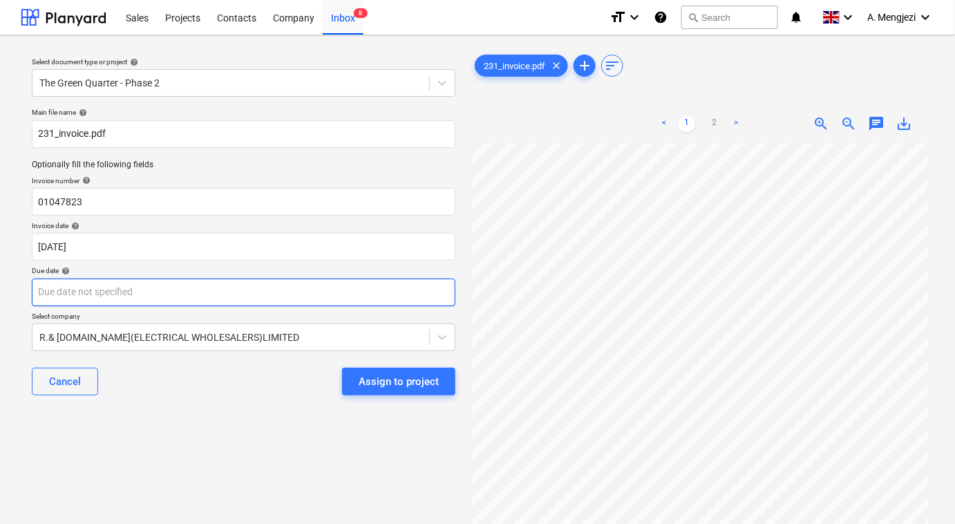
click at [282, 291] on body "Sales Projects Contacts Company Inbox 8 format_size keyboard_arrow_down help se…" at bounding box center [477, 262] width 955 height 524
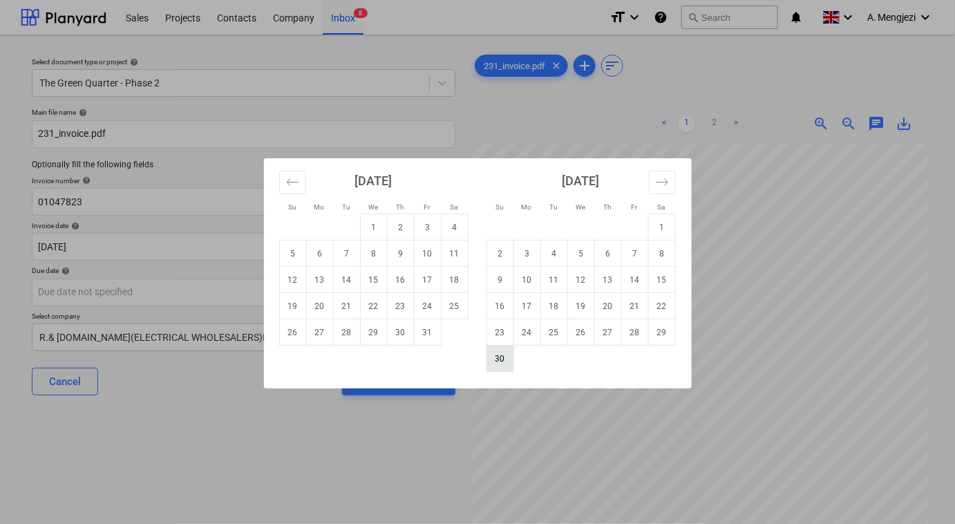
click at [506, 361] on td "30" at bounding box center [499, 358] width 27 height 26
type input "30 Nov 2025"
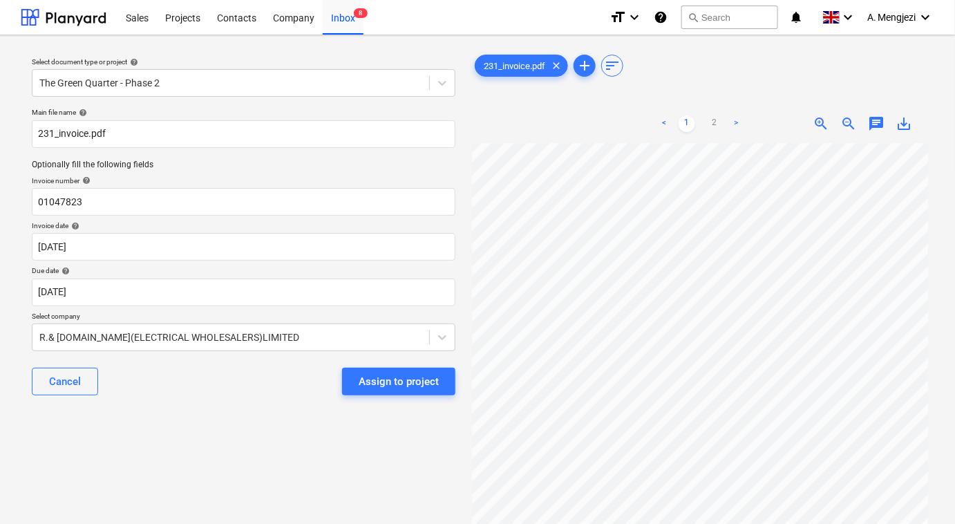
scroll to position [398, 167]
click at [643, 131] on div "< 1 2 > zoom_in zoom_out chat 0 save_alt" at bounding box center [700, 366] width 457 height 524
click at [388, 385] on div "Assign to project" at bounding box center [398, 381] width 80 height 18
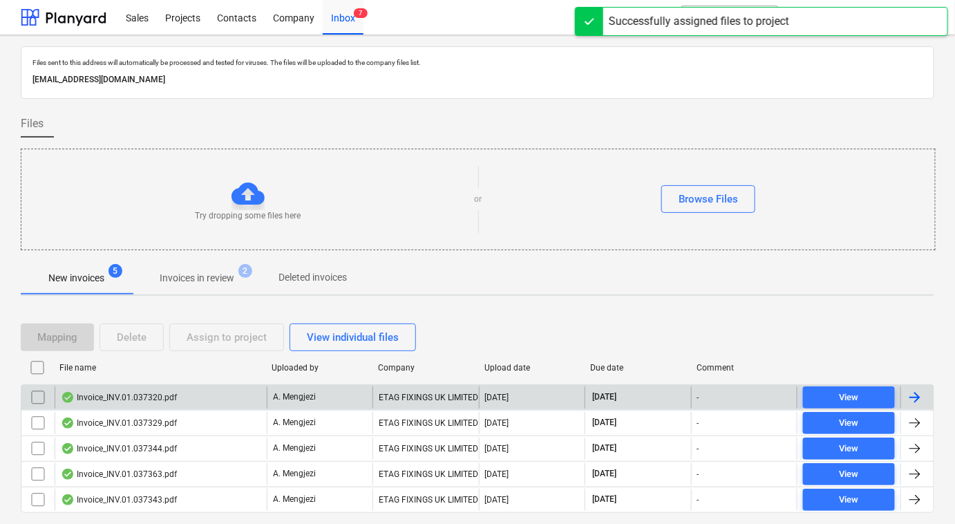
click at [193, 397] on div "Invoice_INV.01.037320.pdf" at bounding box center [161, 397] width 212 height 22
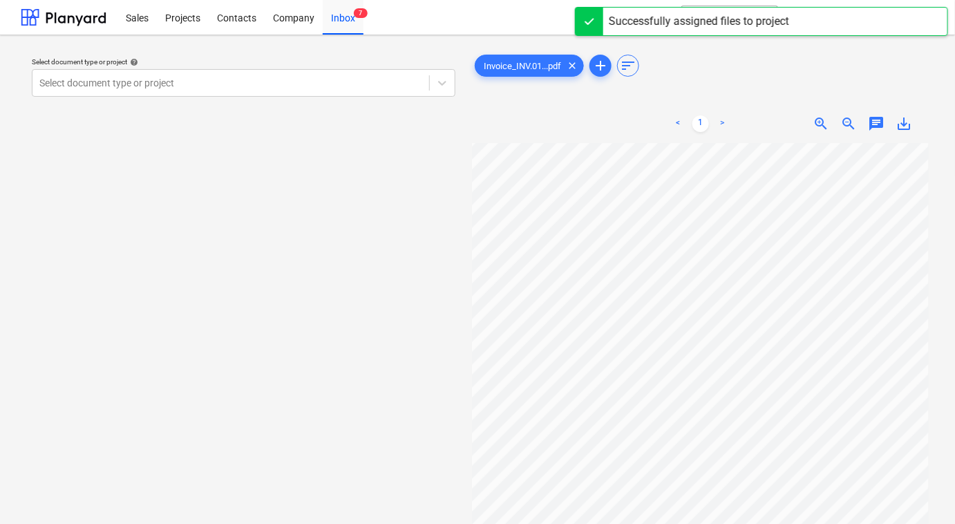
scroll to position [66, 184]
click at [674, 97] on div "Invoice_INV.01...pdf clear add sort < 1 > zoom_in zoom_out chat 0 save_alt" at bounding box center [700, 340] width 457 height 576
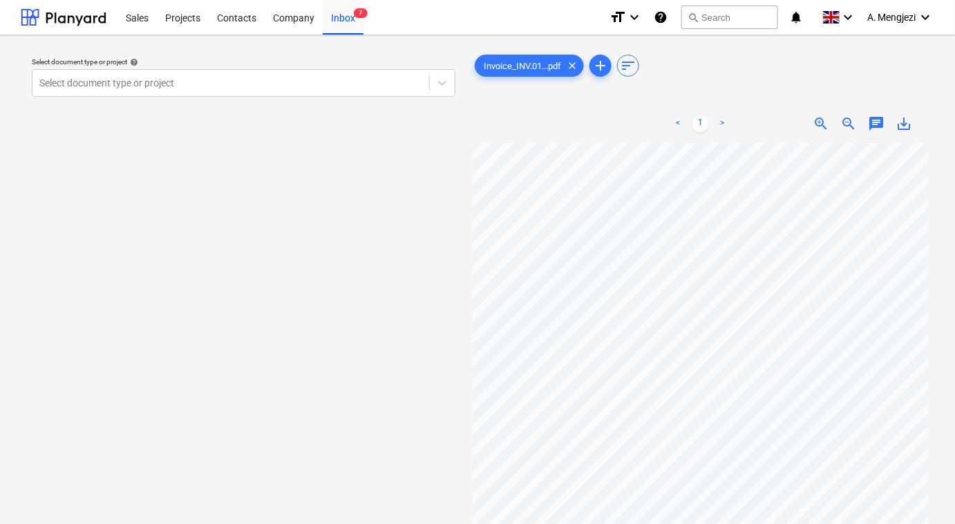
scroll to position [0, 164]
click at [288, 84] on div at bounding box center [230, 83] width 383 height 14
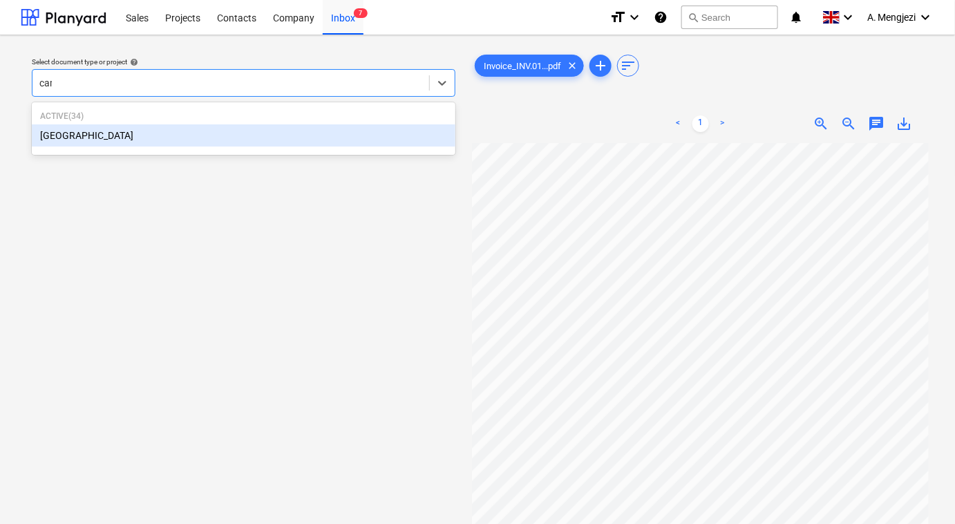
type input "camd"
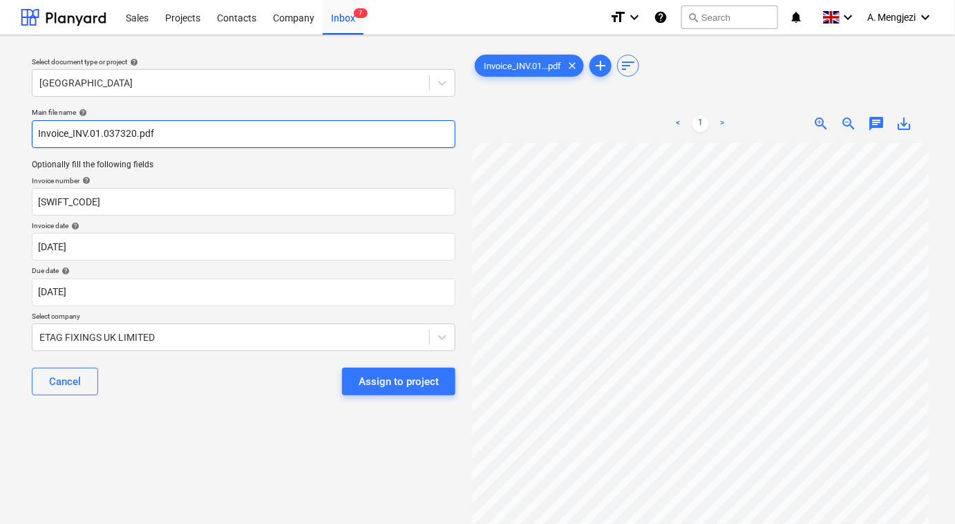
drag, startPoint x: 73, startPoint y: 131, endPoint x: 134, endPoint y: 133, distance: 60.8
click at [134, 133] on input "Invoice_INV.01.037320.pdf" at bounding box center [243, 134] width 423 height 28
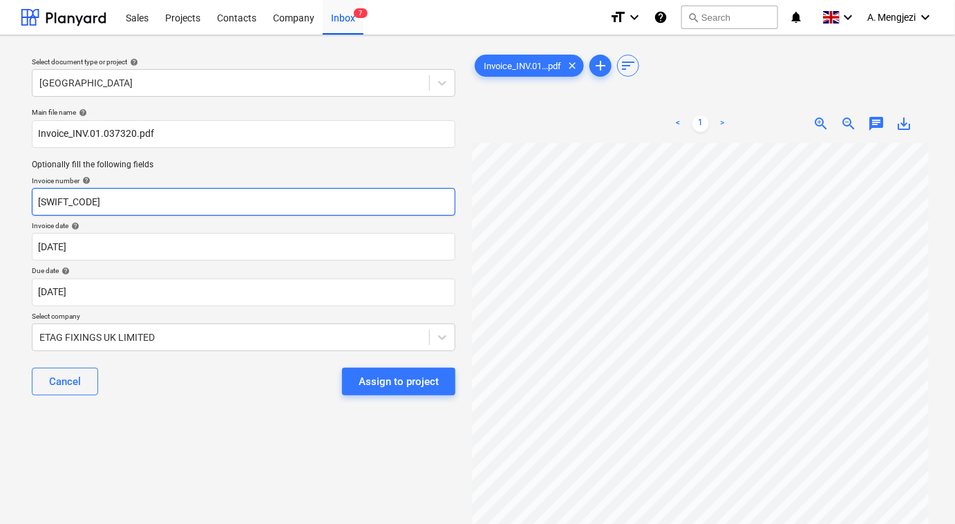
drag, startPoint x: 158, startPoint y: 204, endPoint x: 23, endPoint y: 200, distance: 134.7
click at [23, 200] on div "Select document type or project help Camden Goods Yard Main file name help Invo…" at bounding box center [243, 339] width 445 height 587
paste input "INV.01.037320"
click at [35, 198] on input "INV.01.037320" at bounding box center [243, 202] width 423 height 28
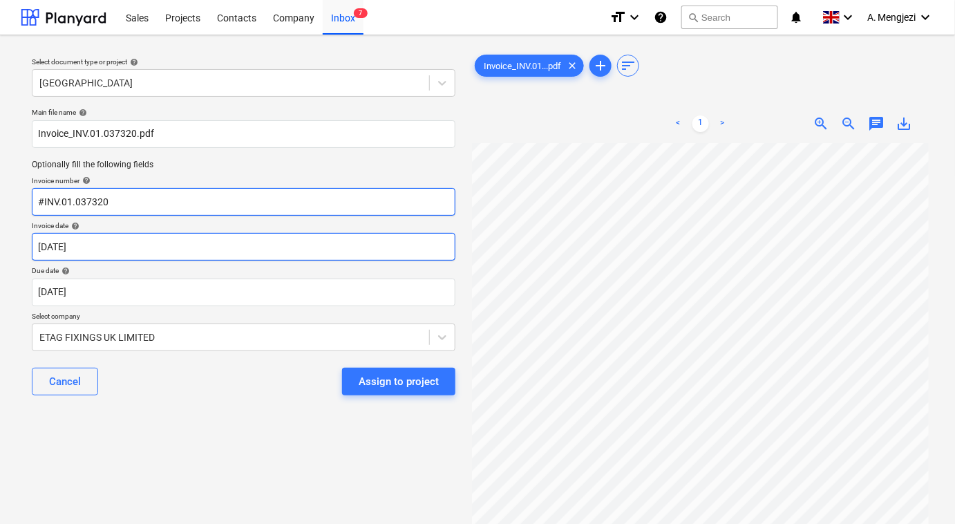
type input "#INV.01.037320"
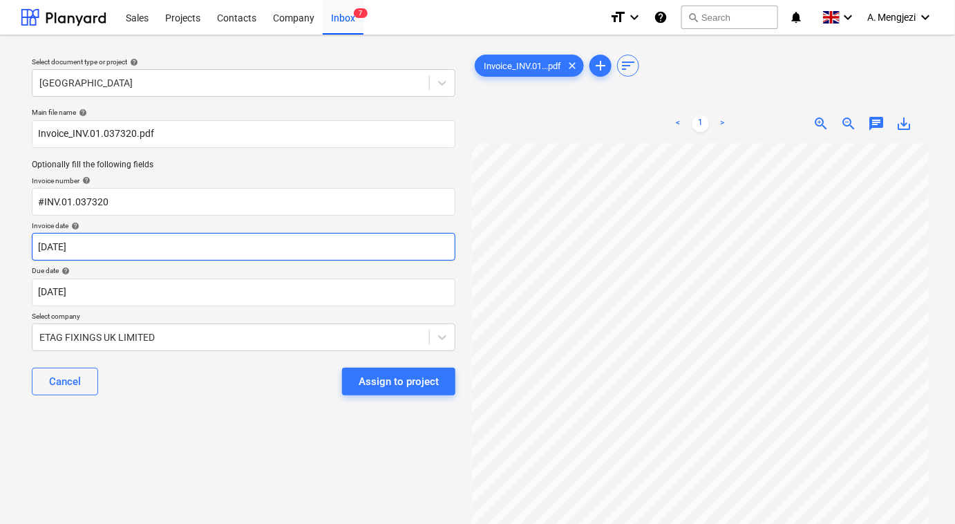
click at [270, 242] on body "Sales Projects Contacts Company Inbox 7 format_size keyboard_arrow_down help se…" at bounding box center [477, 262] width 955 height 524
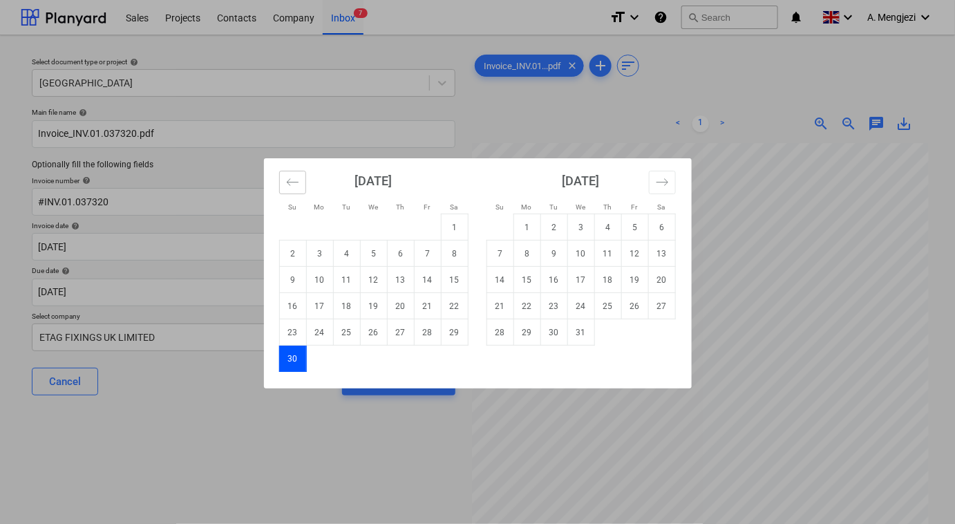
click at [296, 186] on icon "Move backward to switch to the previous month." at bounding box center [292, 181] width 13 height 13
click at [371, 220] on td "1" at bounding box center [373, 227] width 27 height 26
type input "01 Oct 2025"
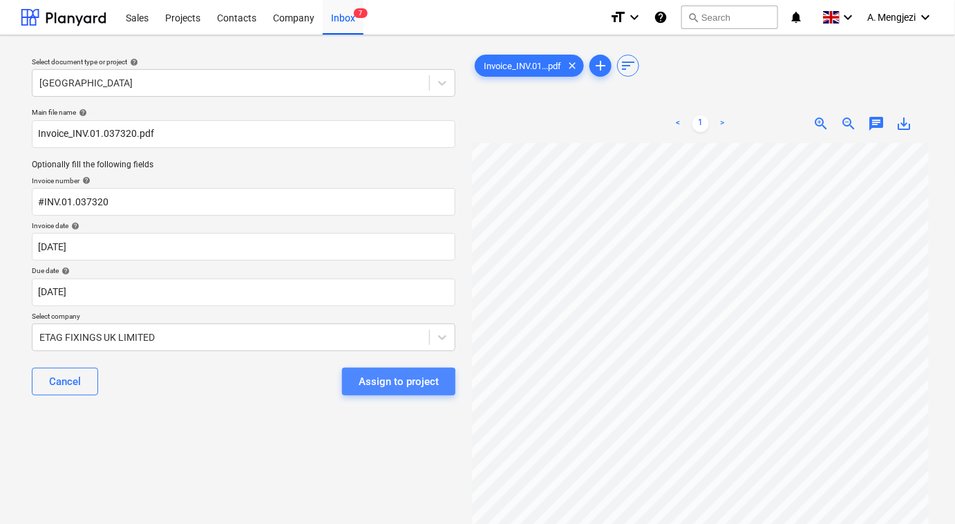
click at [383, 385] on div "Assign to project" at bounding box center [398, 381] width 80 height 18
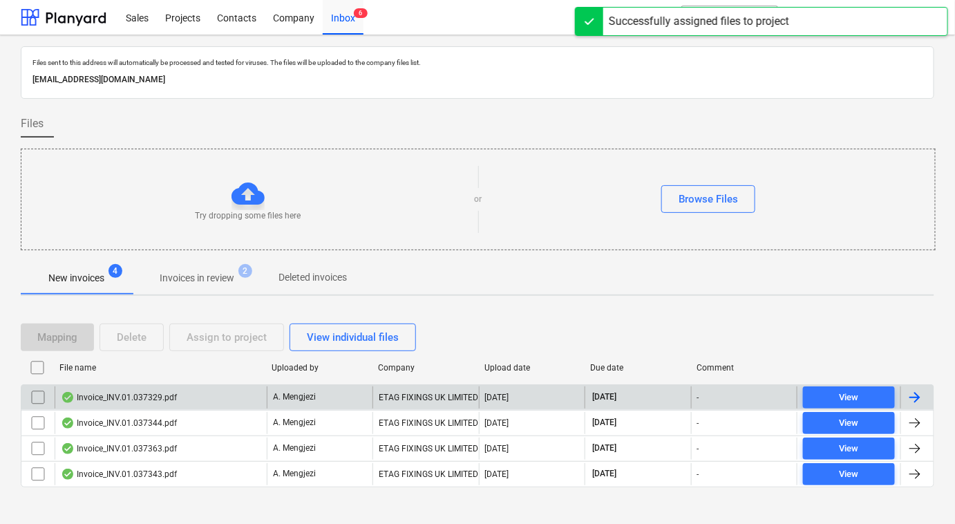
click at [157, 392] on div "Invoice_INV.01.037329.pdf" at bounding box center [119, 397] width 116 height 11
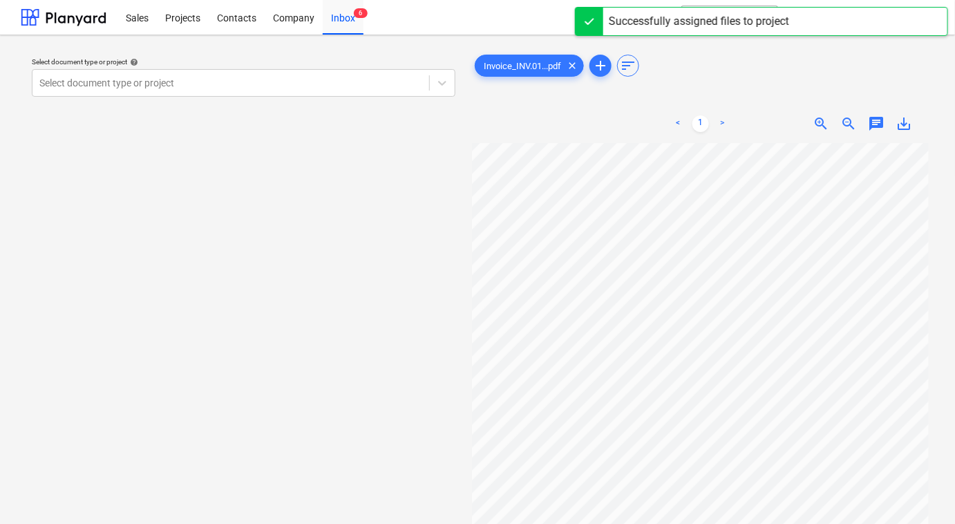
scroll to position [18, 184]
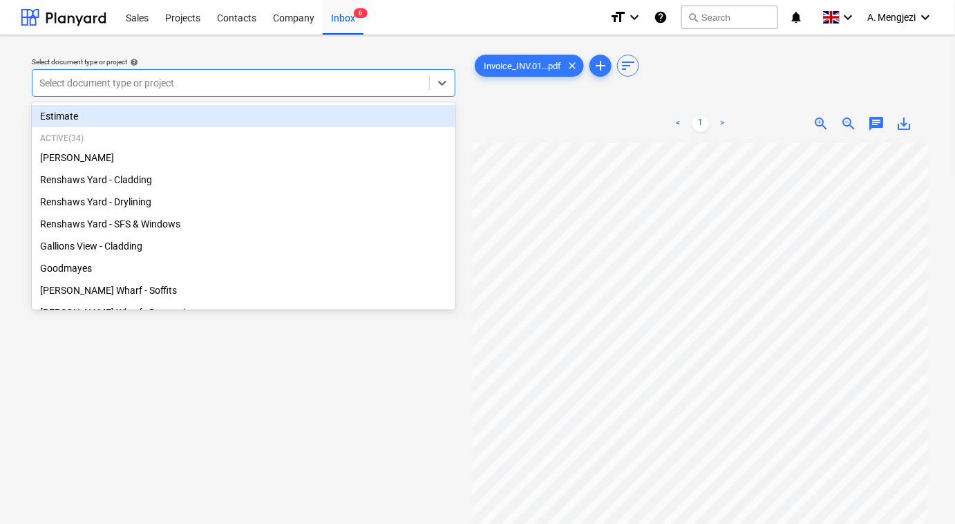
click at [247, 81] on div at bounding box center [230, 83] width 383 height 14
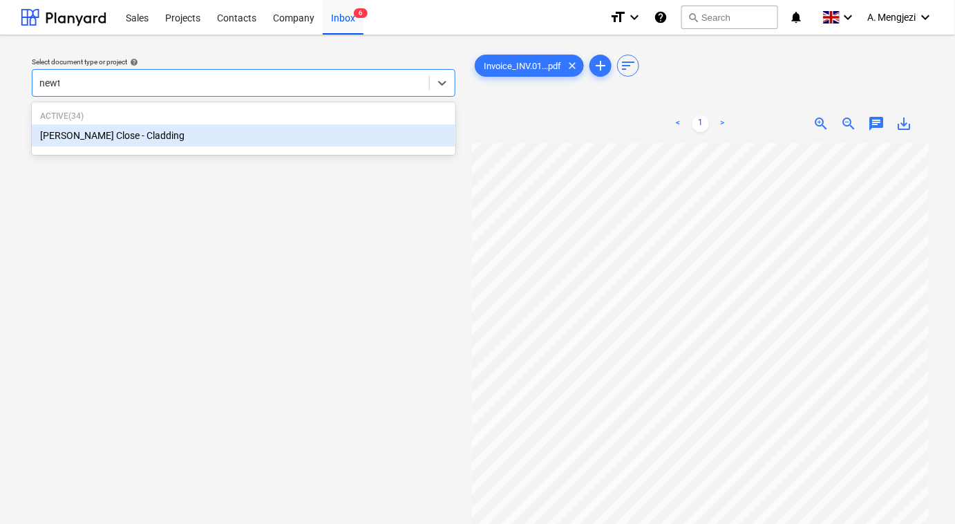
type input "newto"
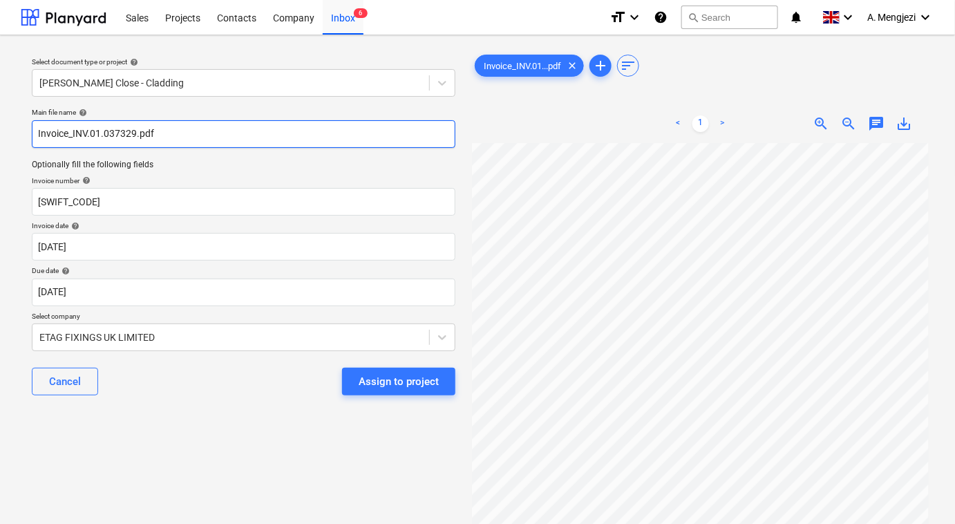
drag, startPoint x: 133, startPoint y: 137, endPoint x: 124, endPoint y: 133, distance: 9.6
click at [124, 133] on input "Invoice_INV.01.037329.pdf" at bounding box center [243, 134] width 423 height 28
click at [132, 131] on input "Invoice_INV.01.037329.pdf" at bounding box center [243, 134] width 423 height 28
drag, startPoint x: 135, startPoint y: 135, endPoint x: 71, endPoint y: 135, distance: 63.5
click at [71, 135] on input "Invoice_INV.01.037329.pdf" at bounding box center [243, 134] width 423 height 28
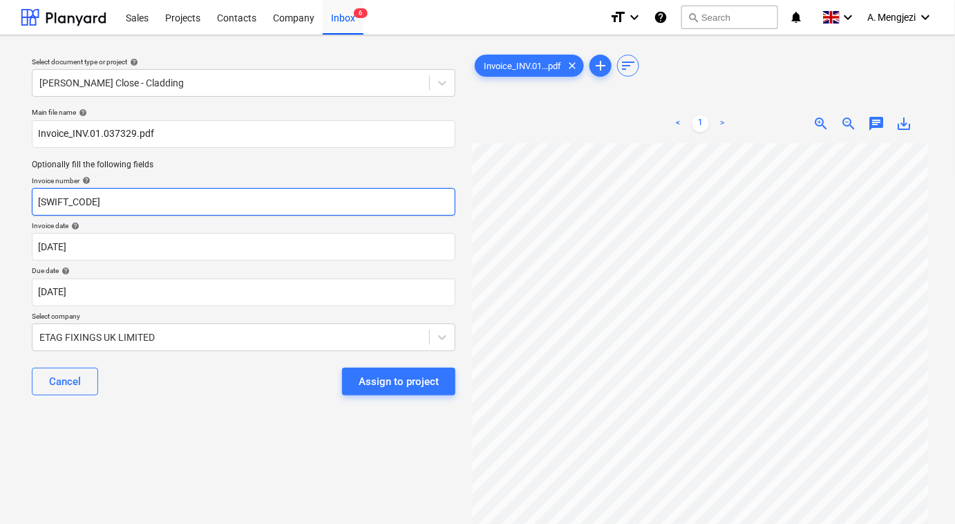
drag, startPoint x: 70, startPoint y: 199, endPoint x: 6, endPoint y: 195, distance: 64.3
click at [6, 195] on div "Select document type or project help Newton Close - Cladding Main file name hel…" at bounding box center [477, 339] width 955 height 609
paste input "INV.01.037329"
click at [35, 202] on input "INV.01.037329" at bounding box center [243, 202] width 423 height 28
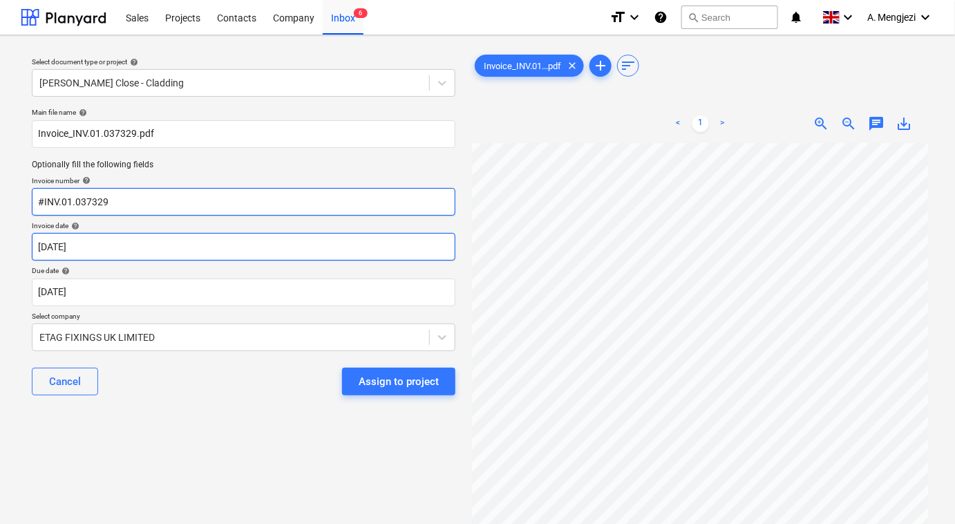
type input "#INV.01.037329"
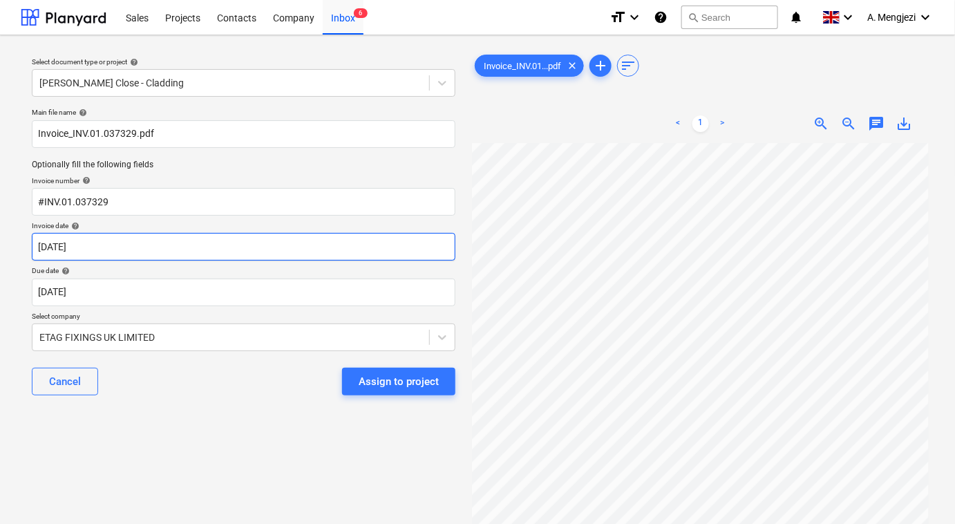
click at [356, 242] on body "Sales Projects Contacts Company Inbox 6 format_size keyboard_arrow_down help se…" at bounding box center [477, 262] width 955 height 524
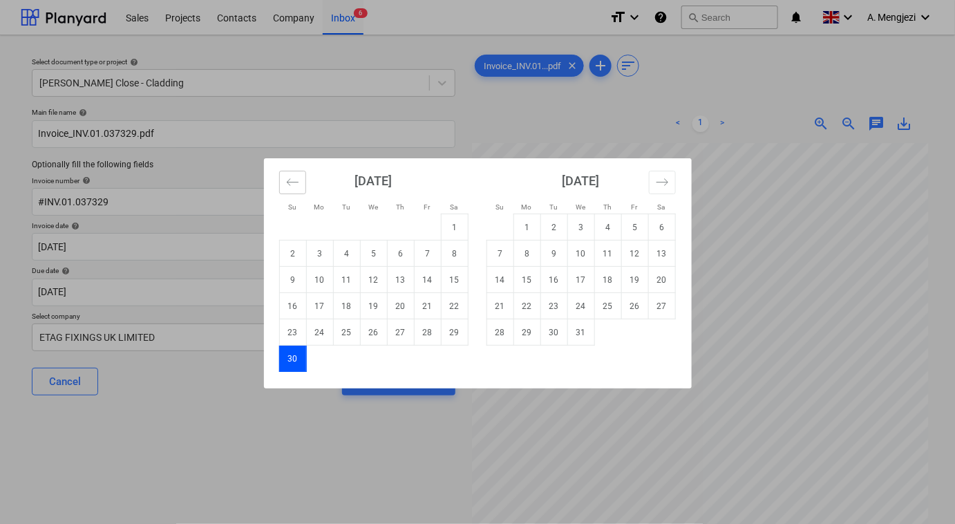
click at [298, 182] on icon "Move backward to switch to the previous month." at bounding box center [292, 181] width 13 height 13
click at [373, 229] on td "1" at bounding box center [373, 227] width 27 height 26
type input "01 Oct 2025"
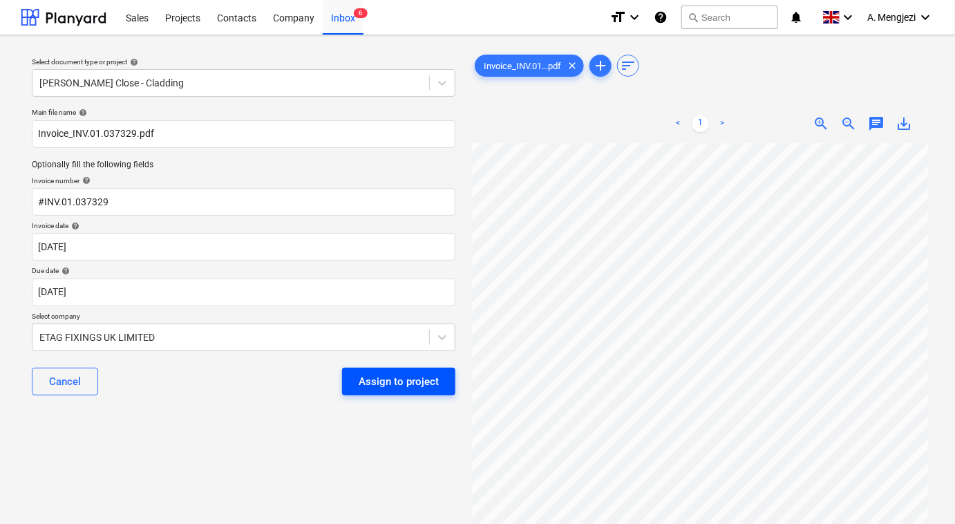
click at [383, 387] on div "Assign to project" at bounding box center [398, 381] width 80 height 18
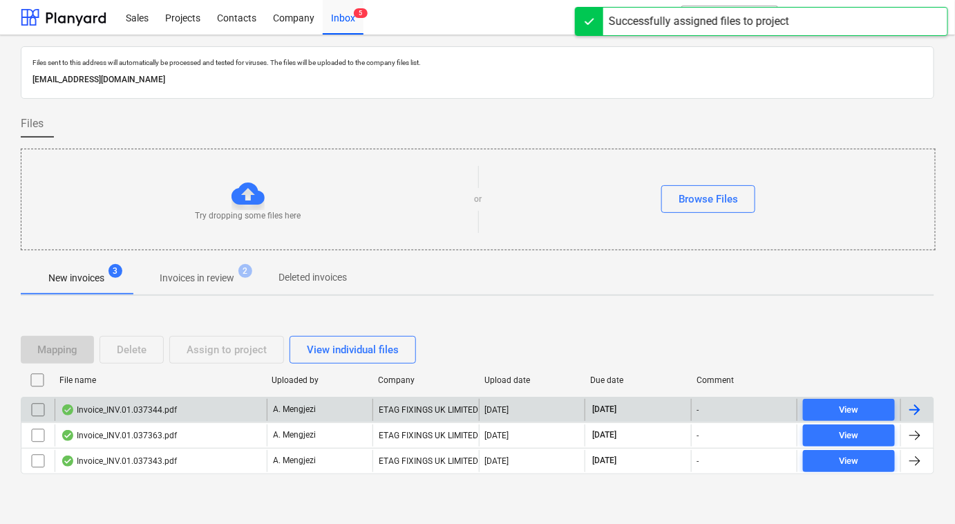
click at [156, 399] on div "Invoice_INV.01.037344.pdf" at bounding box center [161, 410] width 212 height 22
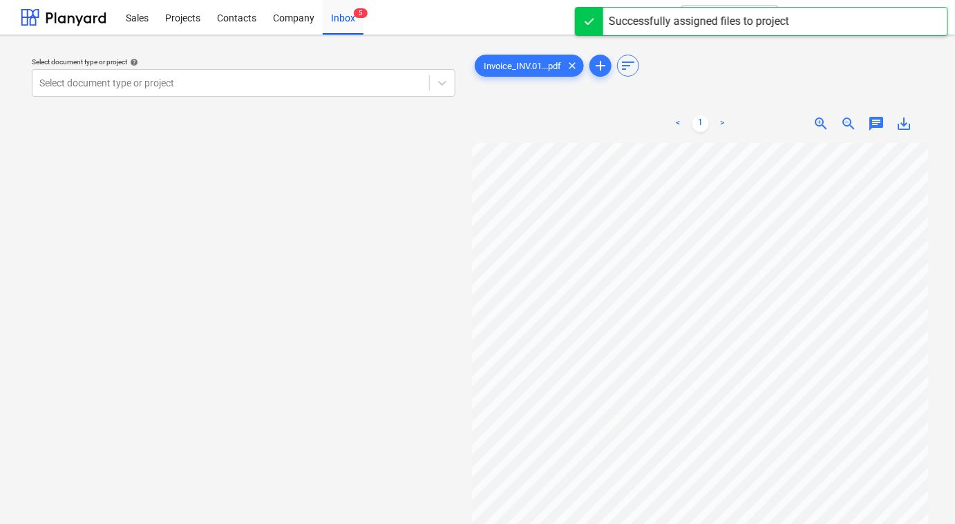
scroll to position [11, 184]
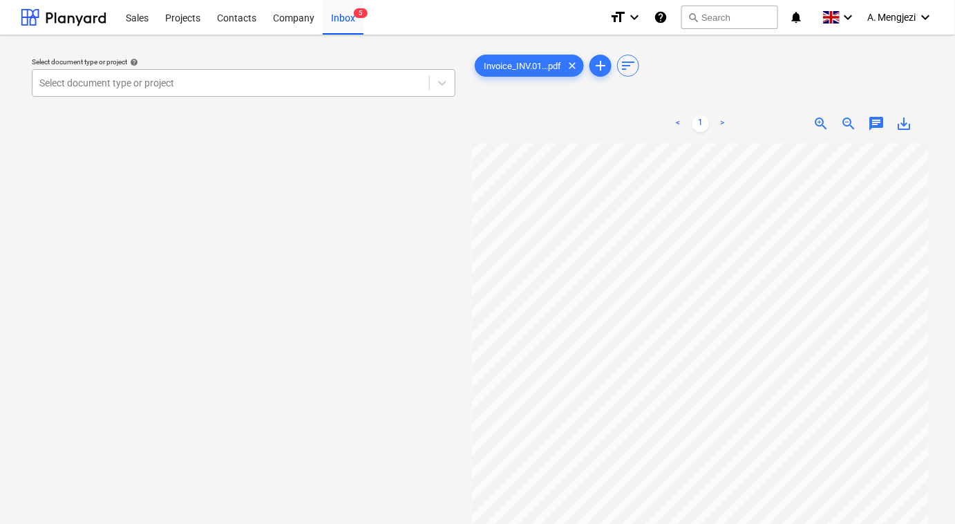
click at [267, 84] on div at bounding box center [230, 83] width 383 height 14
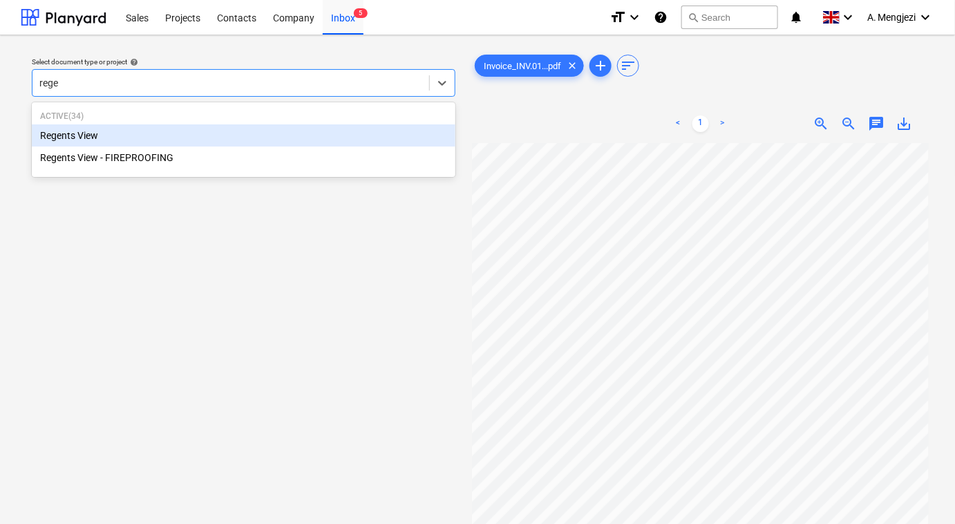
type input "regen"
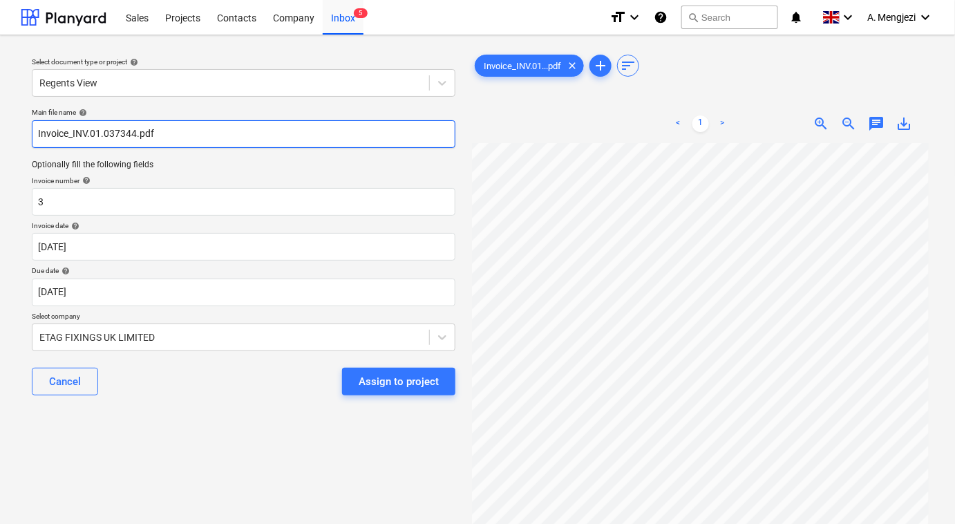
drag, startPoint x: 136, startPoint y: 140, endPoint x: 73, endPoint y: 137, distance: 62.9
click at [73, 137] on input "Invoice_INV.01.037344.pdf" at bounding box center [243, 134] width 423 height 28
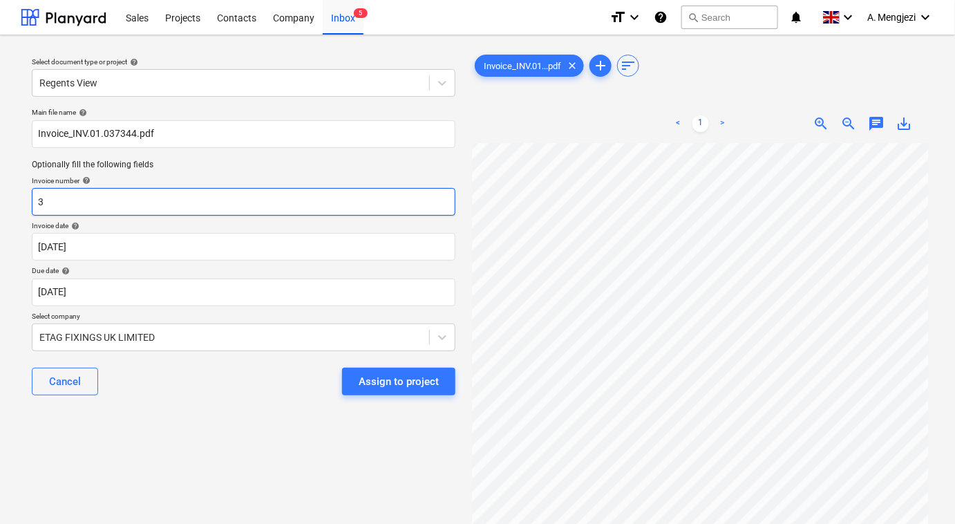
drag, startPoint x: 70, startPoint y: 202, endPoint x: 7, endPoint y: 200, distance: 63.6
click at [7, 200] on div "Select document type or project help Regents View Main file name help Invoice_I…" at bounding box center [477, 339] width 955 height 609
paste input "INV.01.037344"
click at [37, 202] on input "INV.01.037344" at bounding box center [243, 202] width 423 height 28
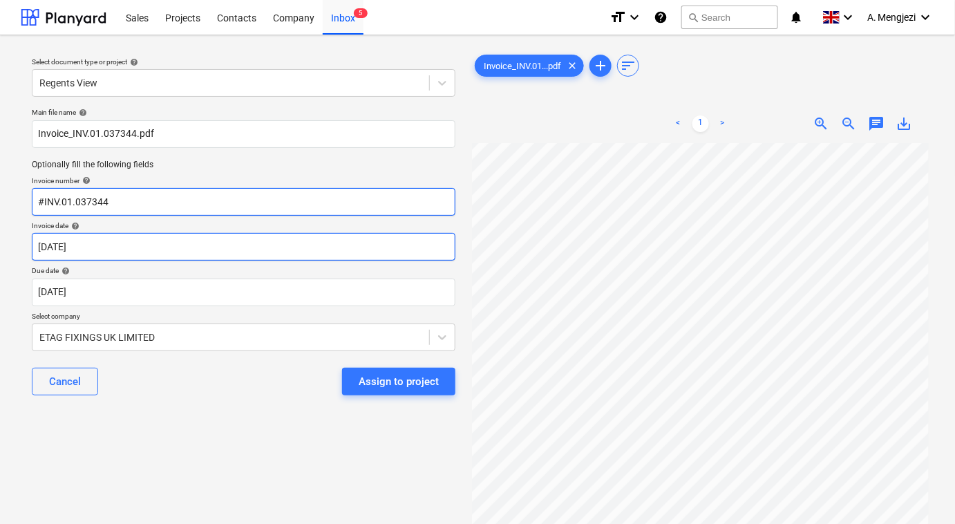
type input "#INV.01.037344"
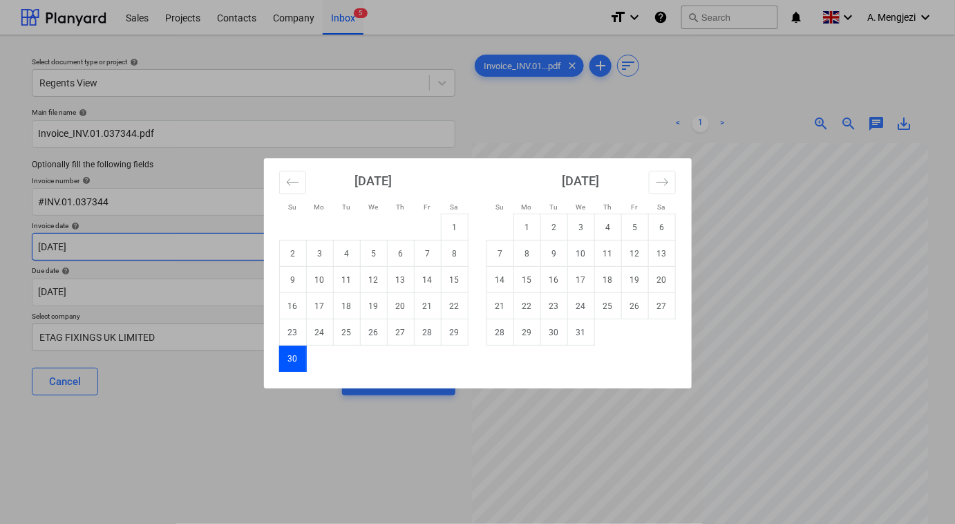
click at [278, 258] on body "Sales Projects Contacts Company Inbox 5 format_size keyboard_arrow_down help se…" at bounding box center [477, 262] width 955 height 524
click at [294, 186] on icon "Move backward to switch to the previous month." at bounding box center [292, 181] width 13 height 13
click at [374, 226] on td "1" at bounding box center [373, 227] width 27 height 26
type input "01 Oct 2025"
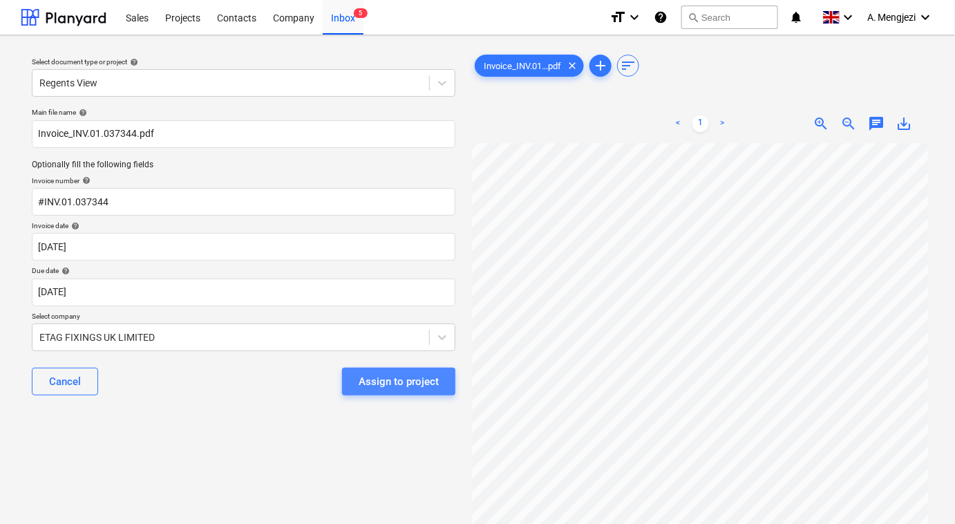
click at [399, 385] on div "Assign to project" at bounding box center [398, 381] width 80 height 18
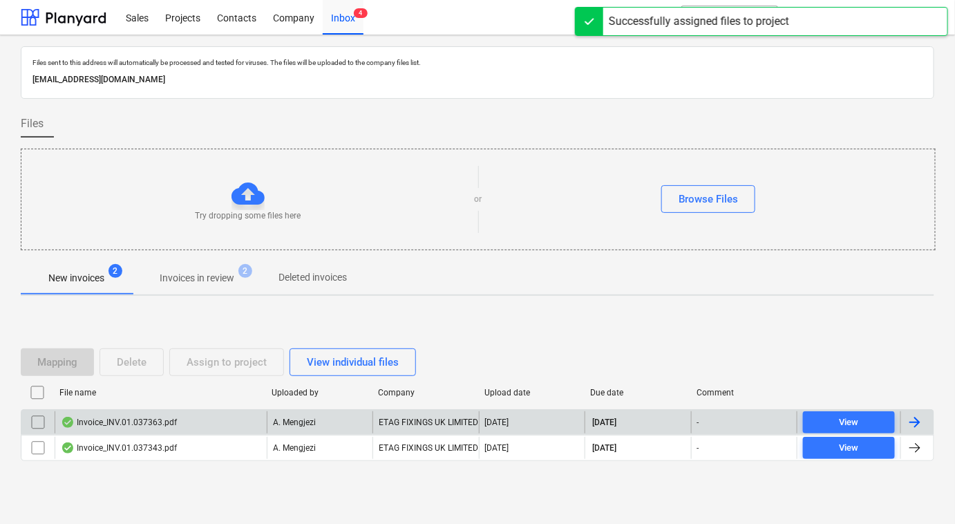
click at [153, 422] on div "Invoice_INV.01.037363.pdf" at bounding box center [119, 421] width 116 height 11
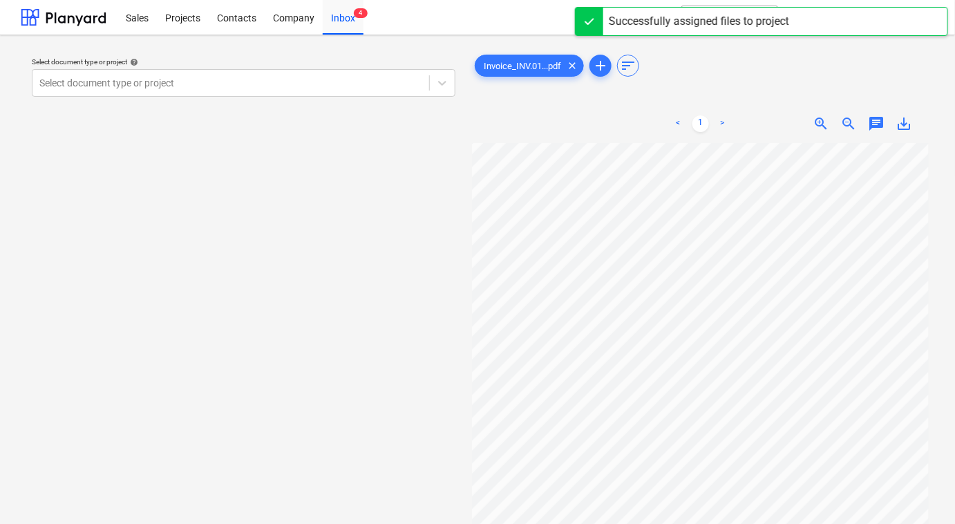
scroll to position [17, 184]
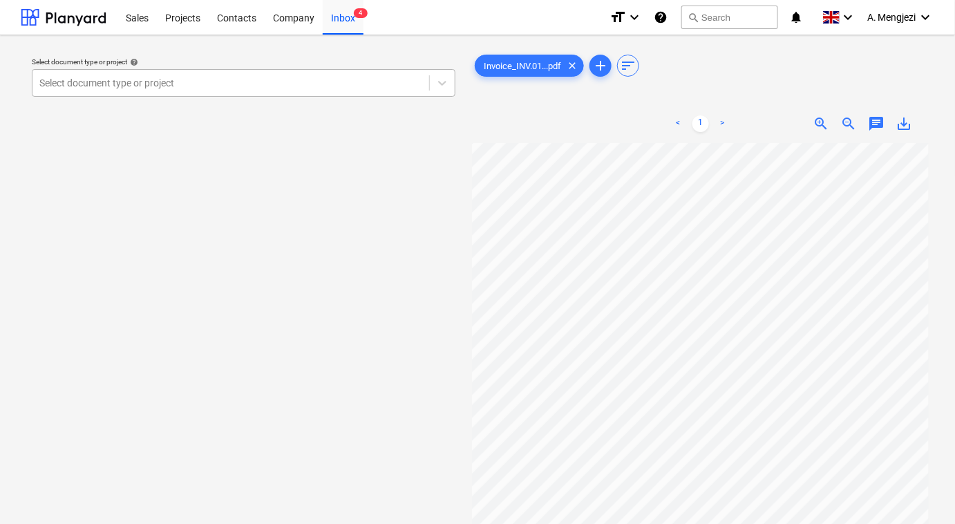
click at [151, 81] on div at bounding box center [230, 83] width 383 height 14
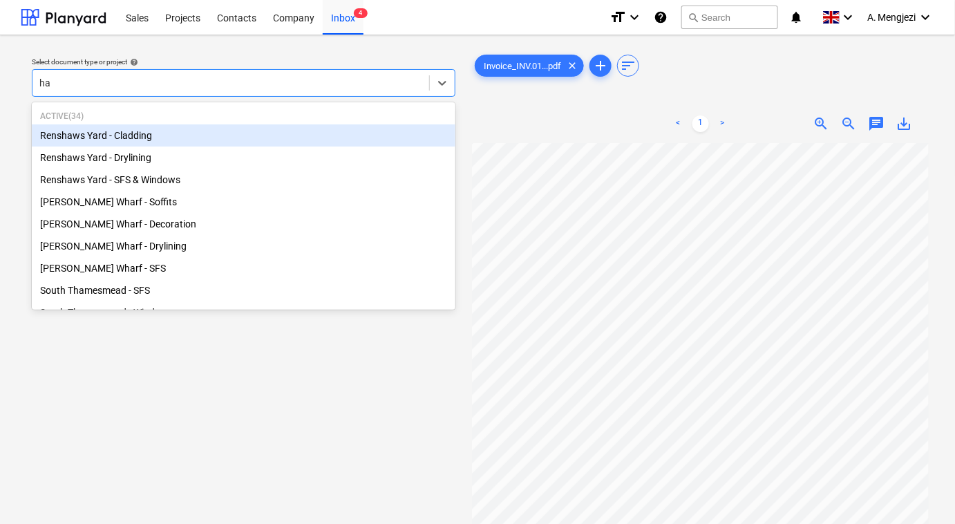
type input "ham"
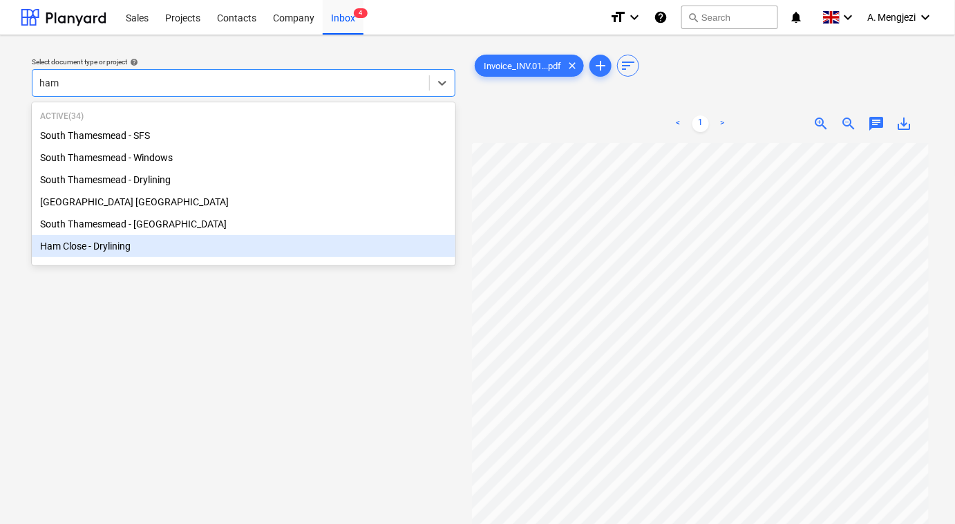
click at [118, 251] on div "Ham Close - Drylining" at bounding box center [243, 246] width 423 height 22
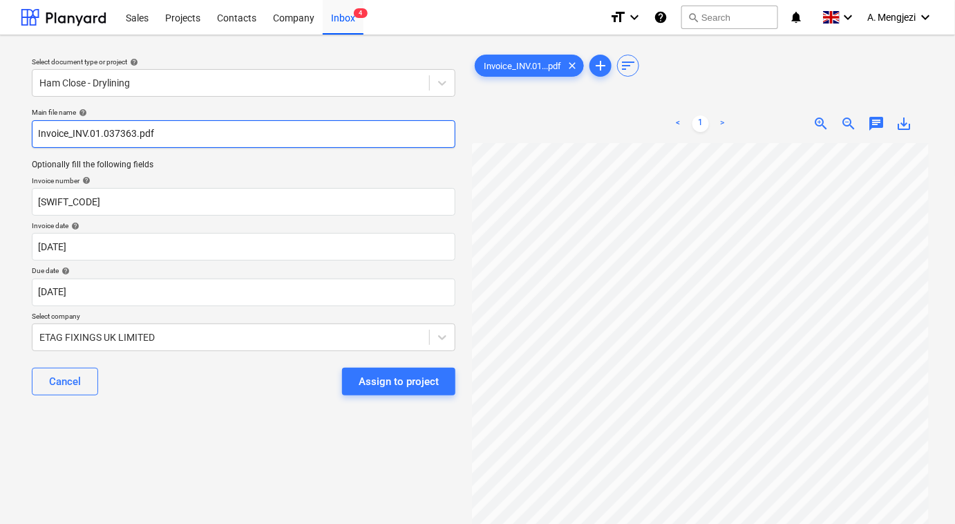
drag, startPoint x: 73, startPoint y: 132, endPoint x: 134, endPoint y: 131, distance: 60.8
click at [134, 131] on input "Invoice_INV.01.037363.pdf" at bounding box center [243, 134] width 423 height 28
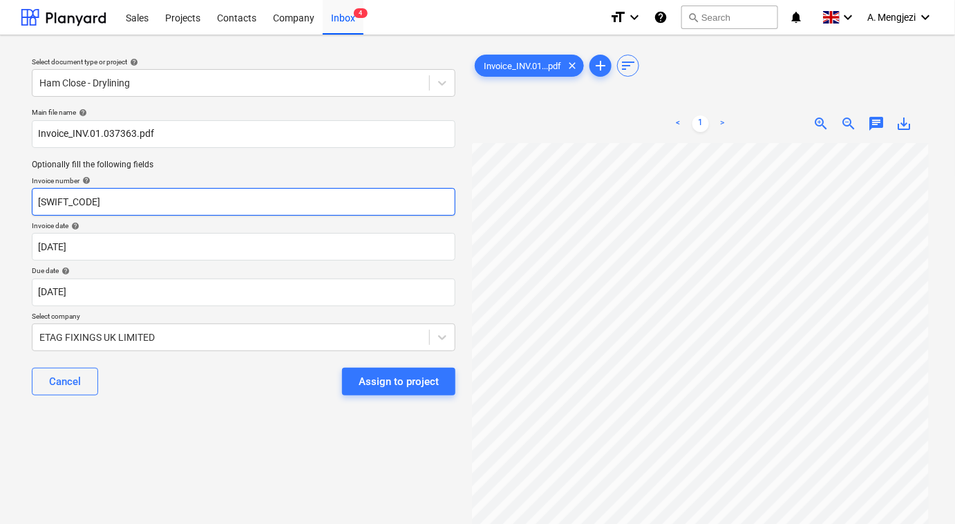
drag, startPoint x: 131, startPoint y: 200, endPoint x: 3, endPoint y: 198, distance: 127.8
click at [3, 198] on div "Select document type or project help Ham Close - Drylining Main file name help …" at bounding box center [477, 339] width 955 height 609
paste input "INV.01.037363"
click at [37, 200] on input "INV.01.037363" at bounding box center [243, 202] width 423 height 28
type input "#INV.01.037363"
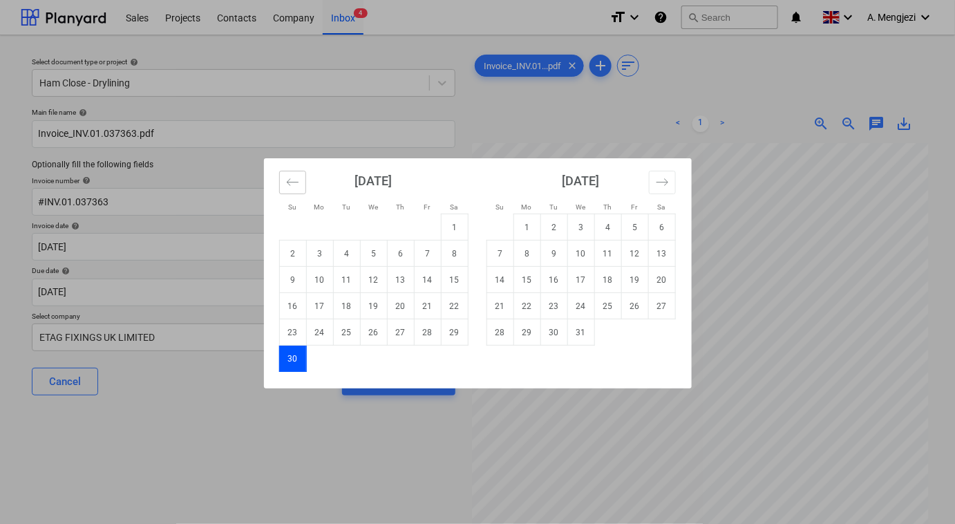
click at [286, 185] on icon "Move backward to switch to the previous month." at bounding box center [292, 181] width 13 height 13
click at [376, 227] on td "1" at bounding box center [373, 227] width 27 height 26
type input "01 Oct 2025"
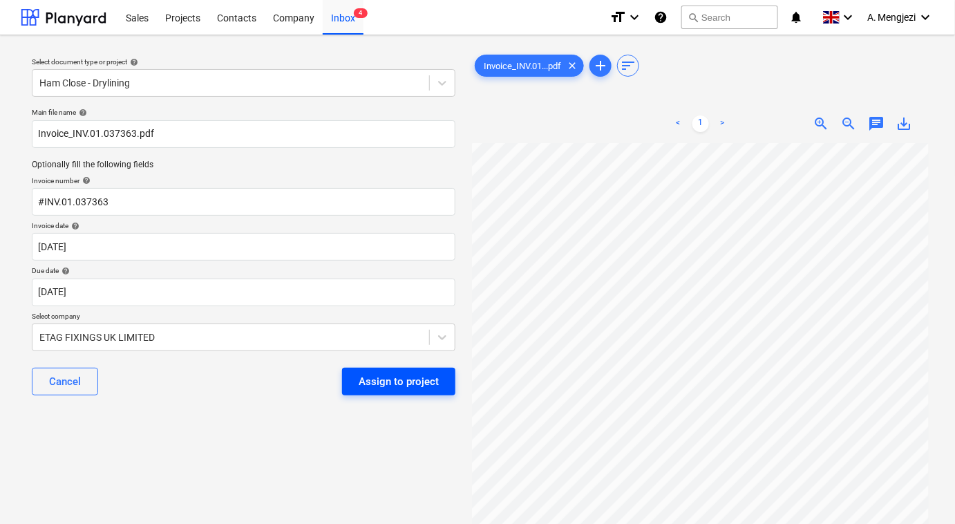
scroll to position [178, 184]
click at [374, 383] on div "Assign to project" at bounding box center [398, 381] width 80 height 18
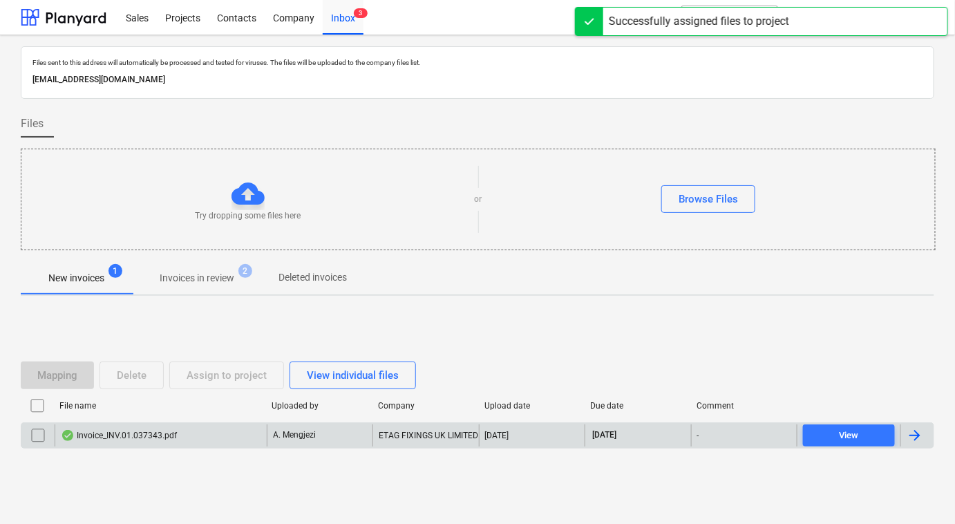
click at [207, 427] on div "Invoice_INV.01.037343.pdf" at bounding box center [161, 435] width 212 height 22
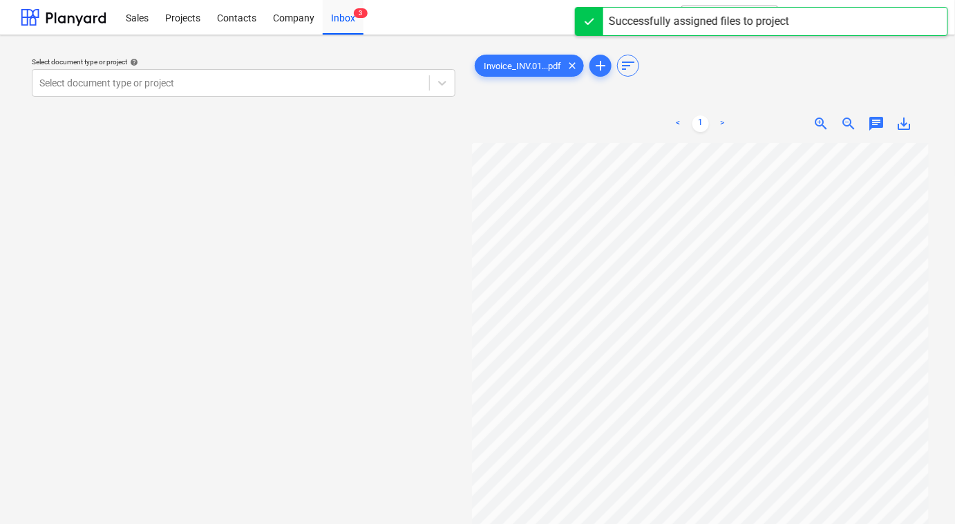
scroll to position [15, 184]
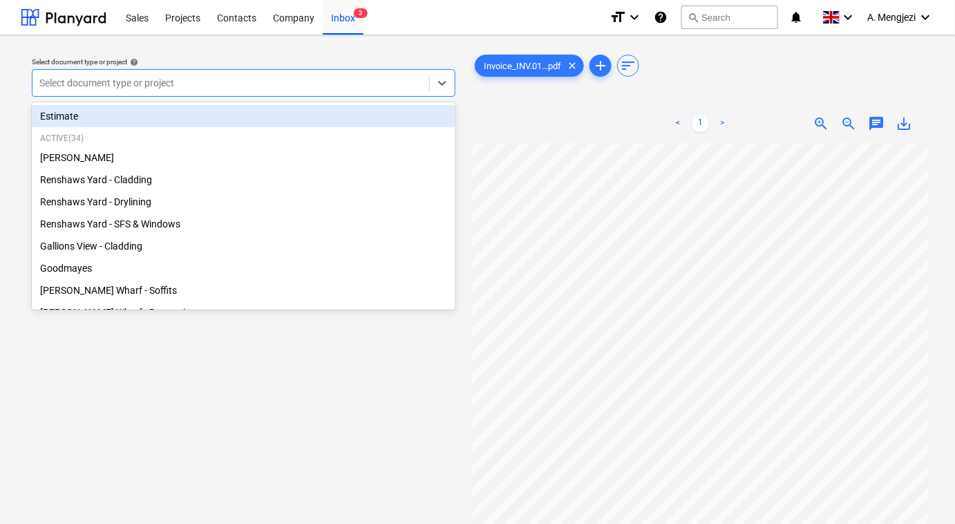
click at [257, 88] on div at bounding box center [230, 83] width 383 height 14
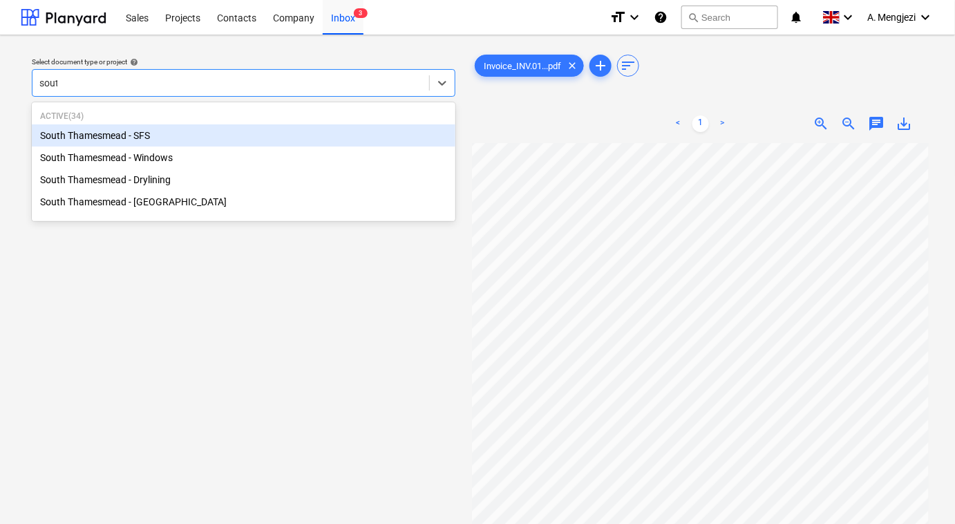
type input "south"
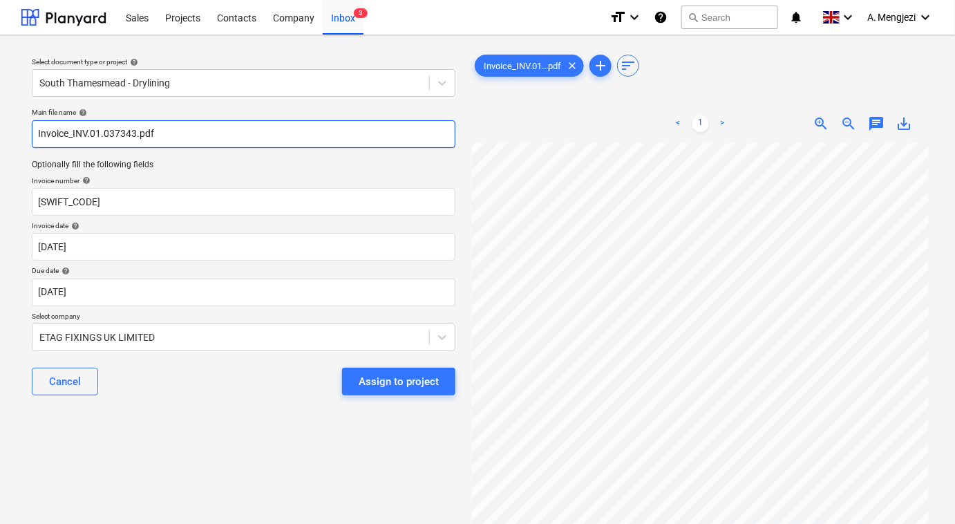
drag, startPoint x: 71, startPoint y: 137, endPoint x: 135, endPoint y: 133, distance: 64.4
click at [135, 133] on input "Invoice_INV.01.037343.pdf" at bounding box center [243, 134] width 423 height 28
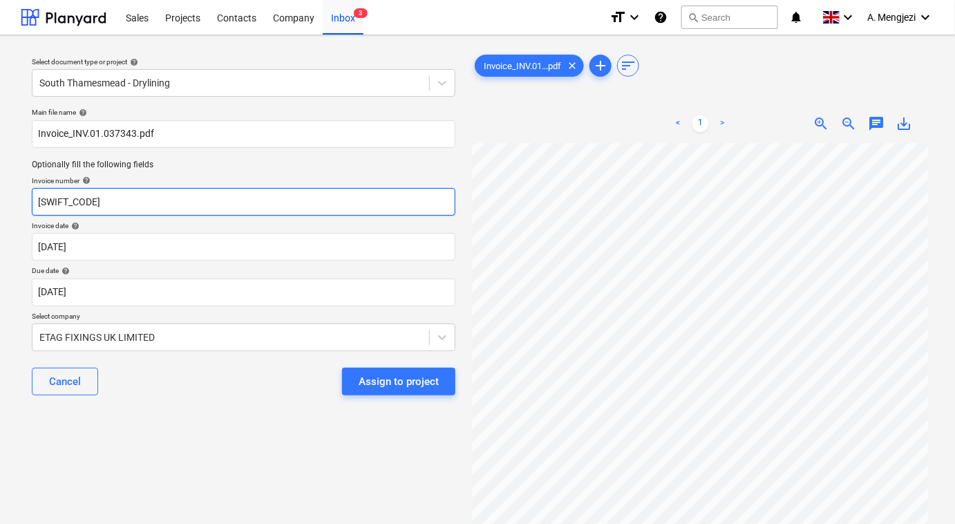
drag, startPoint x: 150, startPoint y: 200, endPoint x: 9, endPoint y: 198, distance: 140.9
click at [14, 200] on div "Select document type or project help South Thamesmead - Drylining Main file nam…" at bounding box center [477, 339] width 955 height 609
paste input "INV.01.037343"
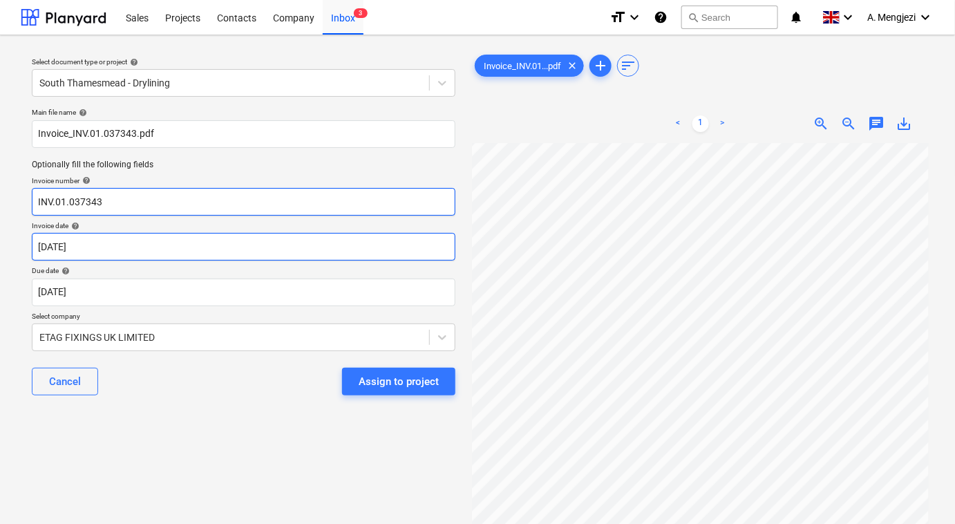
type input "INV.01.037343"
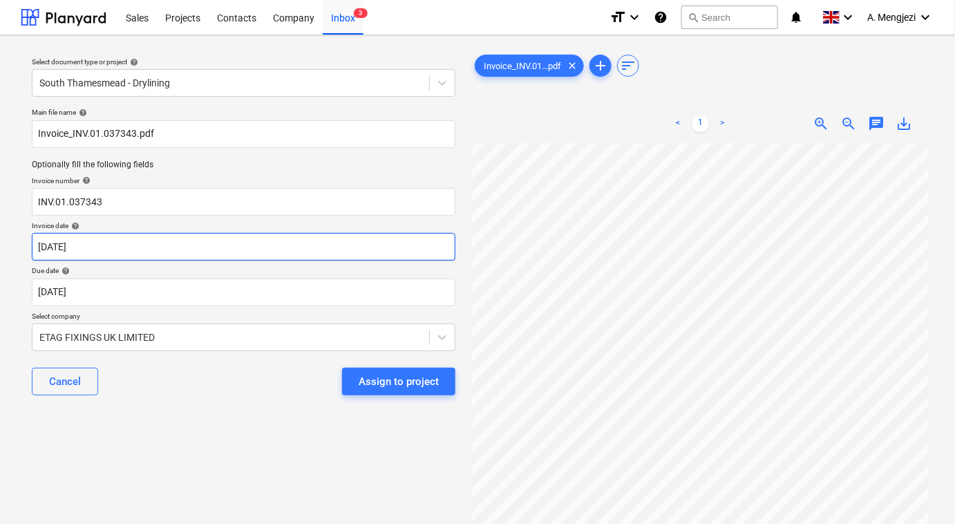
click at [99, 241] on body "Sales Projects Contacts Company Inbox 3 format_size keyboard_arrow_down help se…" at bounding box center [477, 262] width 955 height 524
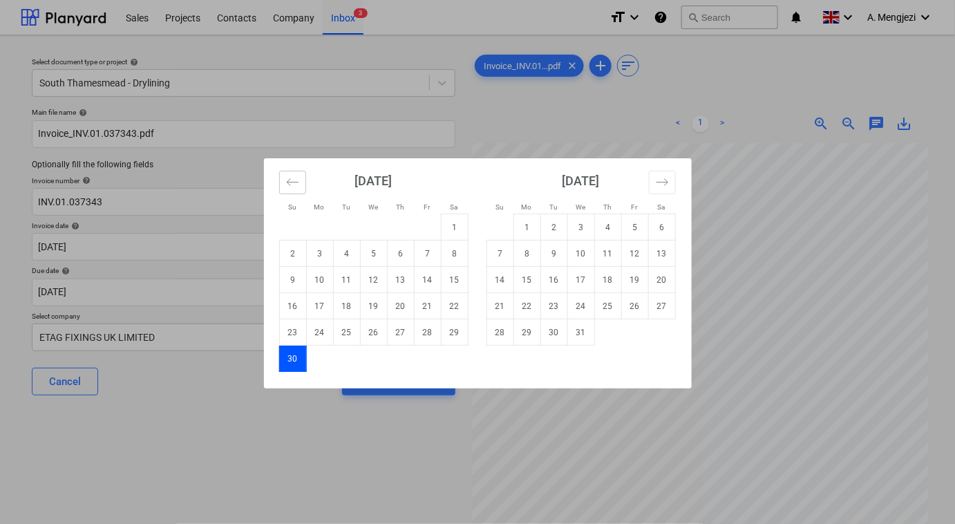
click at [285, 185] on button "Move backward to switch to the previous month." at bounding box center [292, 182] width 27 height 23
click at [382, 225] on td "1" at bounding box center [373, 227] width 27 height 26
type input "01 Oct 2025"
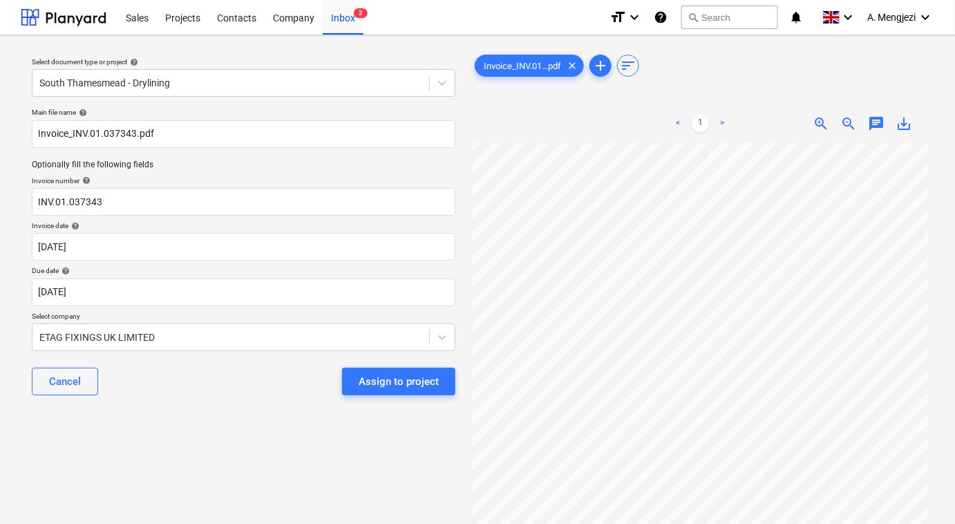
scroll to position [32, 184]
click at [363, 387] on div "Assign to project" at bounding box center [398, 381] width 80 height 18
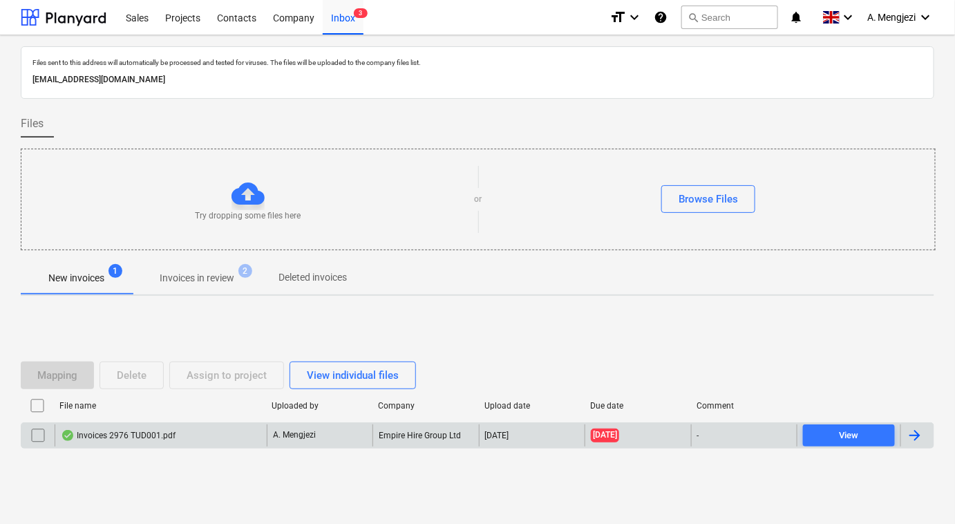
click at [217, 436] on div "Invoices 2976 TUD001.pdf" at bounding box center [161, 435] width 212 height 22
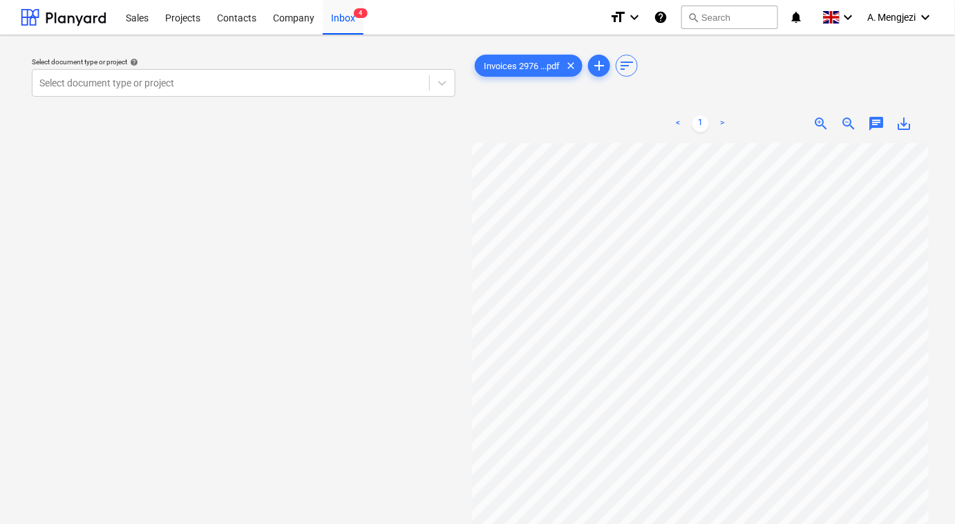
scroll to position [18, 66]
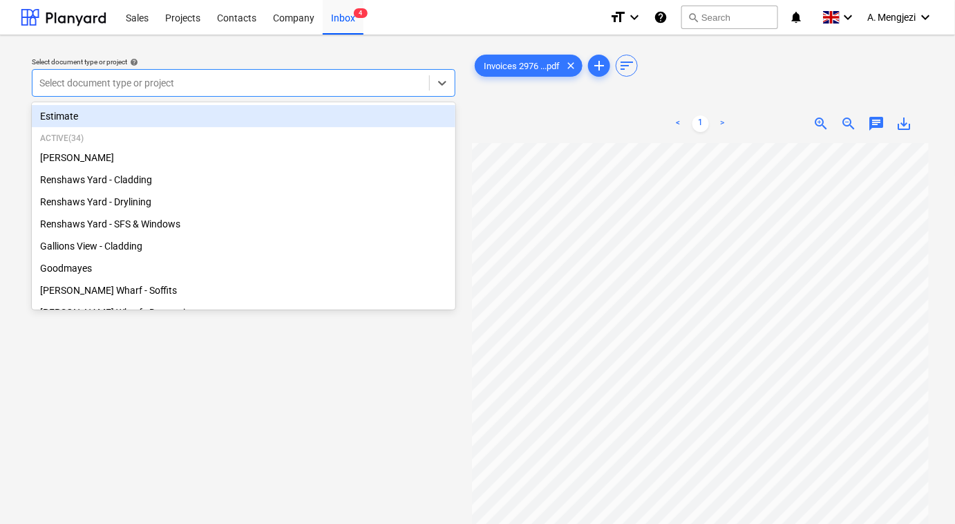
click at [282, 77] on div at bounding box center [230, 83] width 383 height 14
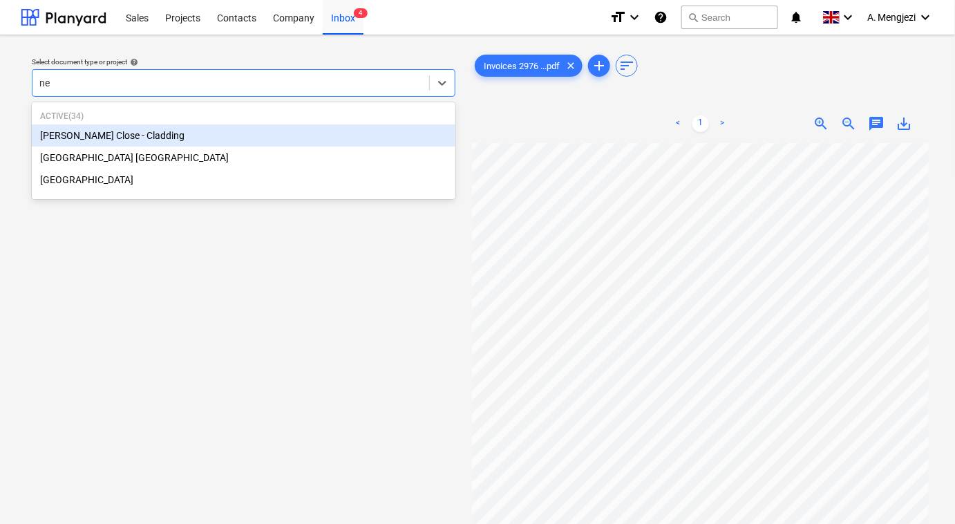
type input "new"
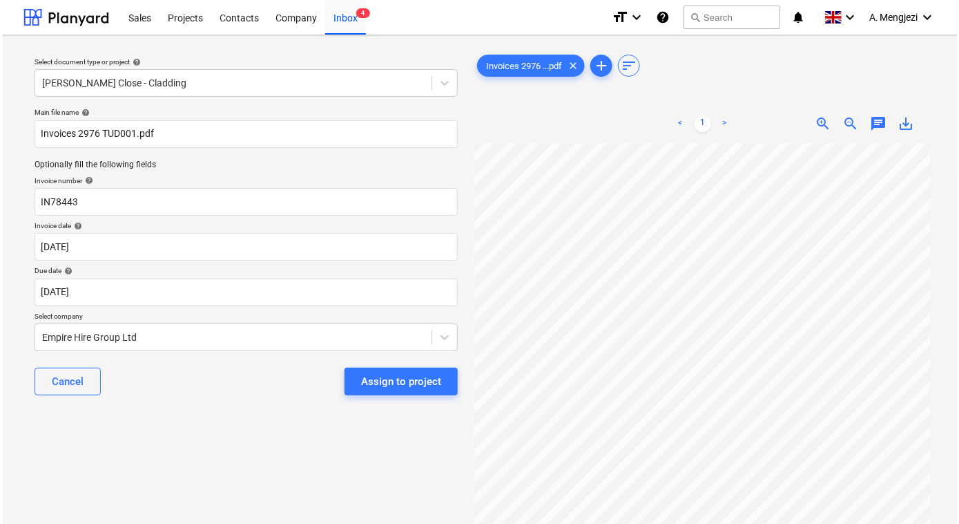
scroll to position [53, 184]
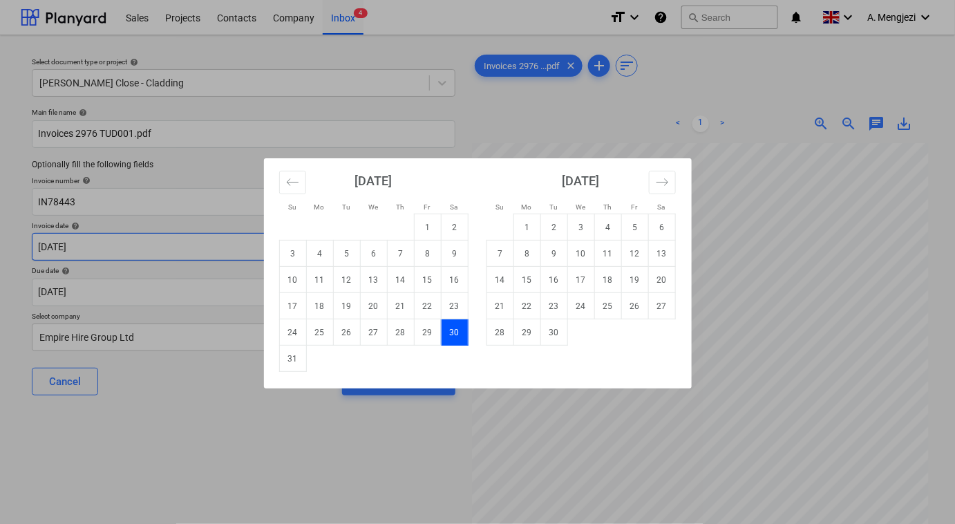
click at [254, 249] on body "Sales Projects Contacts Company Inbox 4 format_size keyboard_arrow_down help se…" at bounding box center [477, 262] width 955 height 524
click at [559, 329] on td "30" at bounding box center [553, 332] width 27 height 26
type input "30 Sep 2025"
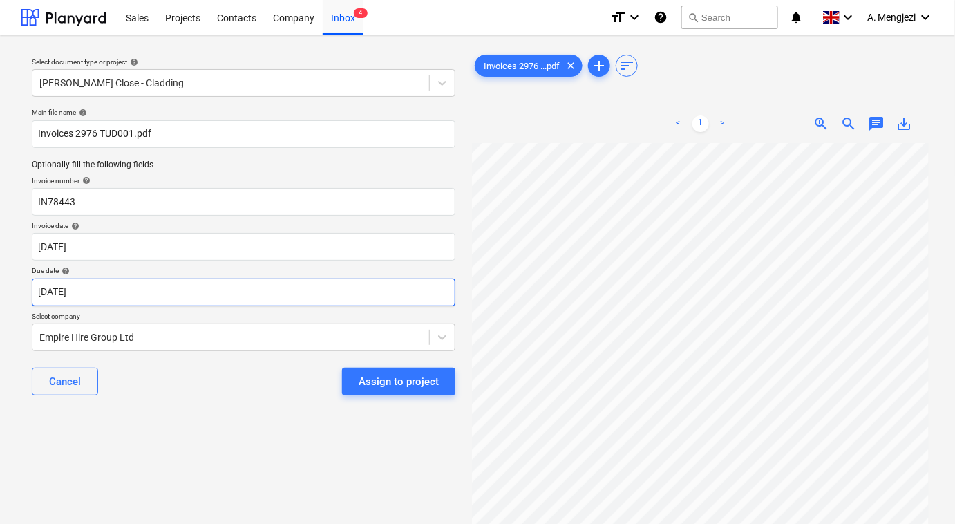
click at [361, 294] on body "Sales Projects Contacts Company Inbox 4 format_size keyboard_arrow_down help se…" at bounding box center [477, 262] width 955 height 524
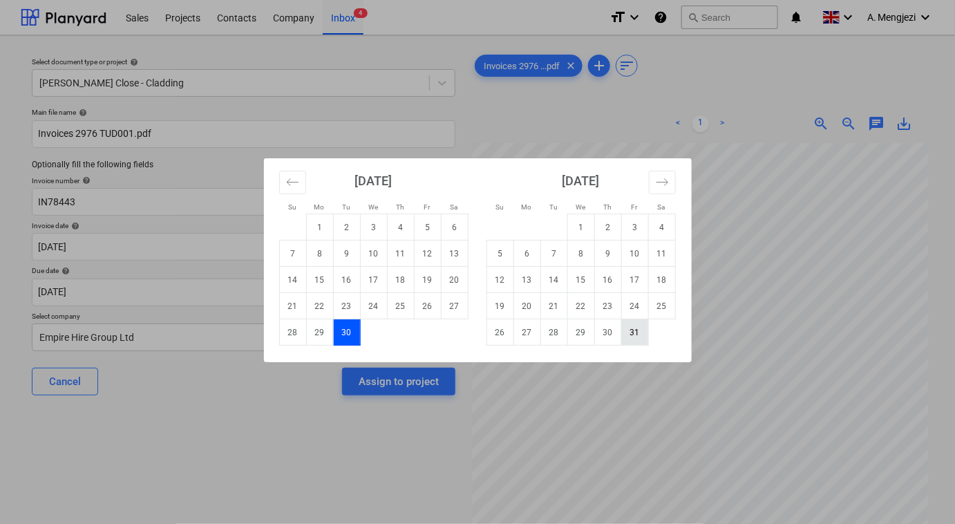
click at [635, 334] on td "31" at bounding box center [634, 332] width 27 height 26
type input "31 Oct 2025"
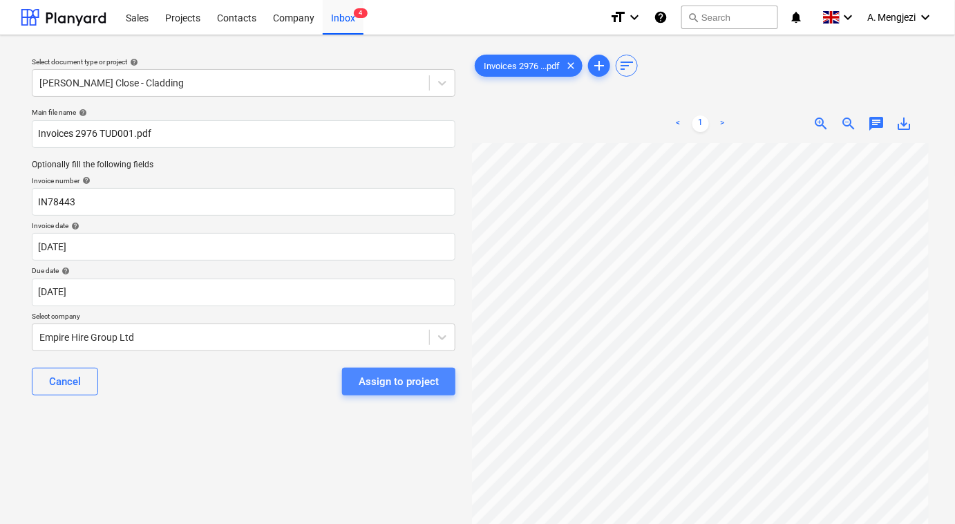
click at [412, 384] on div "Assign to project" at bounding box center [398, 381] width 80 height 18
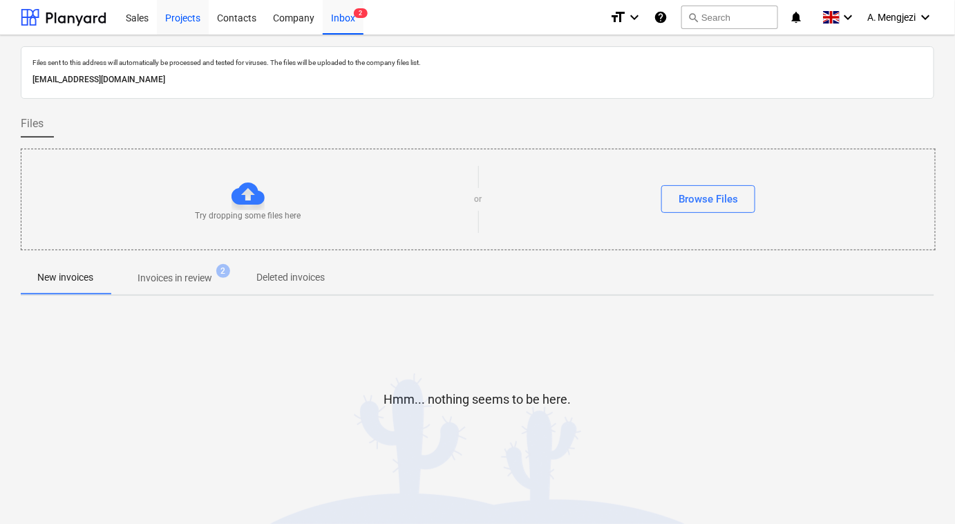
click at [183, 15] on div "Projects" at bounding box center [183, 16] width 52 height 35
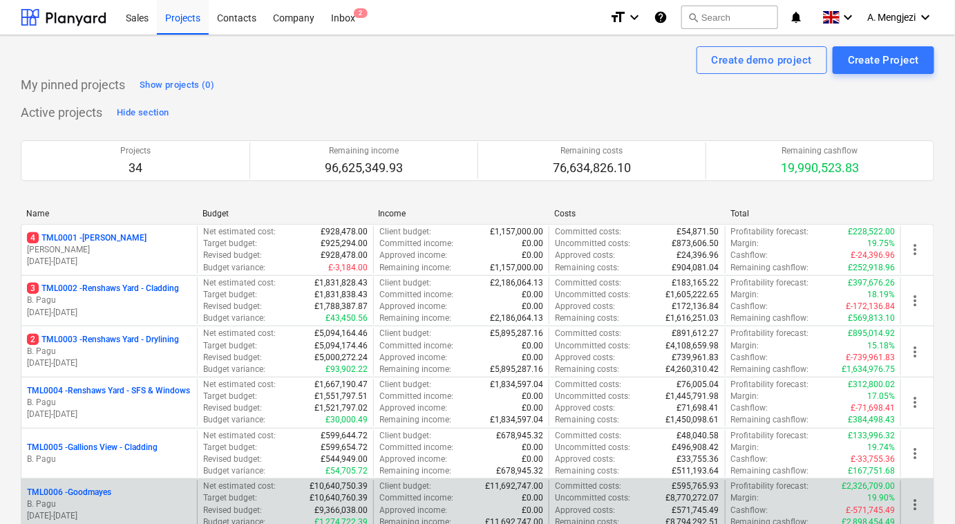
click at [112, 503] on p "B. Pagu" at bounding box center [109, 504] width 164 height 12
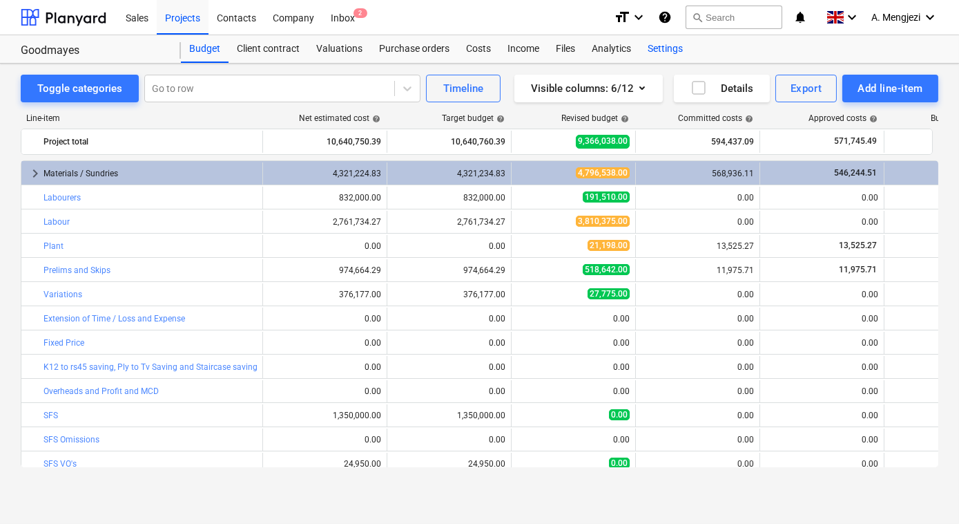
click at [658, 48] on div "Settings" at bounding box center [666, 49] width 52 height 28
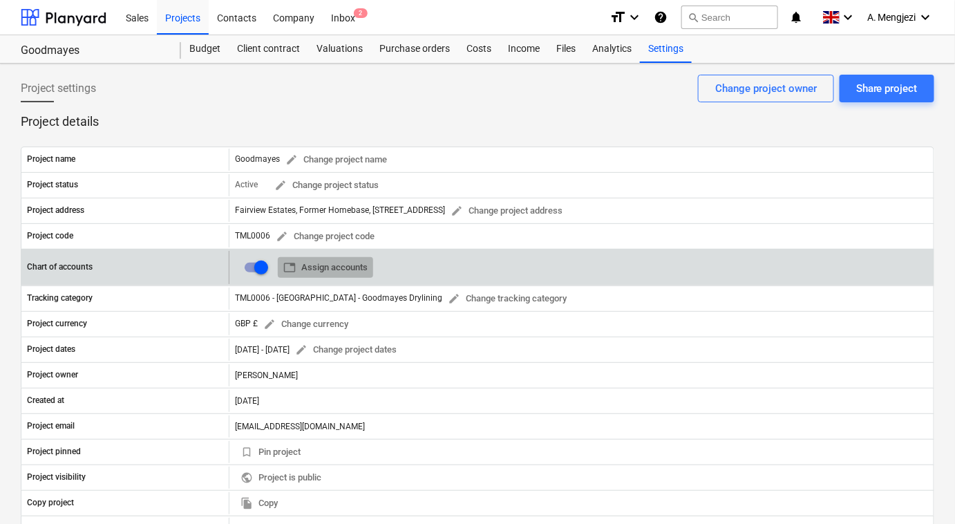
click at [368, 264] on button "table Assign accounts" at bounding box center [325, 267] width 95 height 21
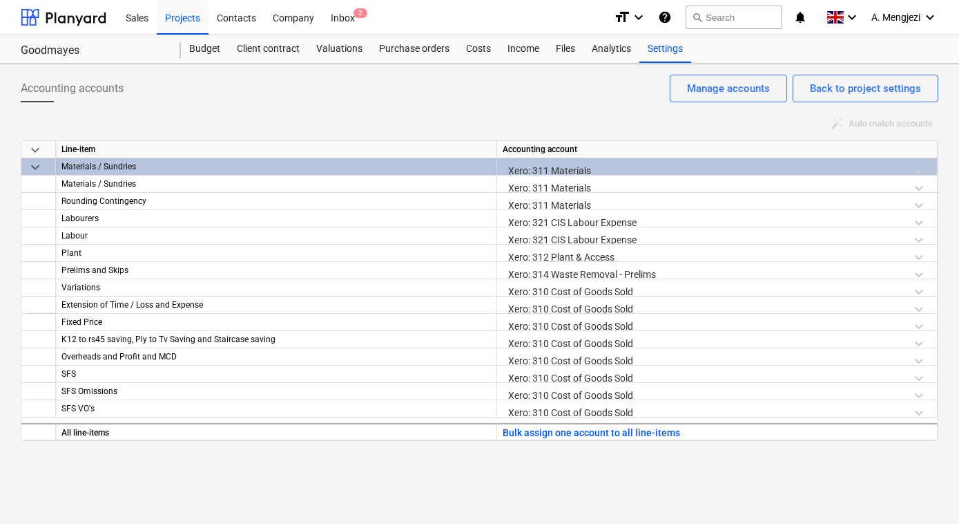
click at [153, 505] on div "Accounting accounts Back to project settings Manage accounts auto_fix_high Auto…" at bounding box center [479, 294] width 959 height 460
